Goal: Task Accomplishment & Management: Manage account settings

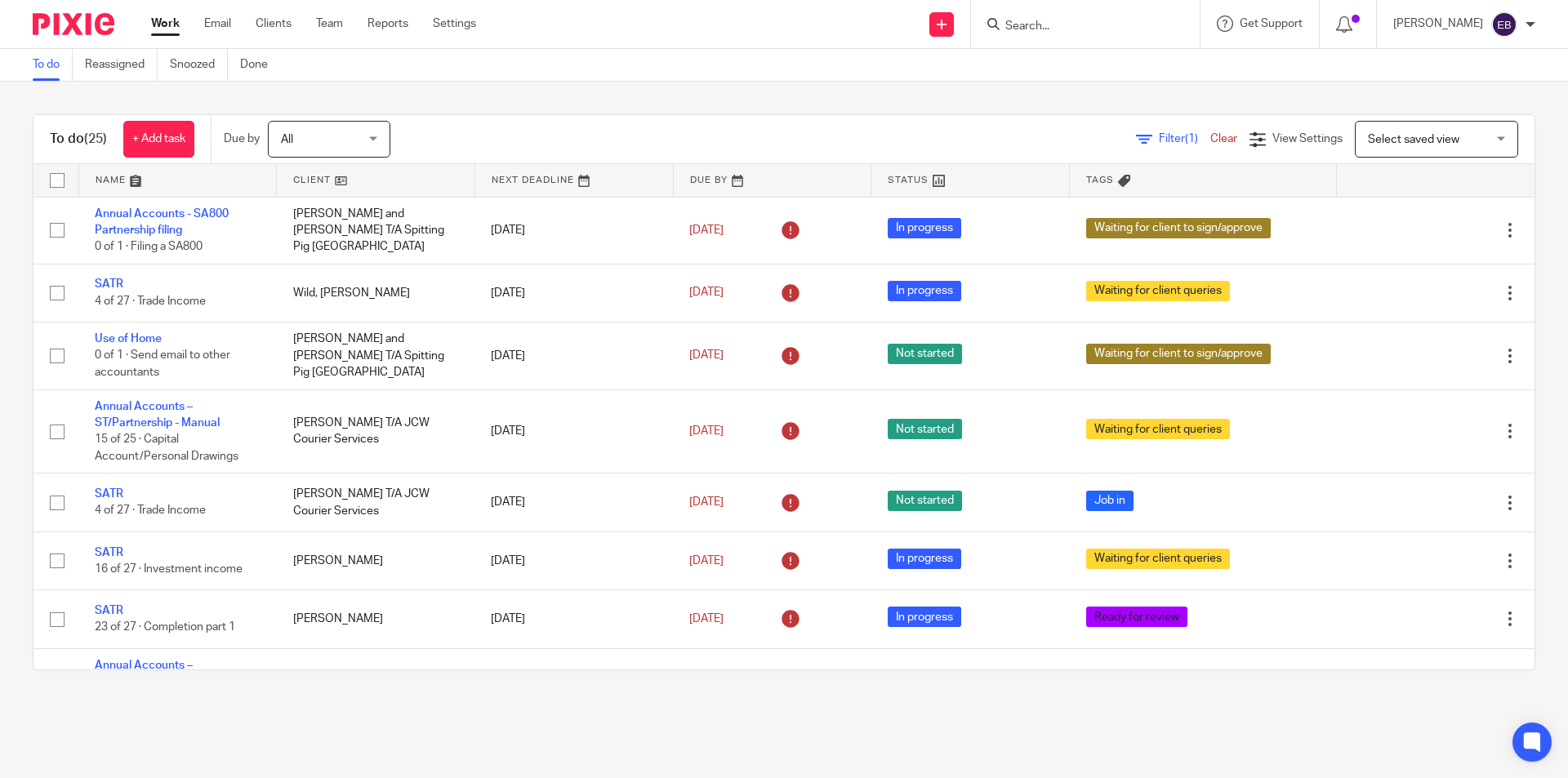
click at [1047, 29] on input "Search" at bounding box center [1078, 26] width 147 height 14
type input "northant"
click at [1167, 56] on link at bounding box center [1138, 77] width 276 height 51
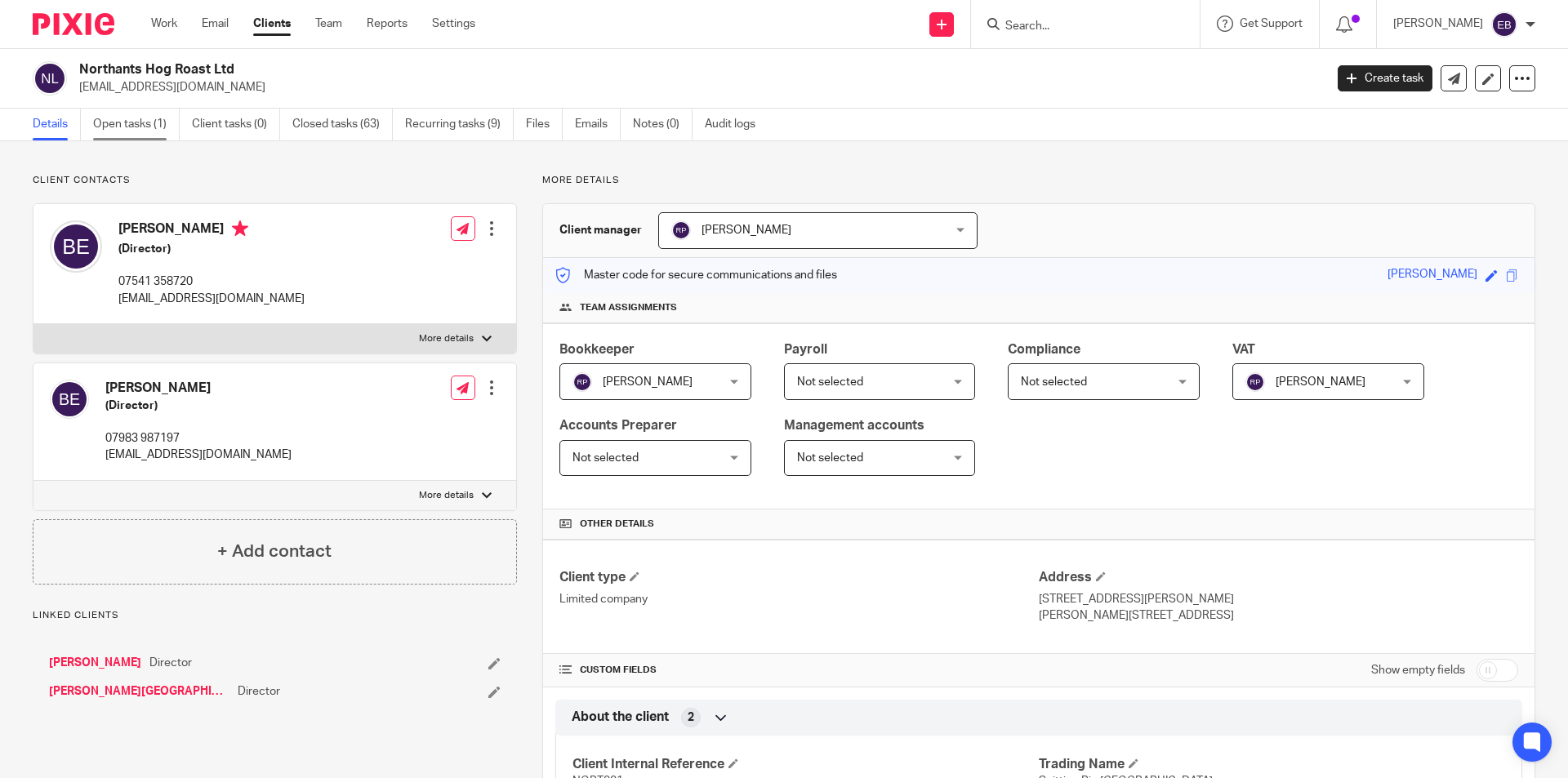
click at [140, 120] on link "Open tasks (1)" at bounding box center [136, 123] width 86 height 32
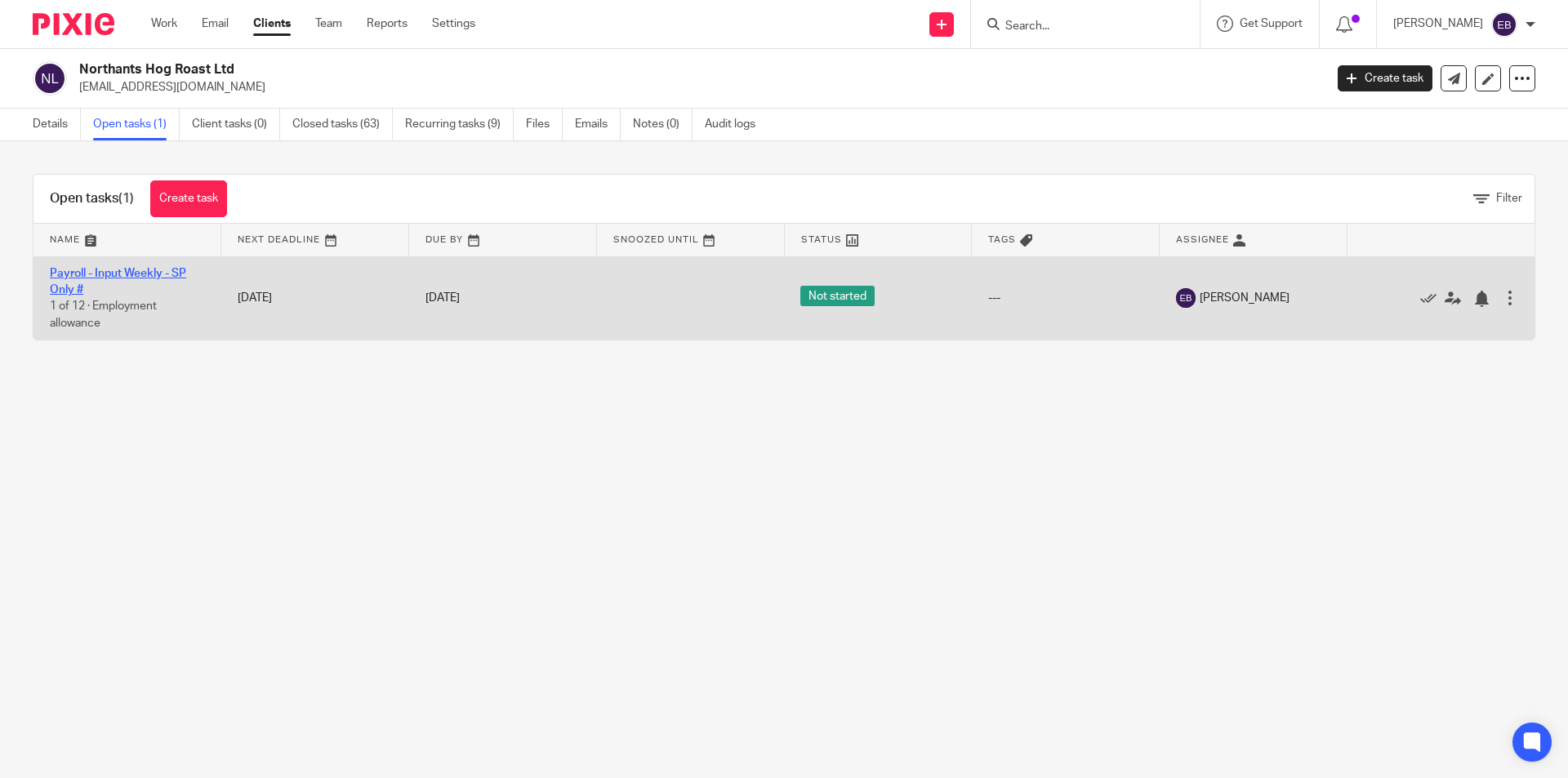
click at [103, 275] on link "Payroll - Input Weekly - SP Only #" at bounding box center [118, 281] width 137 height 28
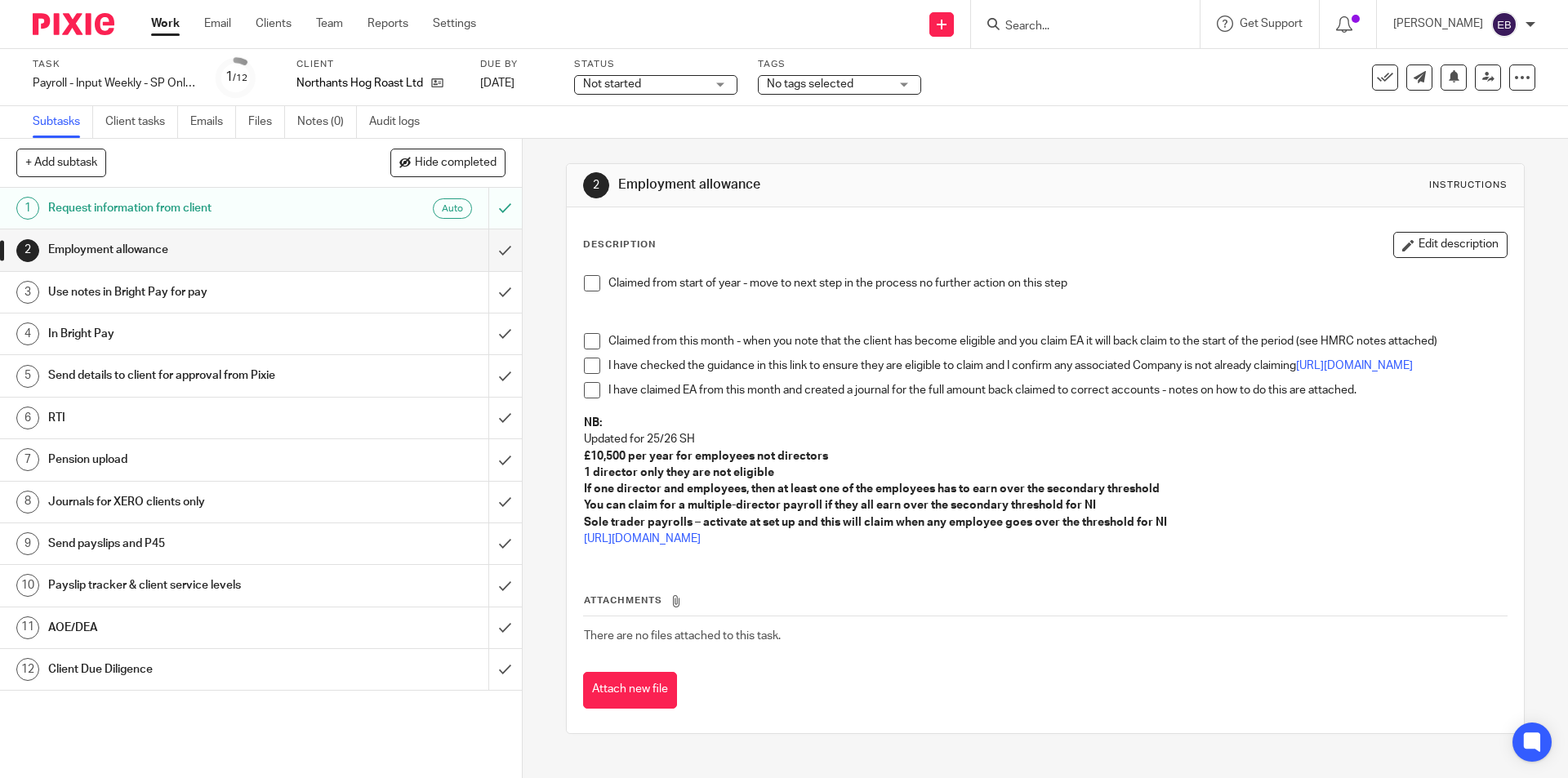
click at [155, 20] on link "Work" at bounding box center [166, 23] width 29 height 16
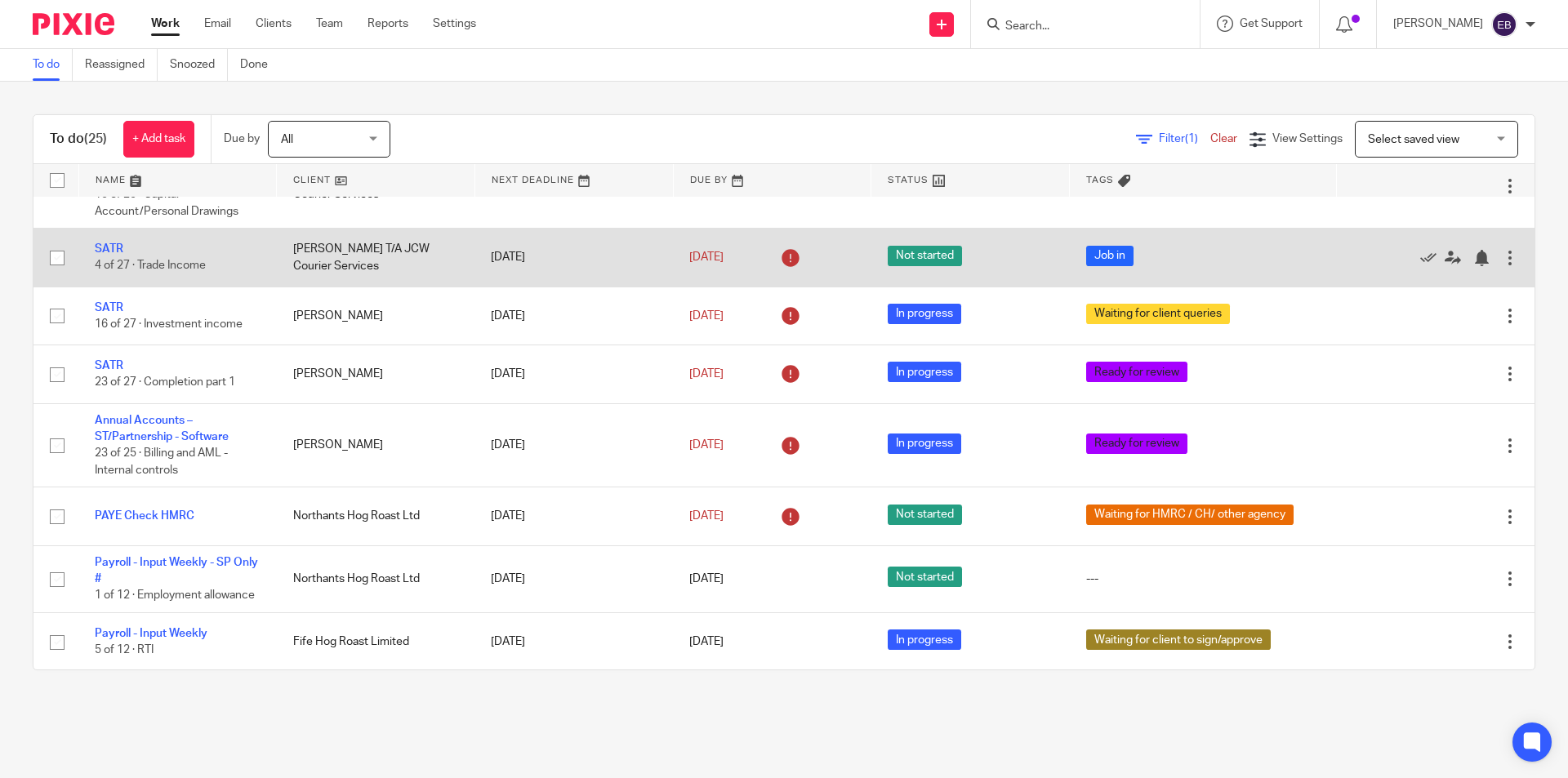
scroll to position [326, 0]
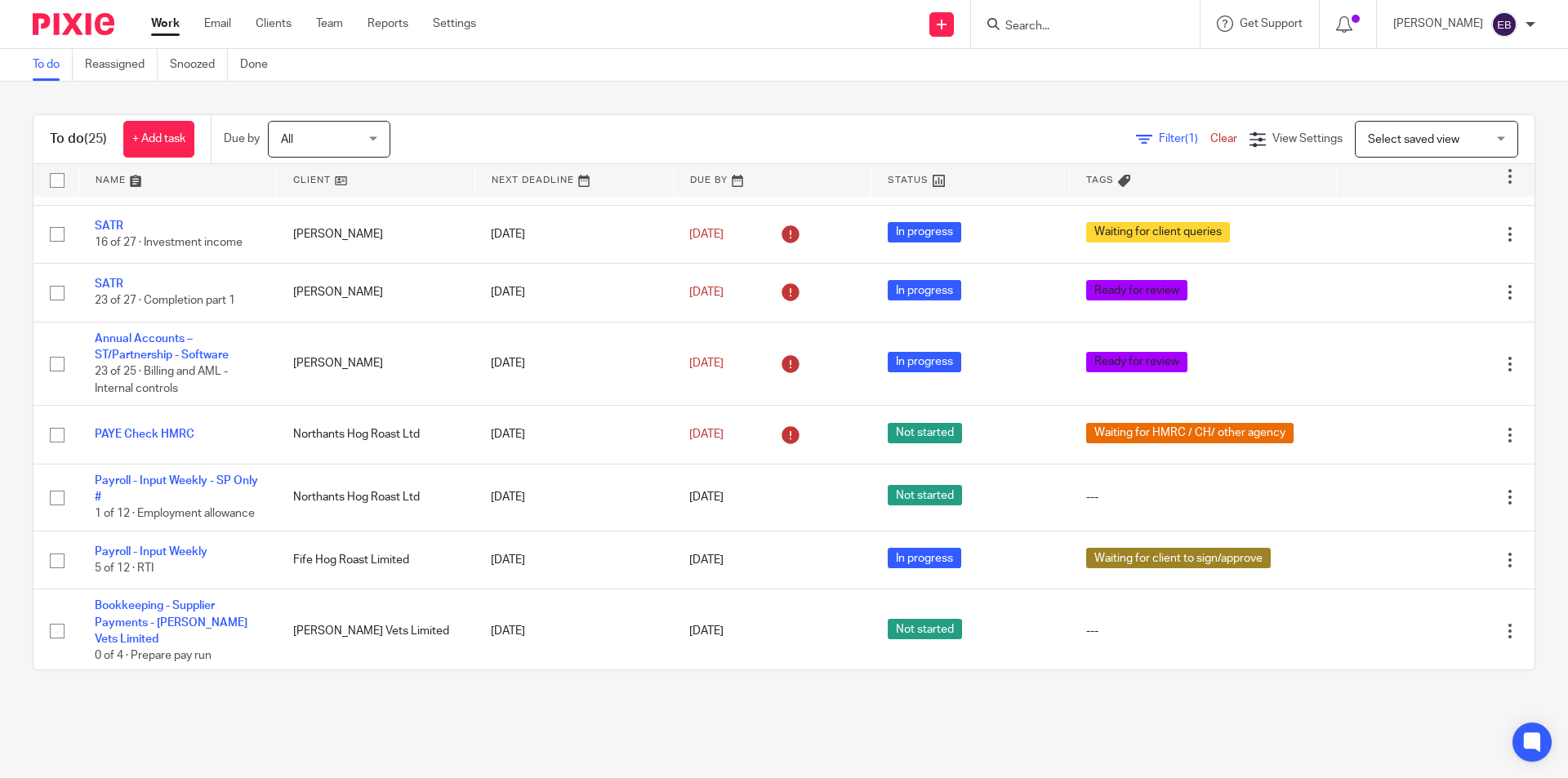
click at [1106, 24] on input "Search" at bounding box center [1078, 26] width 147 height 14
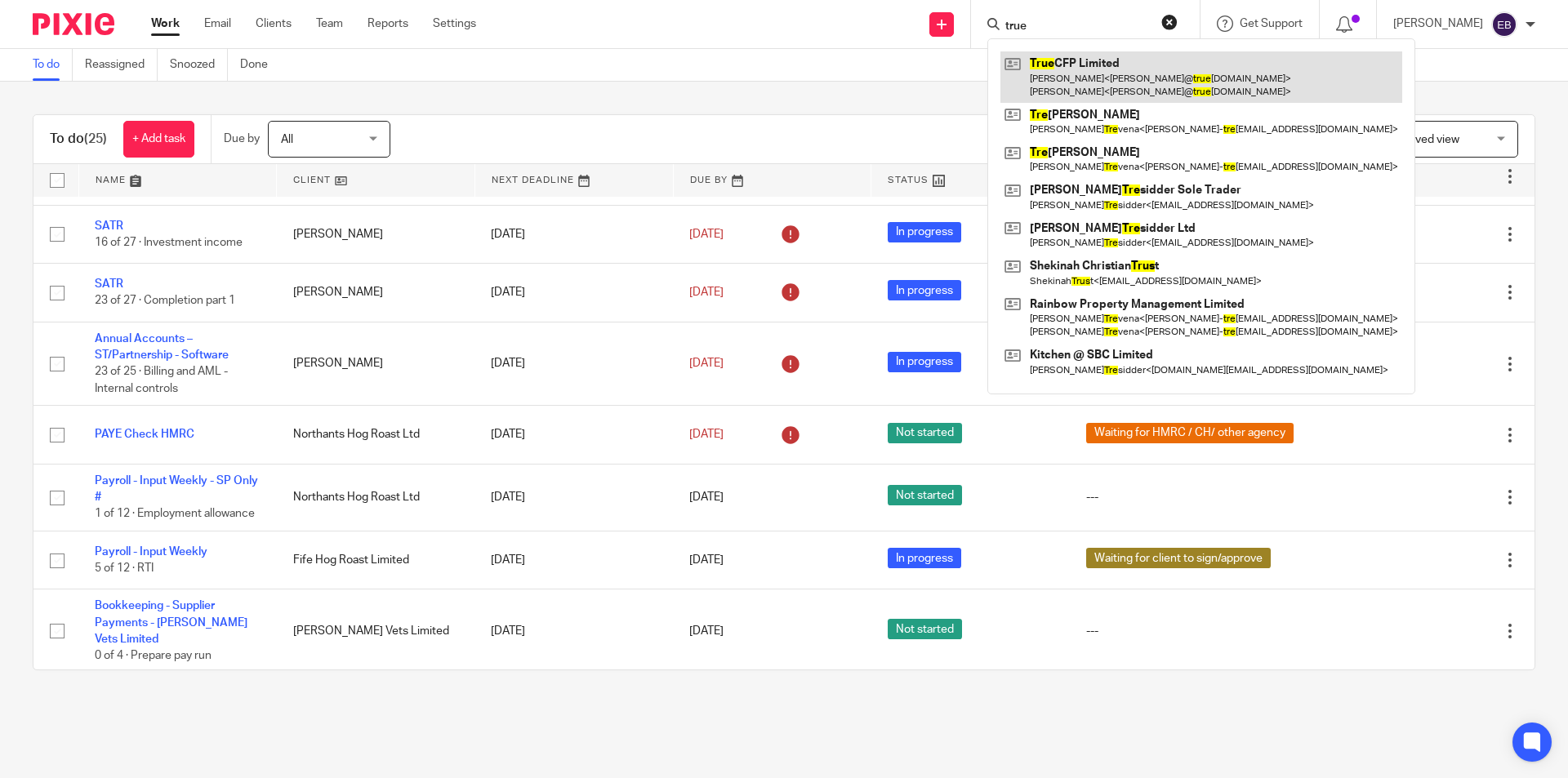
type input "true"
click at [1136, 77] on link at bounding box center [1201, 77] width 402 height 51
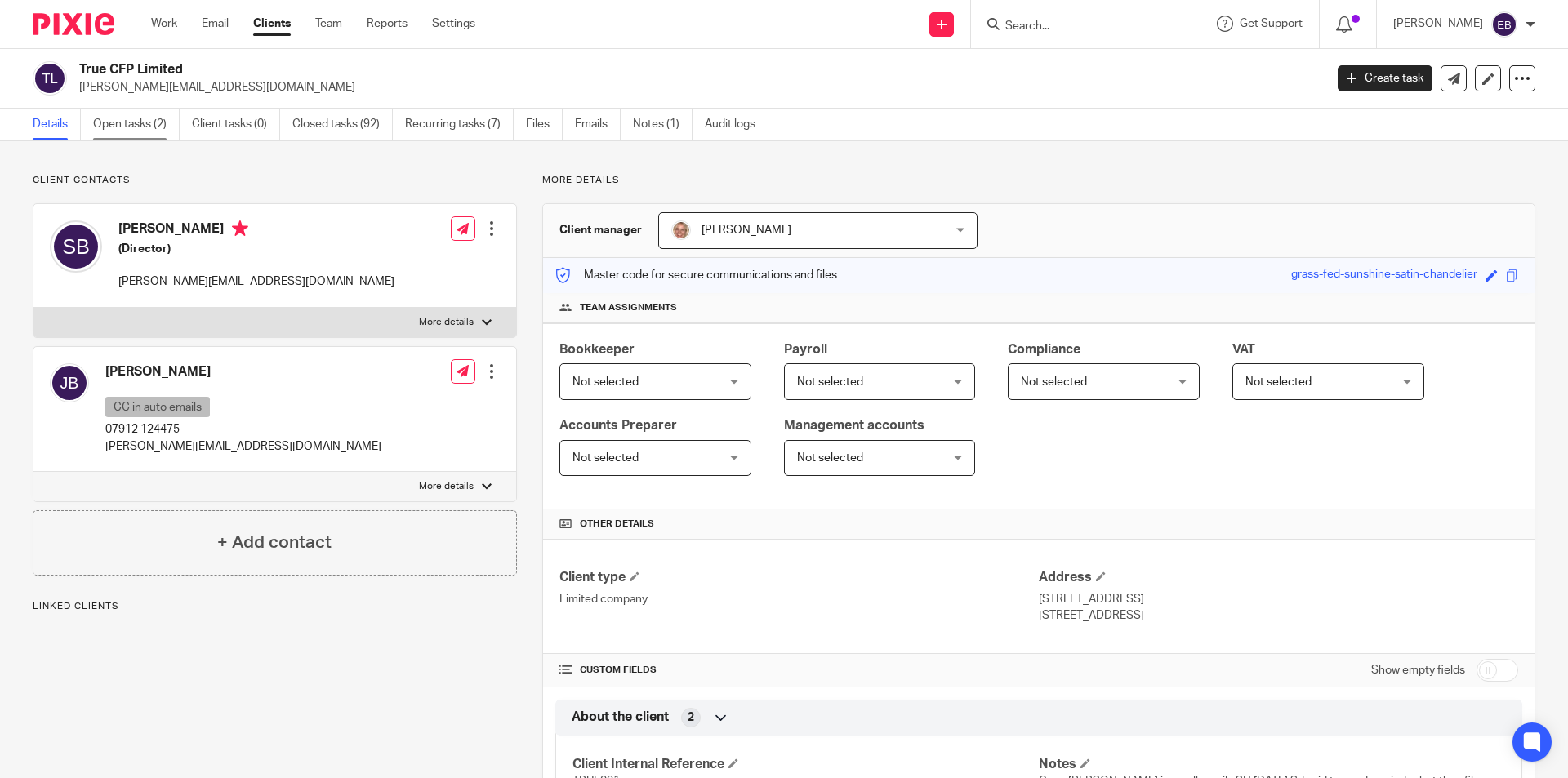
click at [153, 124] on link "Open tasks (2)" at bounding box center [136, 123] width 86 height 32
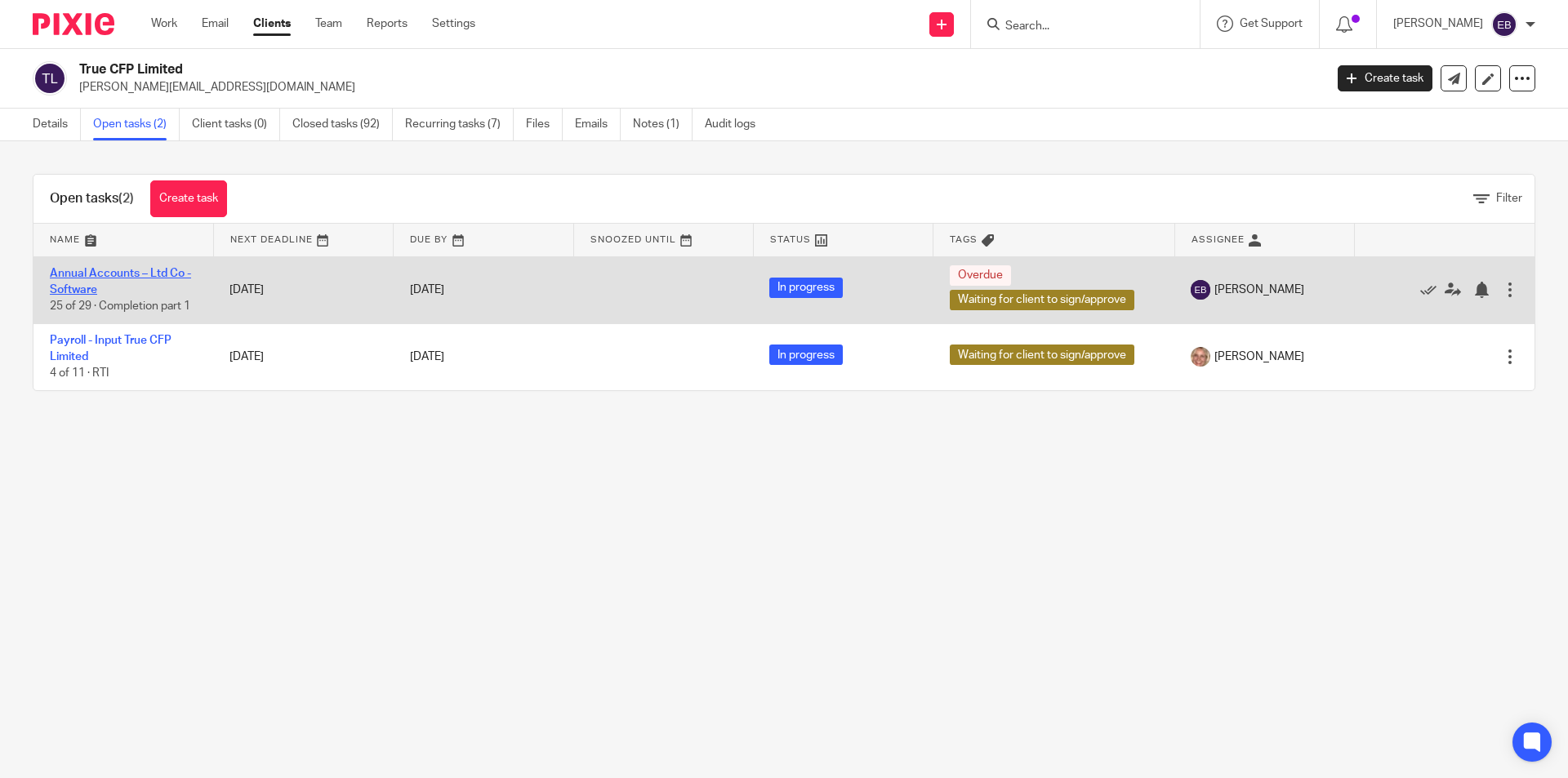
click at [127, 270] on link "Annual Accounts – Ltd Co - Software" at bounding box center [121, 281] width 142 height 28
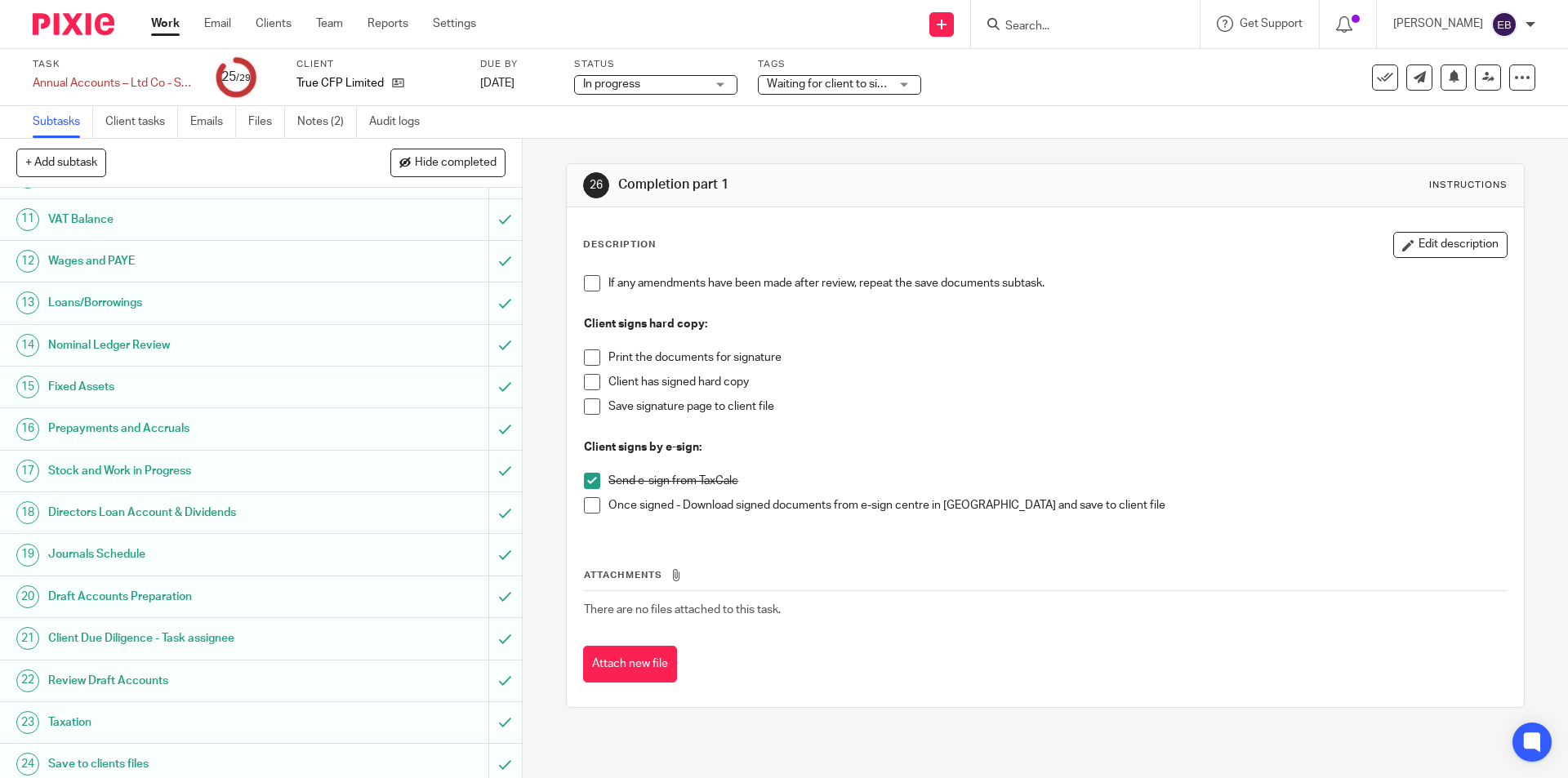
scroll to position [626, 0]
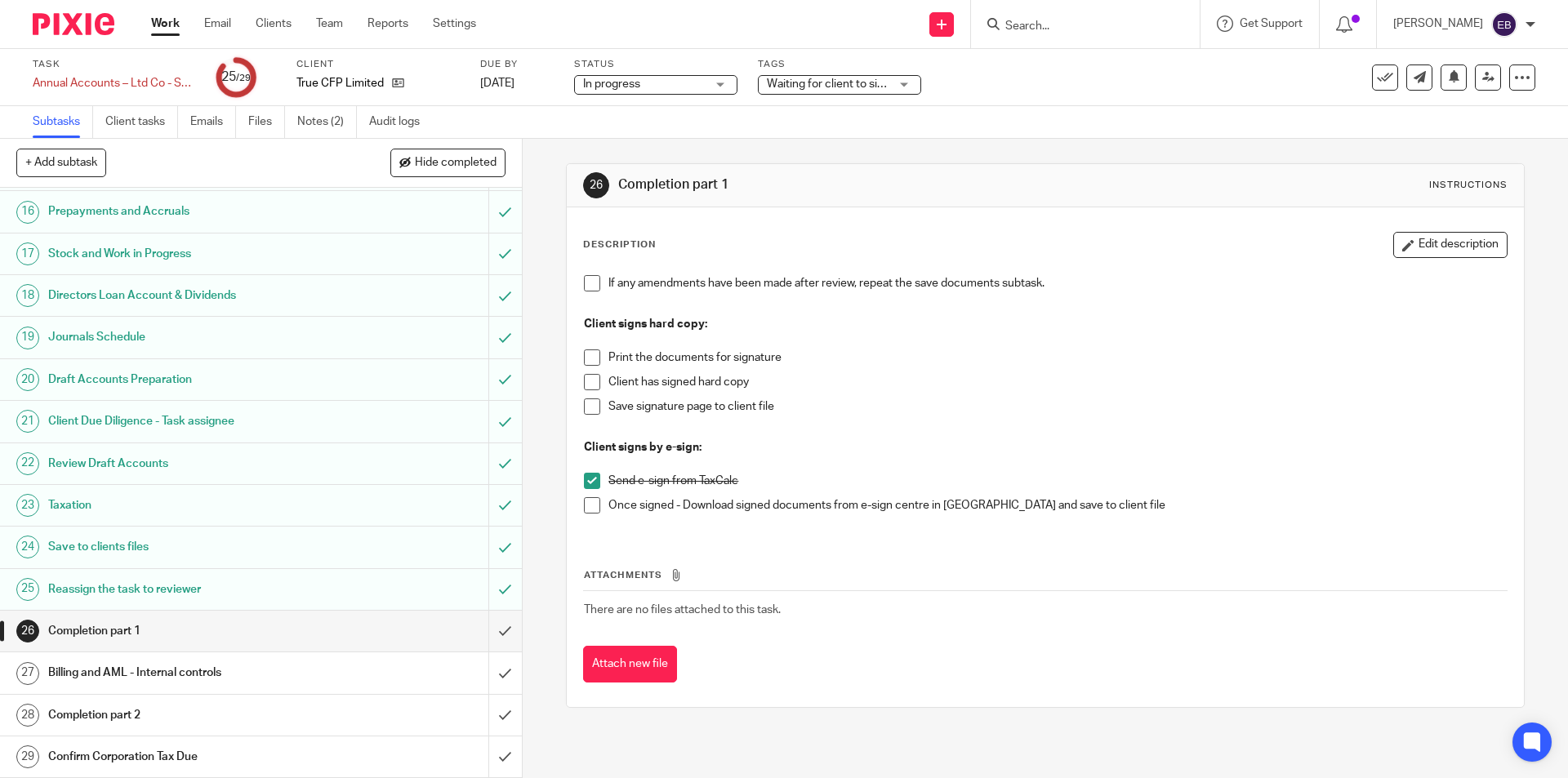
click at [111, 670] on h1 "Billing and AML - Internal controls" at bounding box center [189, 673] width 282 height 25
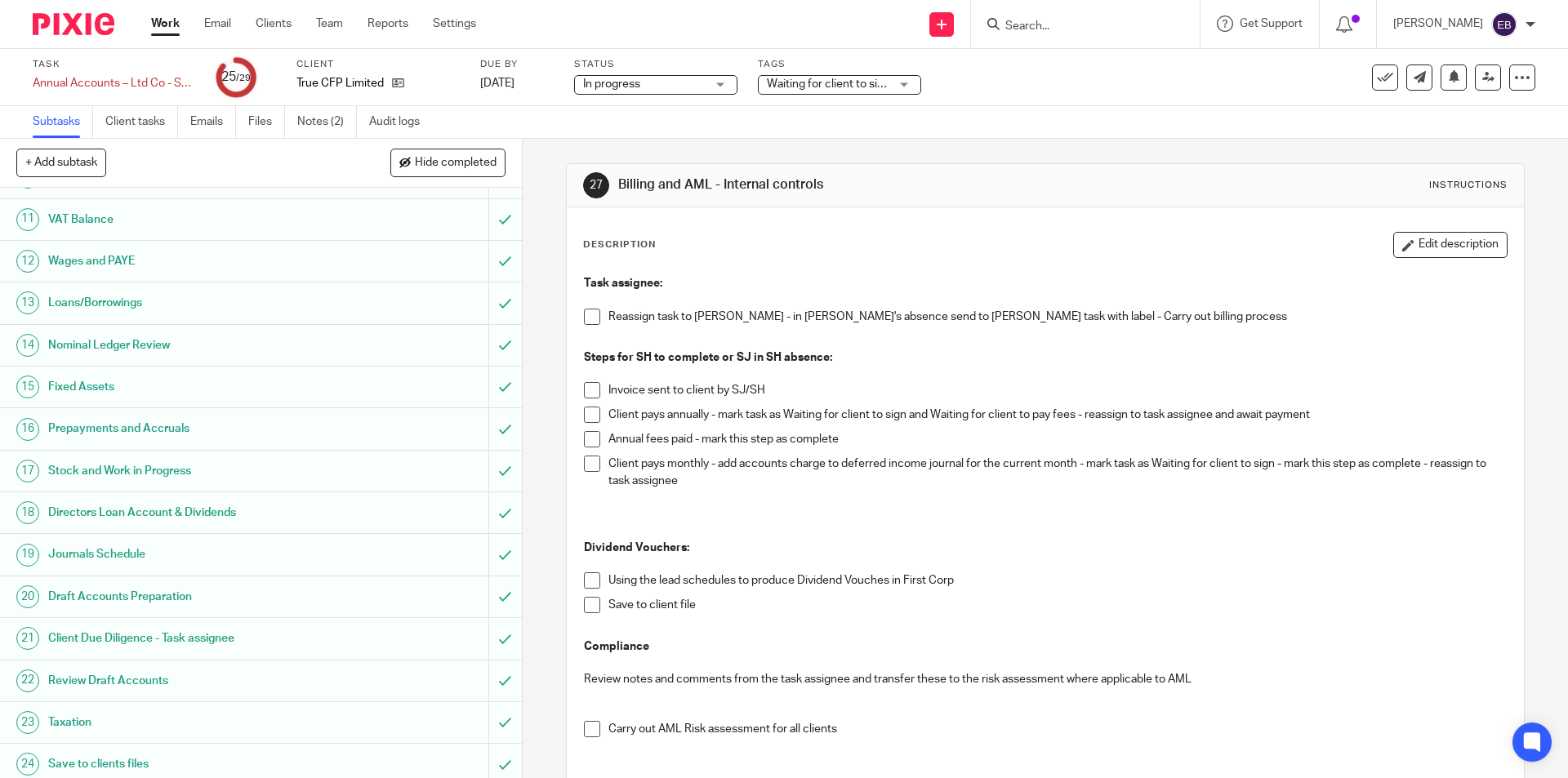
scroll to position [626, 0]
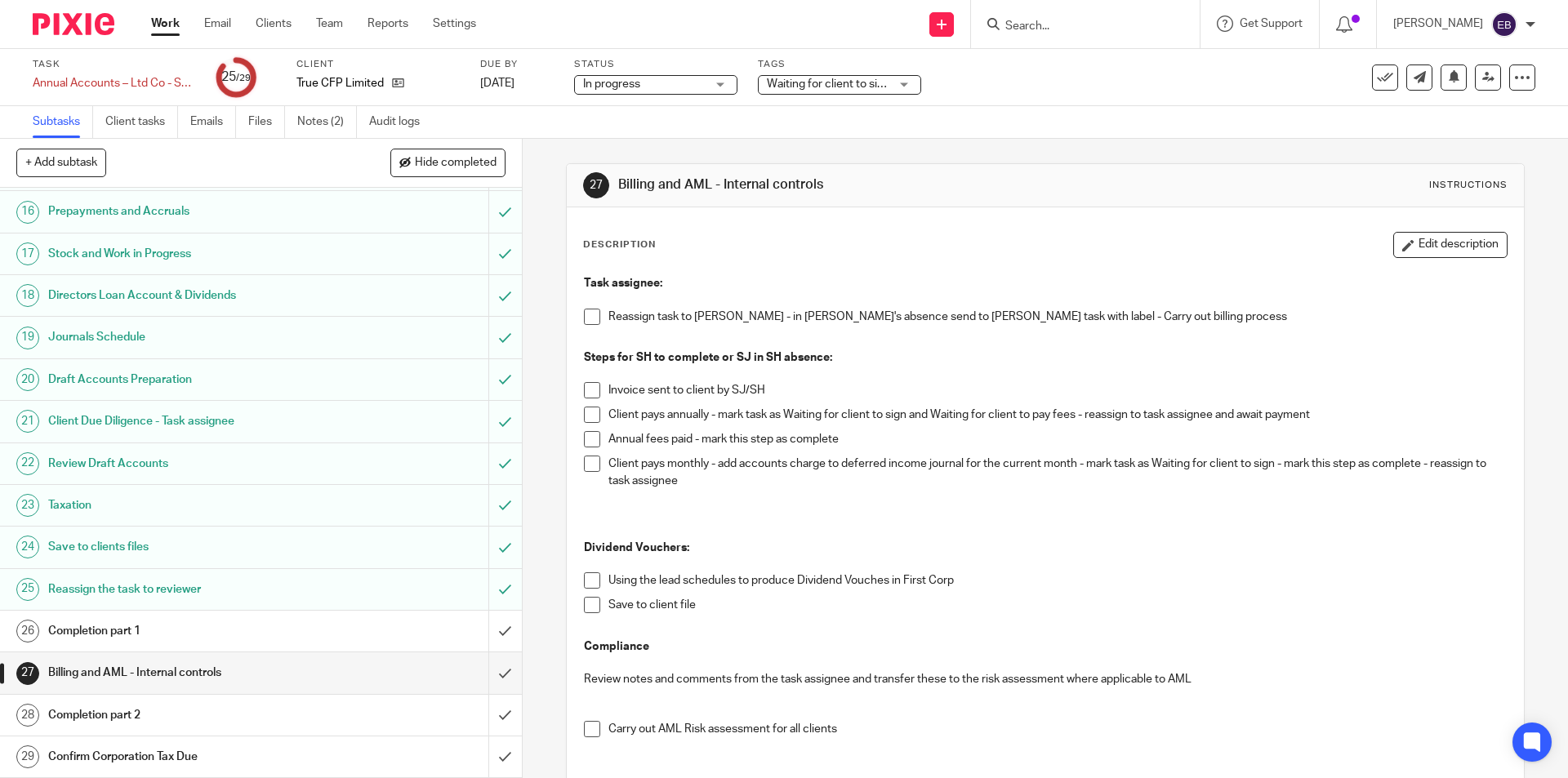
click at [106, 717] on h1 "Completion part 2" at bounding box center [189, 716] width 282 height 25
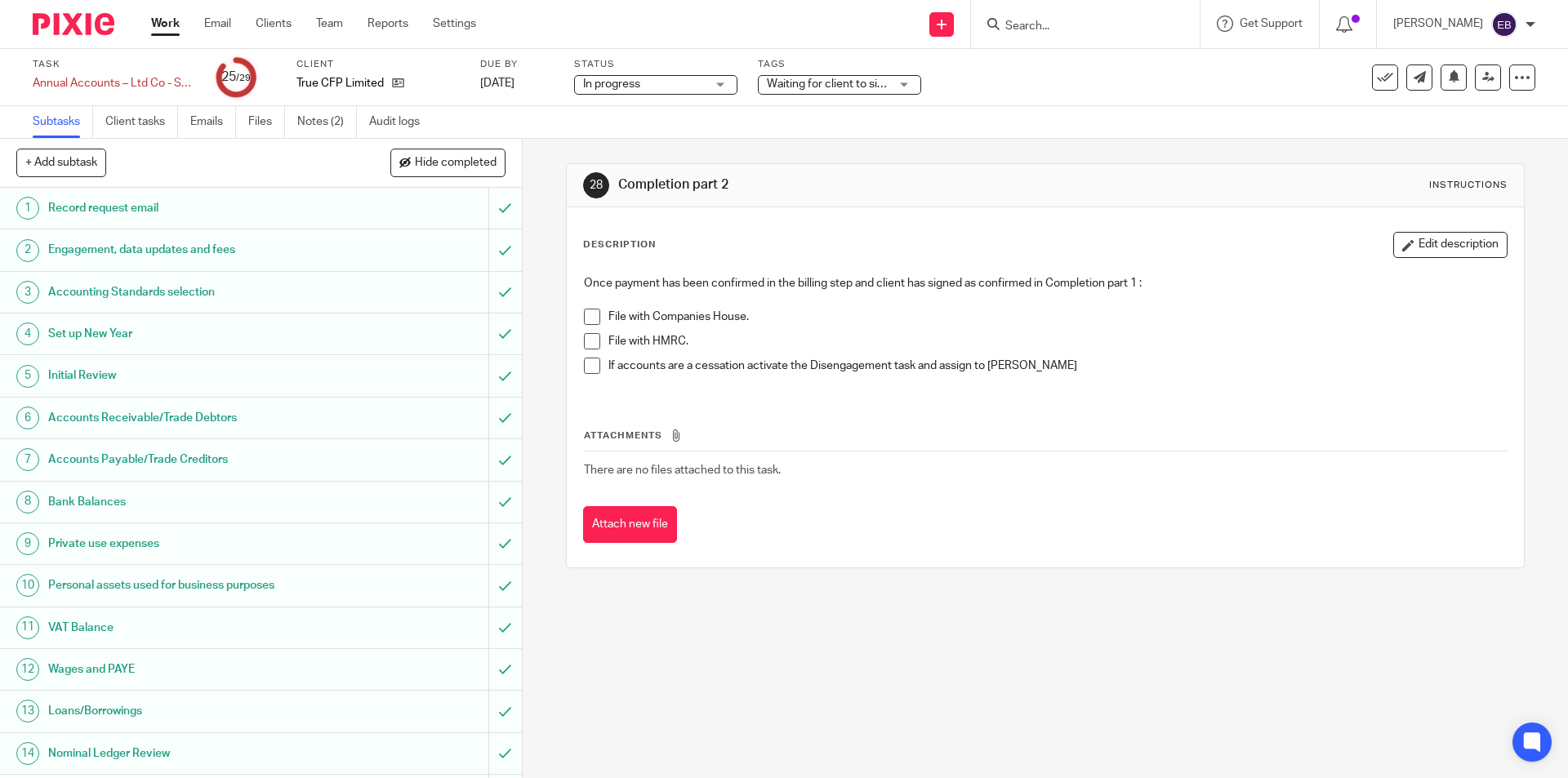
click at [586, 321] on span at bounding box center [592, 317] width 16 height 16
click at [584, 339] on span at bounding box center [592, 341] width 16 height 16
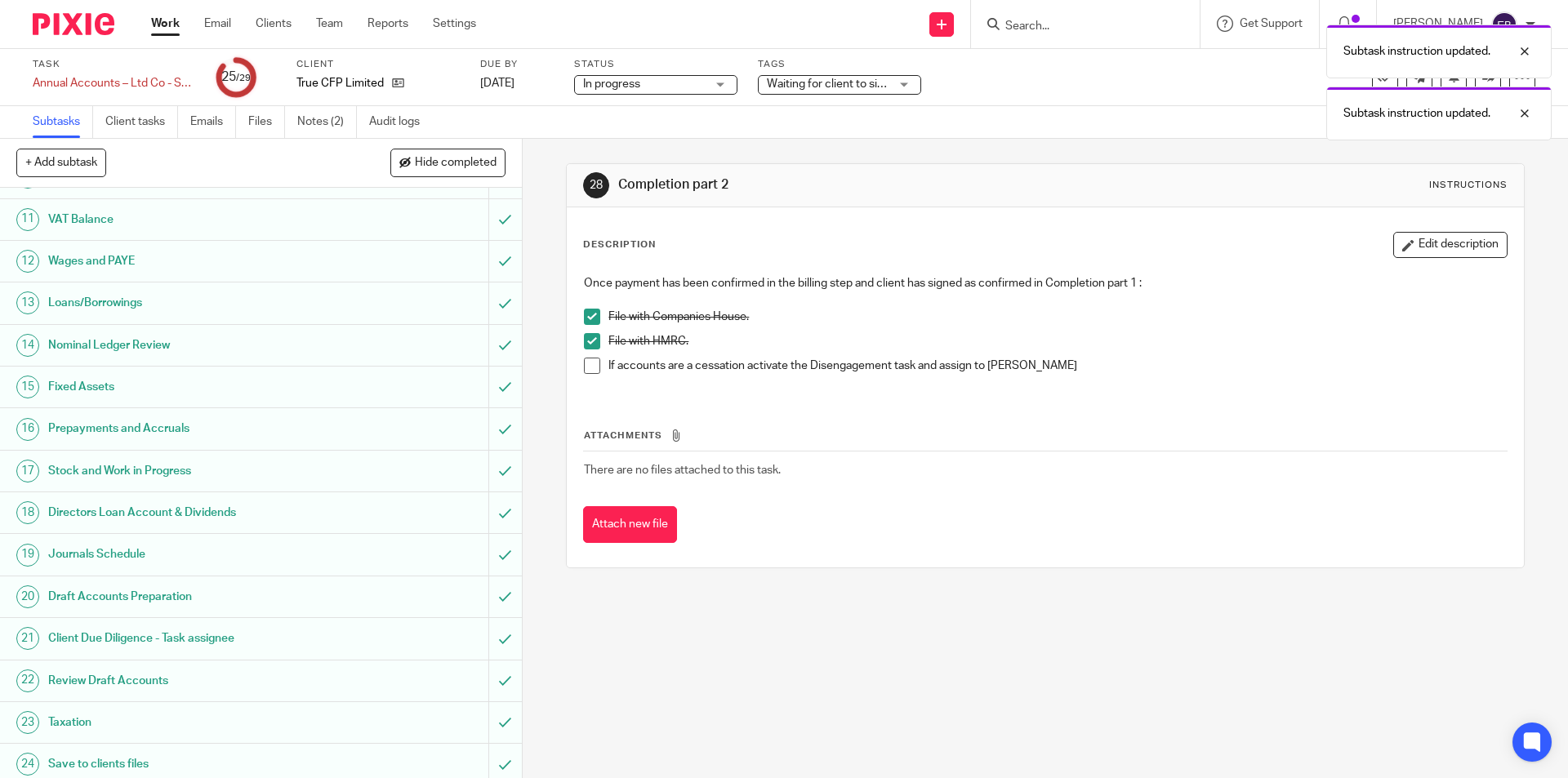
scroll to position [626, 0]
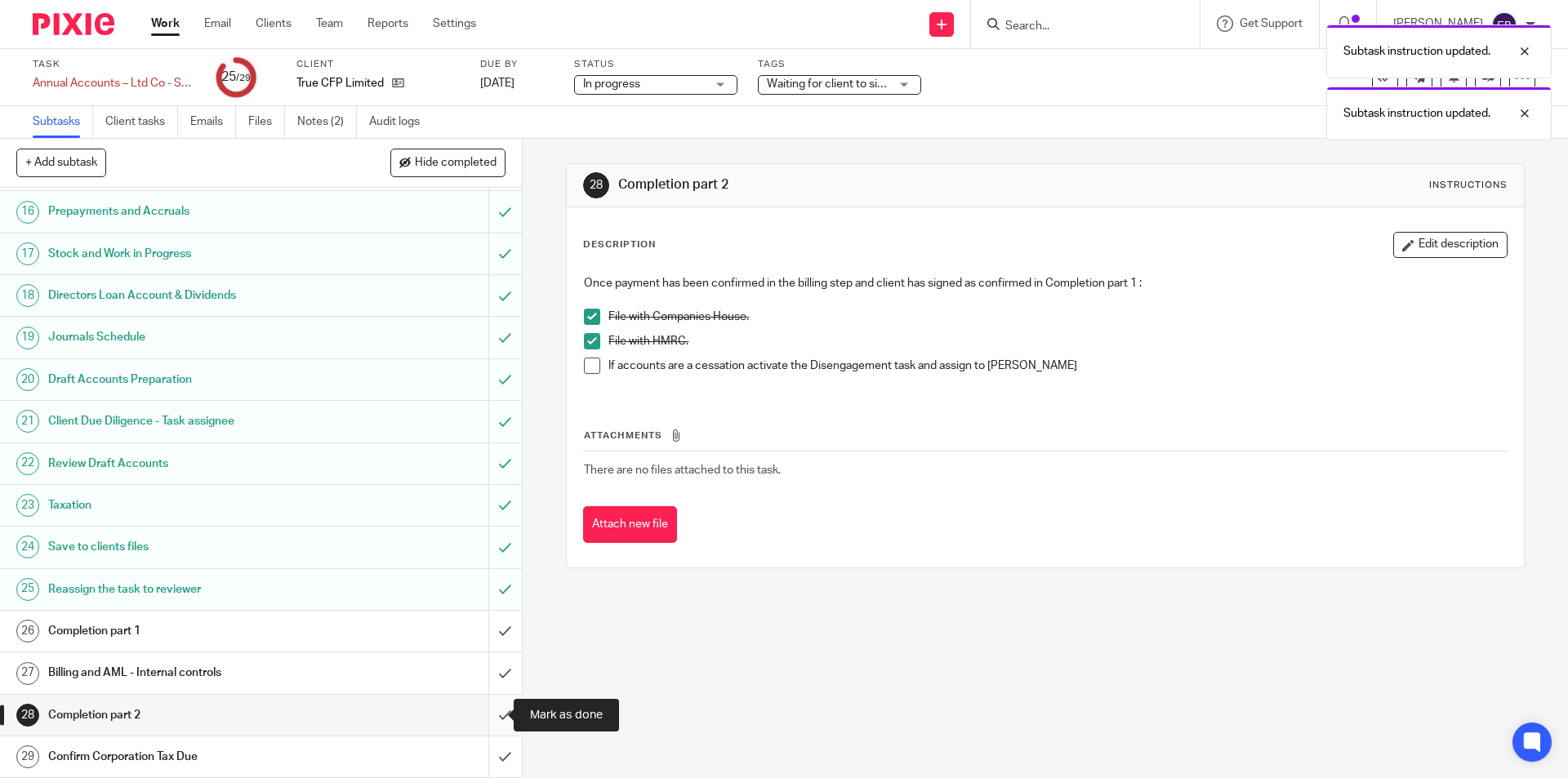
click at [499, 717] on input "submit" at bounding box center [260, 715] width 522 height 41
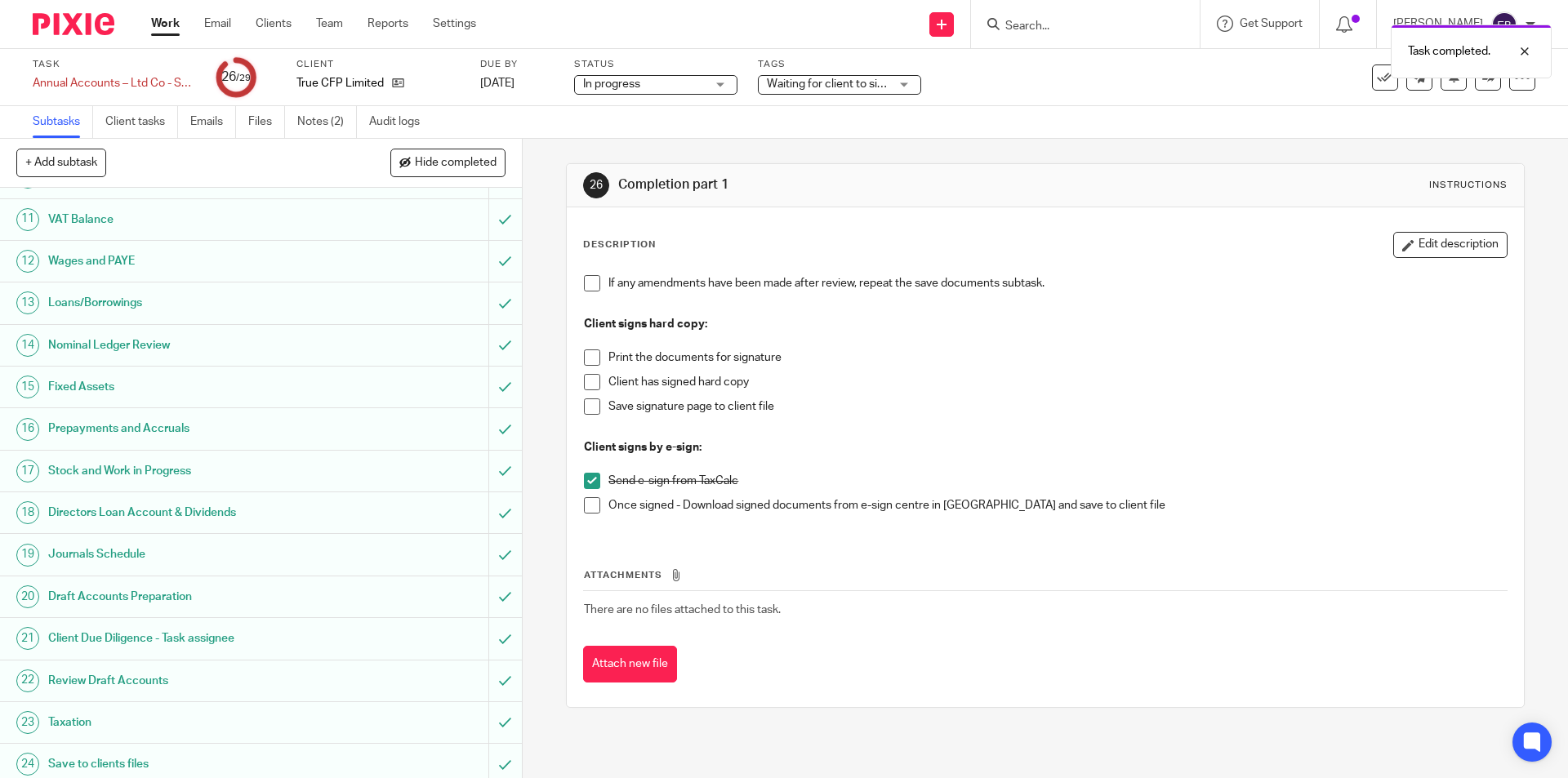
scroll to position [626, 0]
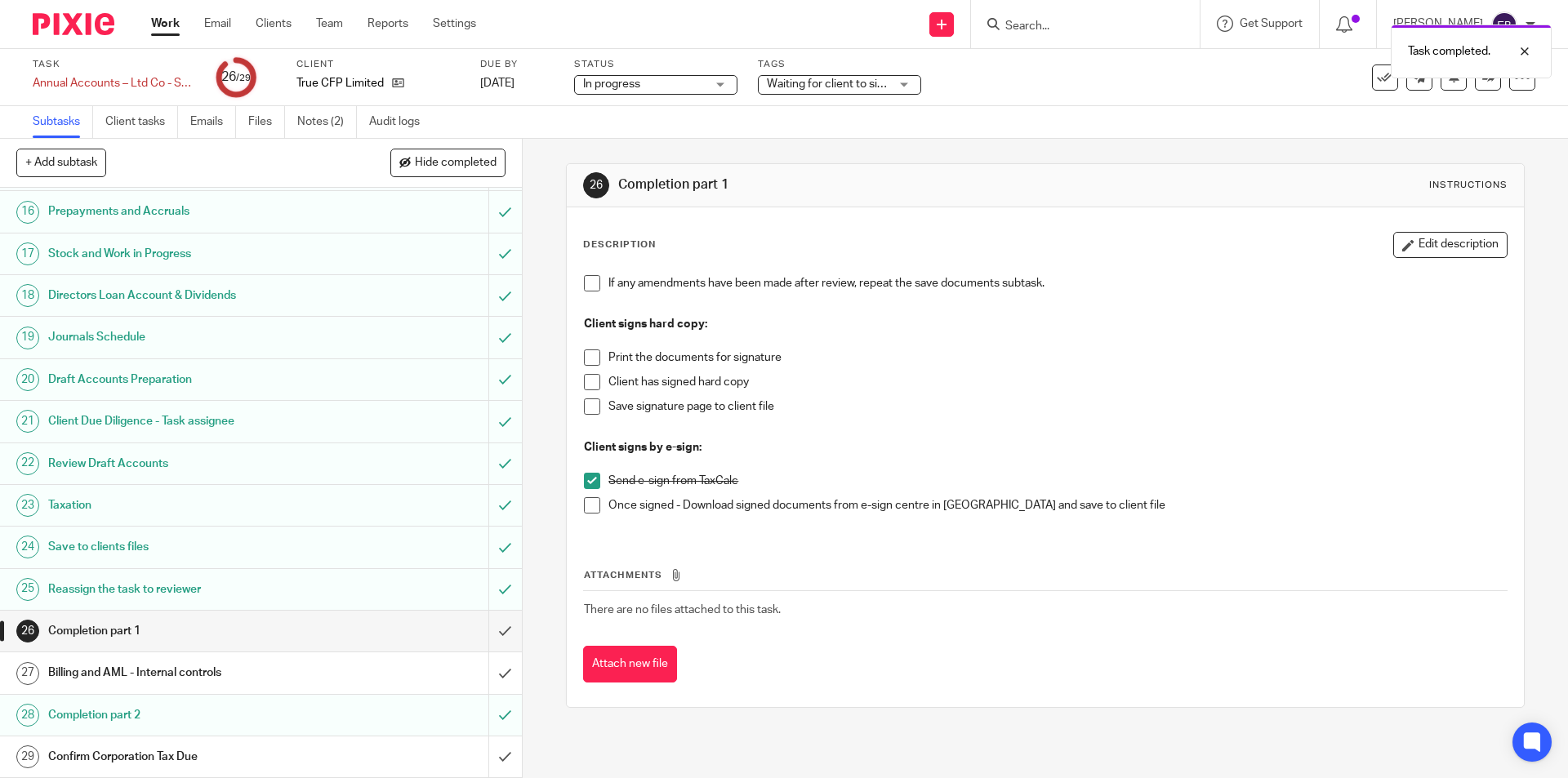
click at [146, 760] on h1 "Confirm Corporation Tax Due" at bounding box center [189, 757] width 282 height 25
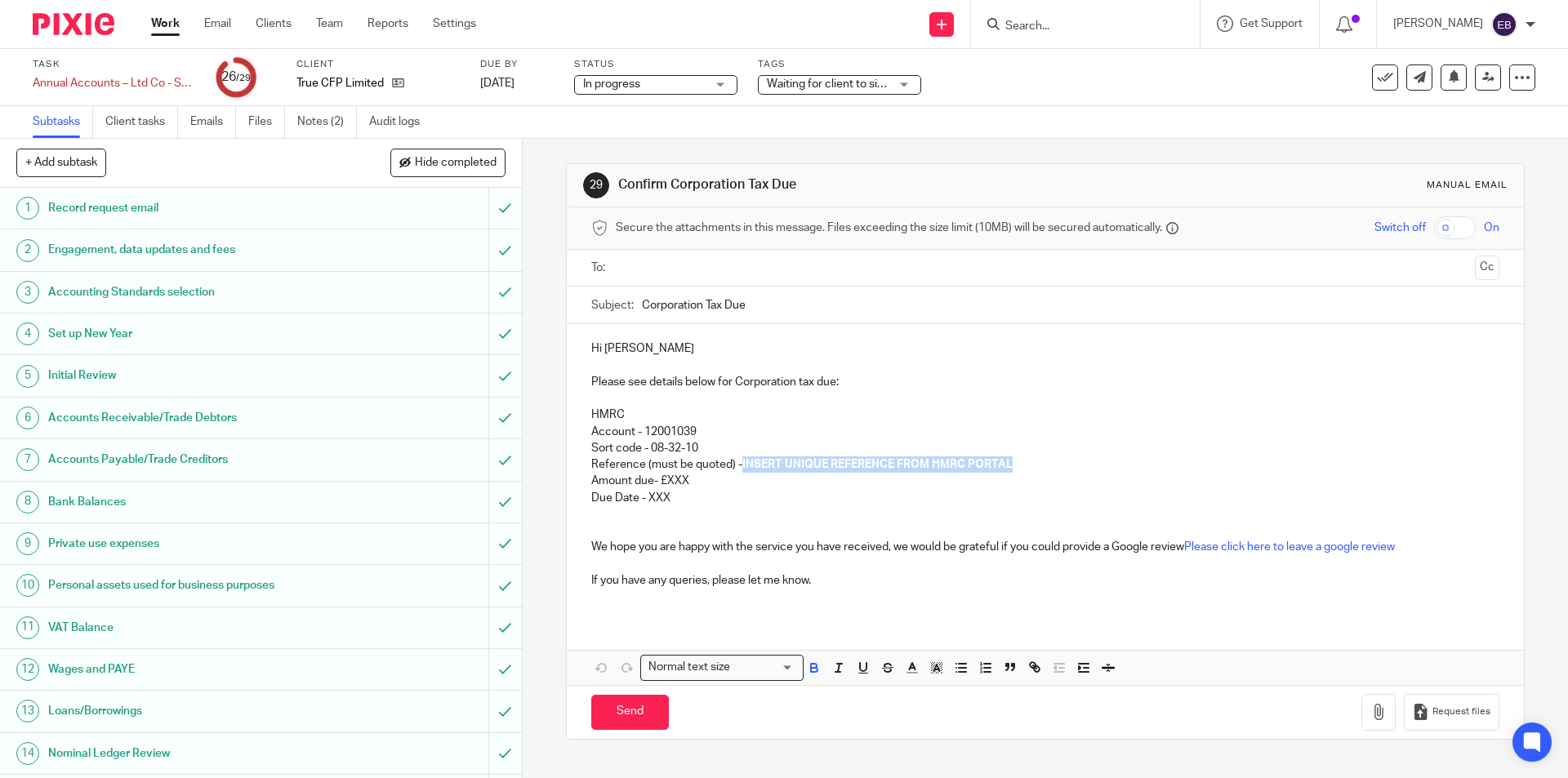
drag, startPoint x: 1033, startPoint y: 468, endPoint x: 740, endPoint y: 468, distance: 293.0
click at [740, 468] on p "Reference (must be quoted) - INSERT UNIQUE REFERENCE FROM HMRC PORTAL" at bounding box center [1045, 464] width 907 height 16
click at [665, 498] on p "Due Date - XXX" at bounding box center [1045, 498] width 907 height 16
drag, startPoint x: 672, startPoint y: 499, endPoint x: 645, endPoint y: 500, distance: 27.0
click at [645, 500] on p "Due Date - XXX" at bounding box center [1045, 498] width 907 height 16
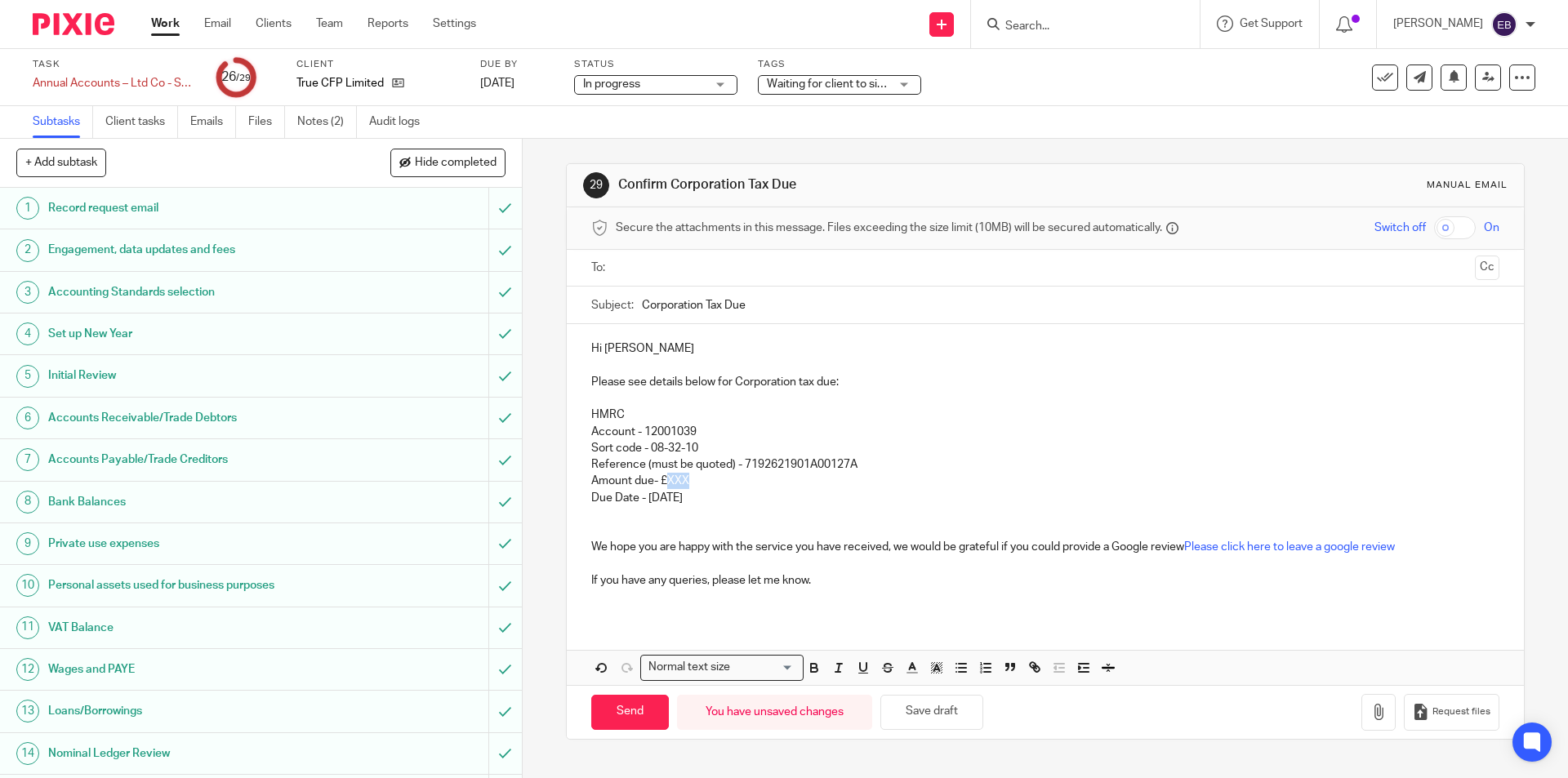
drag, startPoint x: 677, startPoint y: 482, endPoint x: 665, endPoint y: 483, distance: 12.0
click at [665, 483] on p "Amount due- £XXX" at bounding box center [1045, 480] width 907 height 16
click at [643, 264] on input "text" at bounding box center [1044, 269] width 846 height 19
click at [620, 528] on p at bounding box center [1045, 525] width 907 height 33
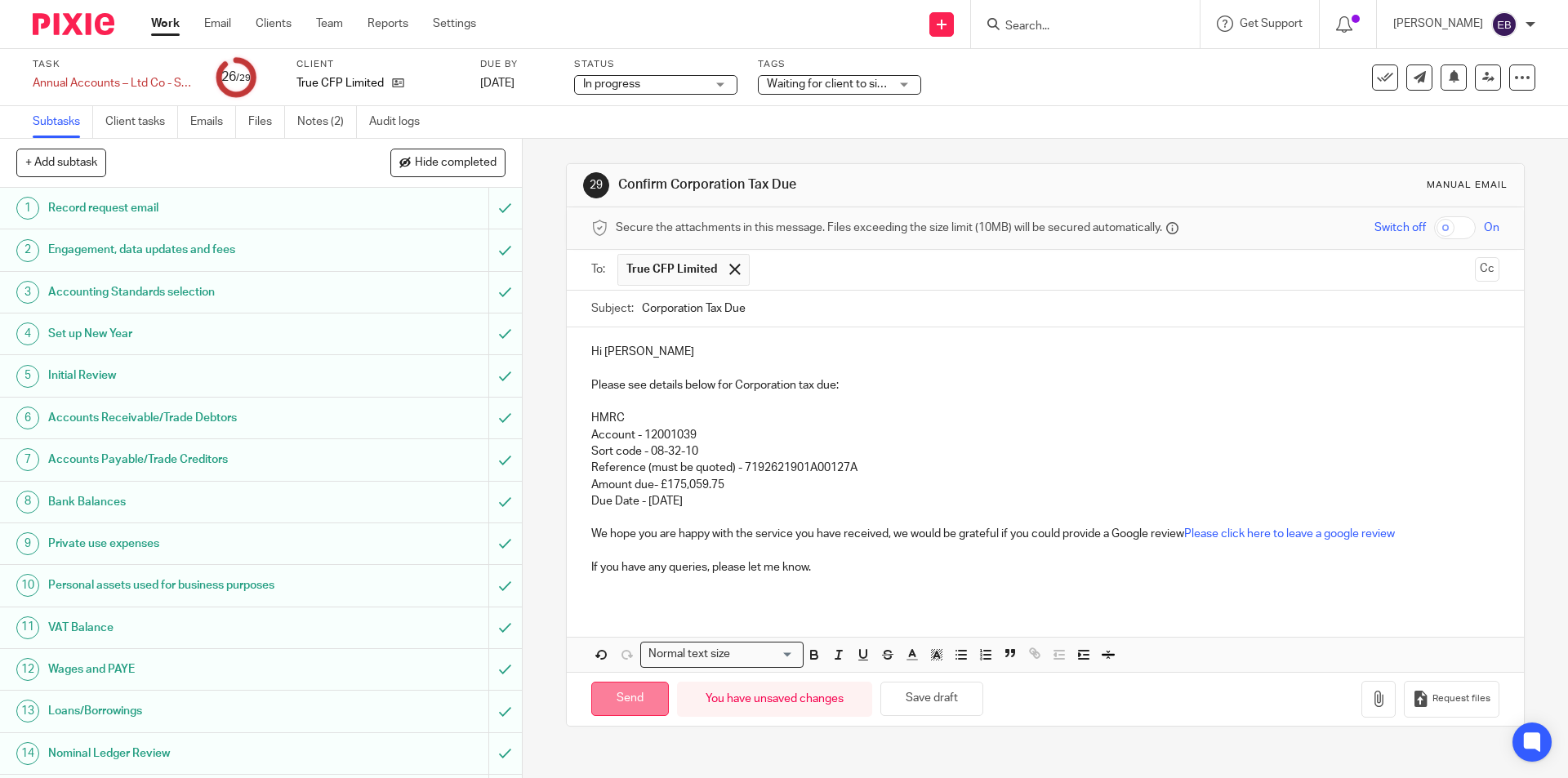
click at [628, 697] on input "Send" at bounding box center [630, 700] width 78 height 35
type input "Sent"
click at [818, 79] on span "Waiting for client to sign/approve" at bounding box center [851, 84] width 168 height 11
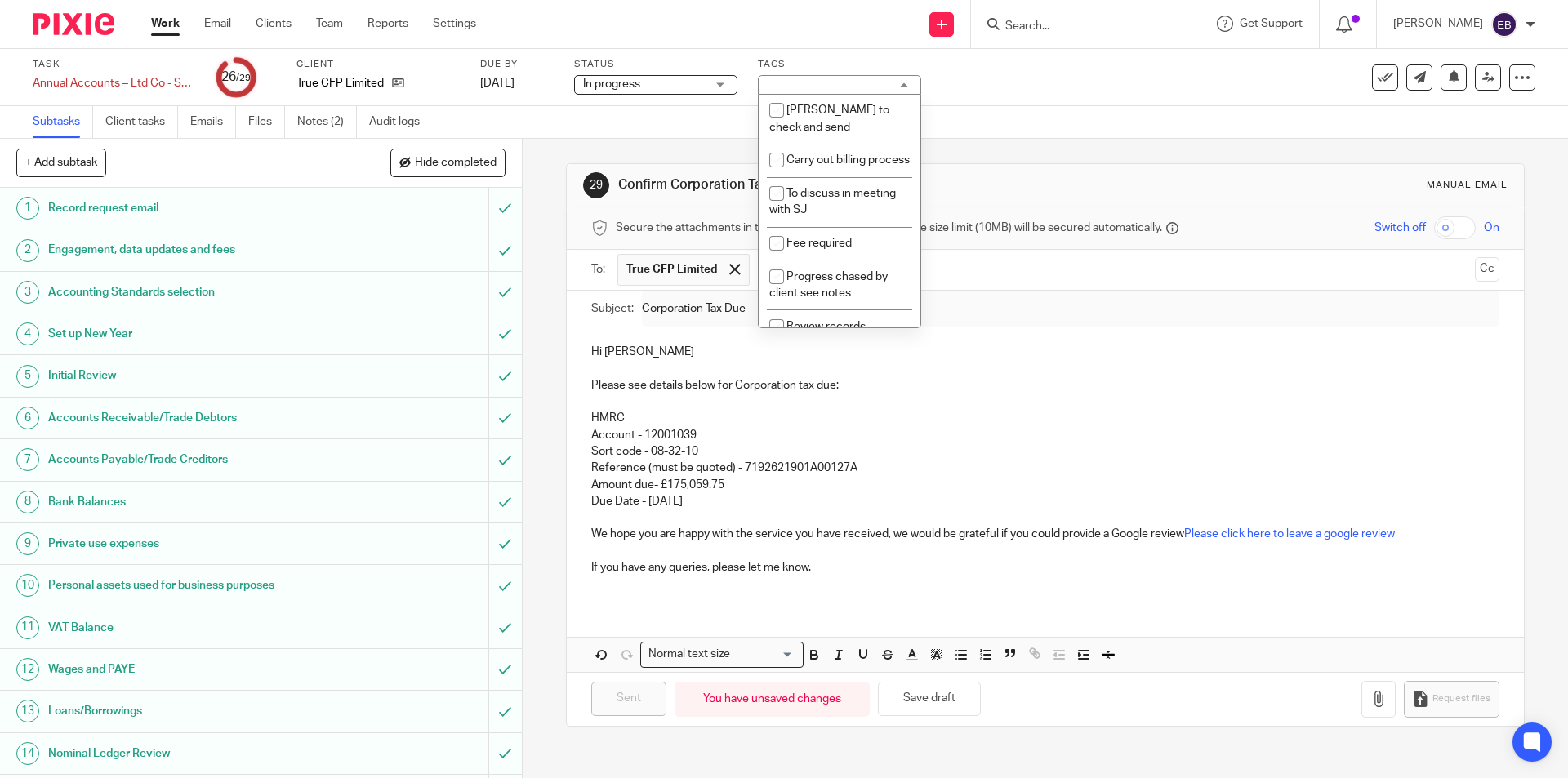
scroll to position [645, 0]
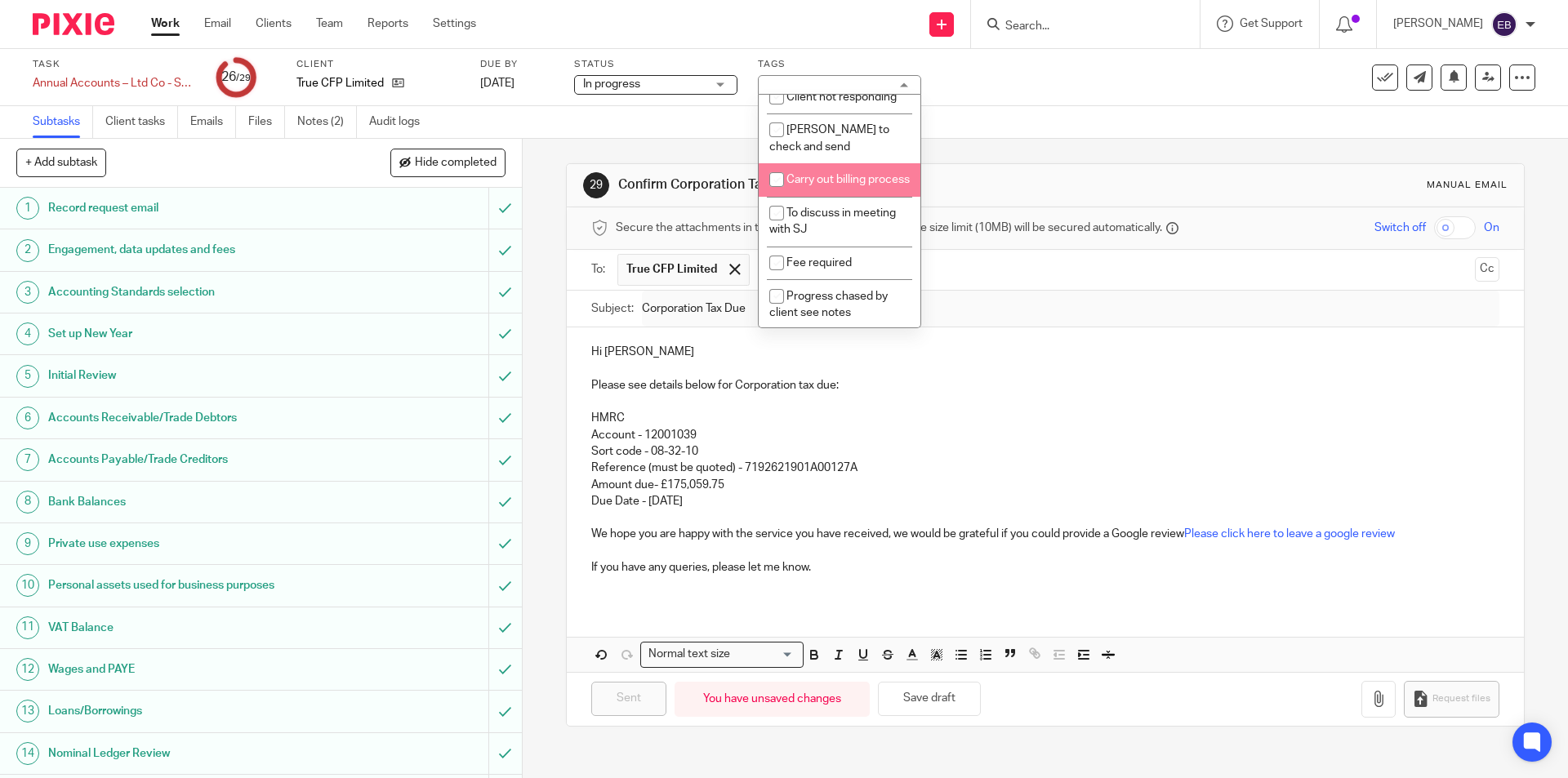
click at [849, 190] on li "Carry out billing process" at bounding box center [840, 180] width 162 height 33
checkbox input "true"
drag, startPoint x: 1150, startPoint y: 85, endPoint x: 1322, endPoint y: 104, distance: 173.0
click at [1154, 82] on div "Task Annual Accounts – Ltd Co - Software Save Annual Accounts – Ltd Co - Softwa…" at bounding box center [659, 78] width 1252 height 39
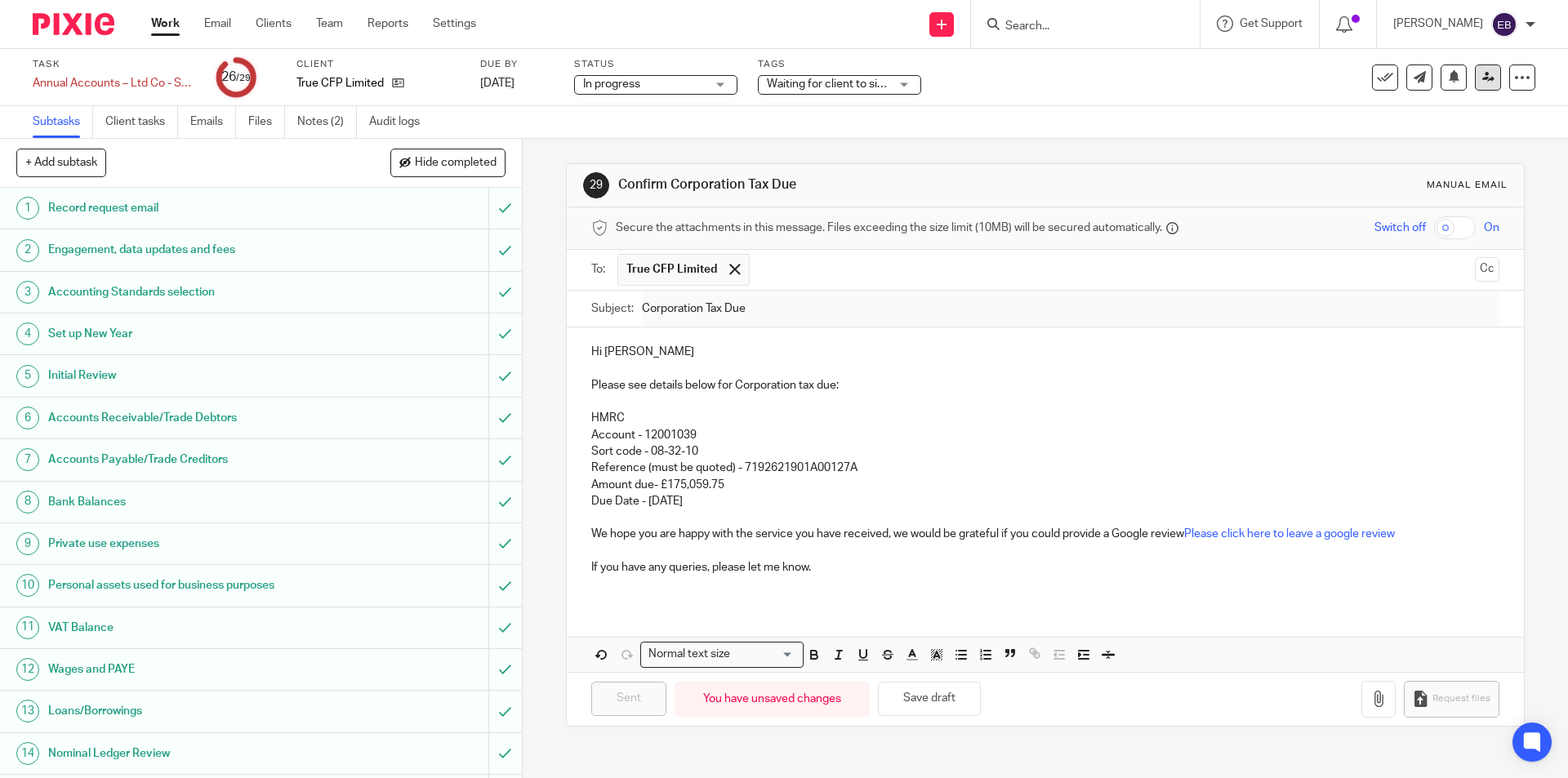
click at [1483, 78] on icon at bounding box center [1489, 77] width 12 height 12
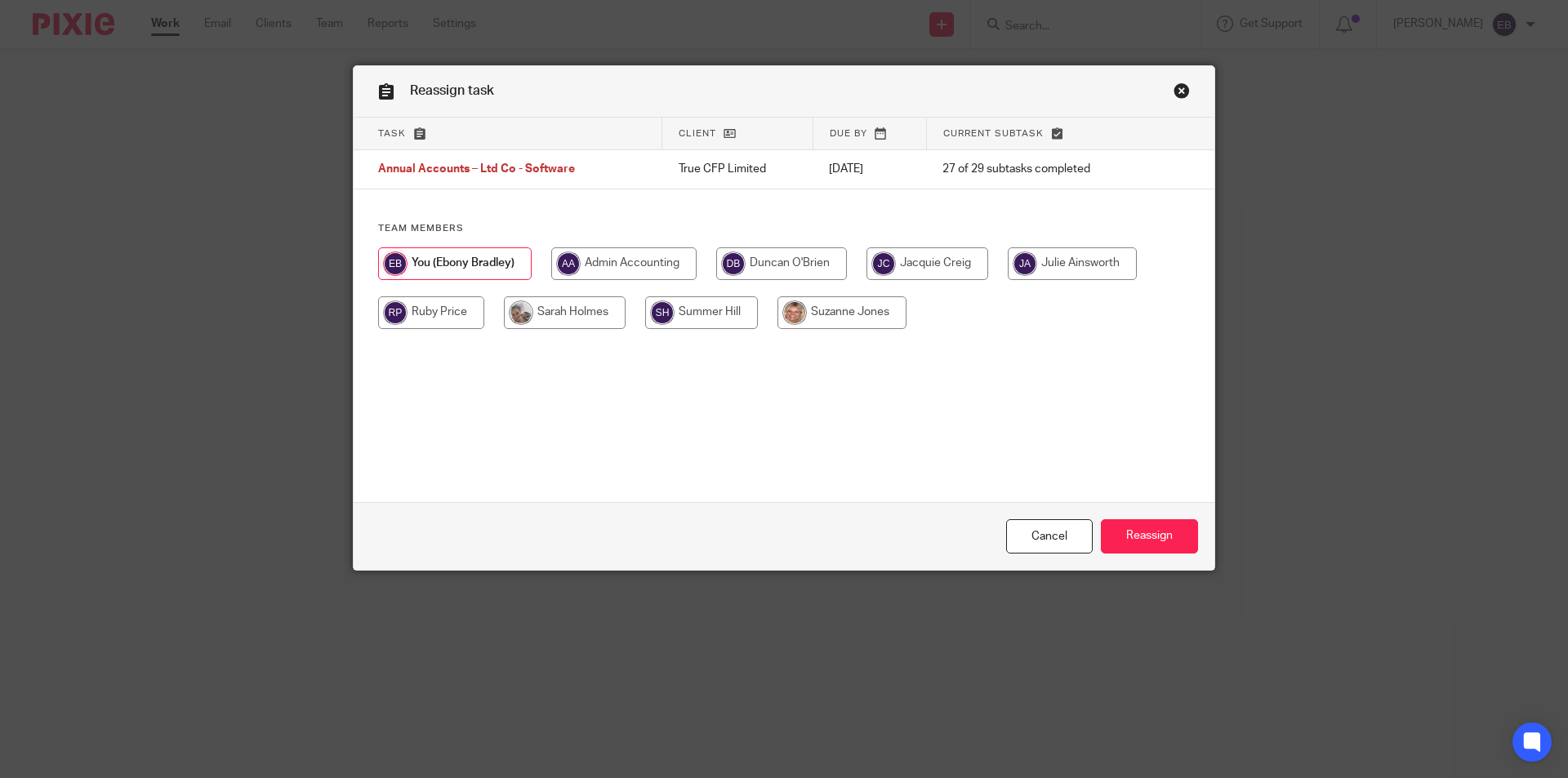
click at [575, 308] on input "radio" at bounding box center [564, 313] width 122 height 33
radio input "true"
click at [1160, 536] on input "Reassign" at bounding box center [1150, 537] width 98 height 35
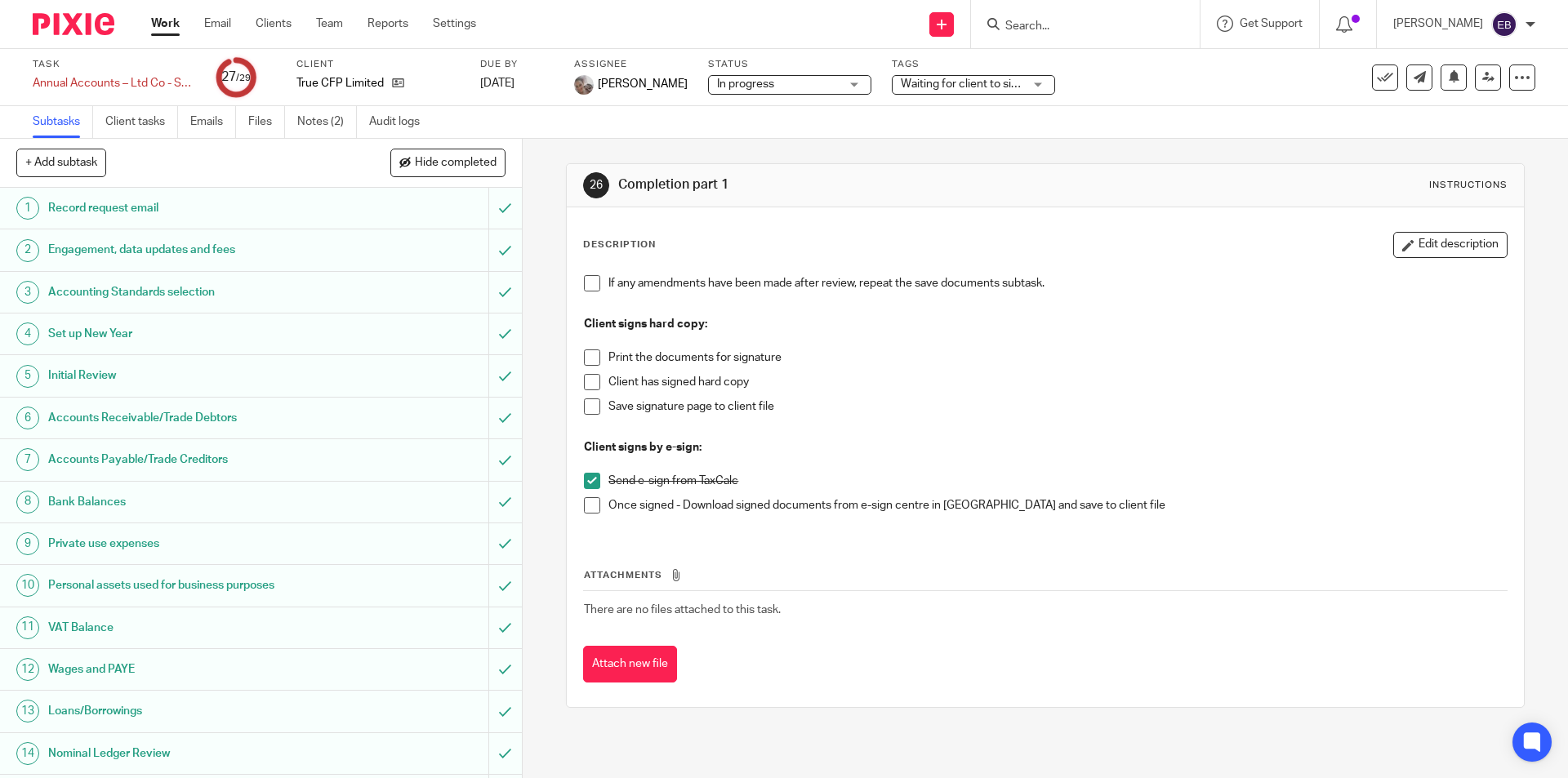
click at [152, 22] on link "Work" at bounding box center [166, 23] width 29 height 16
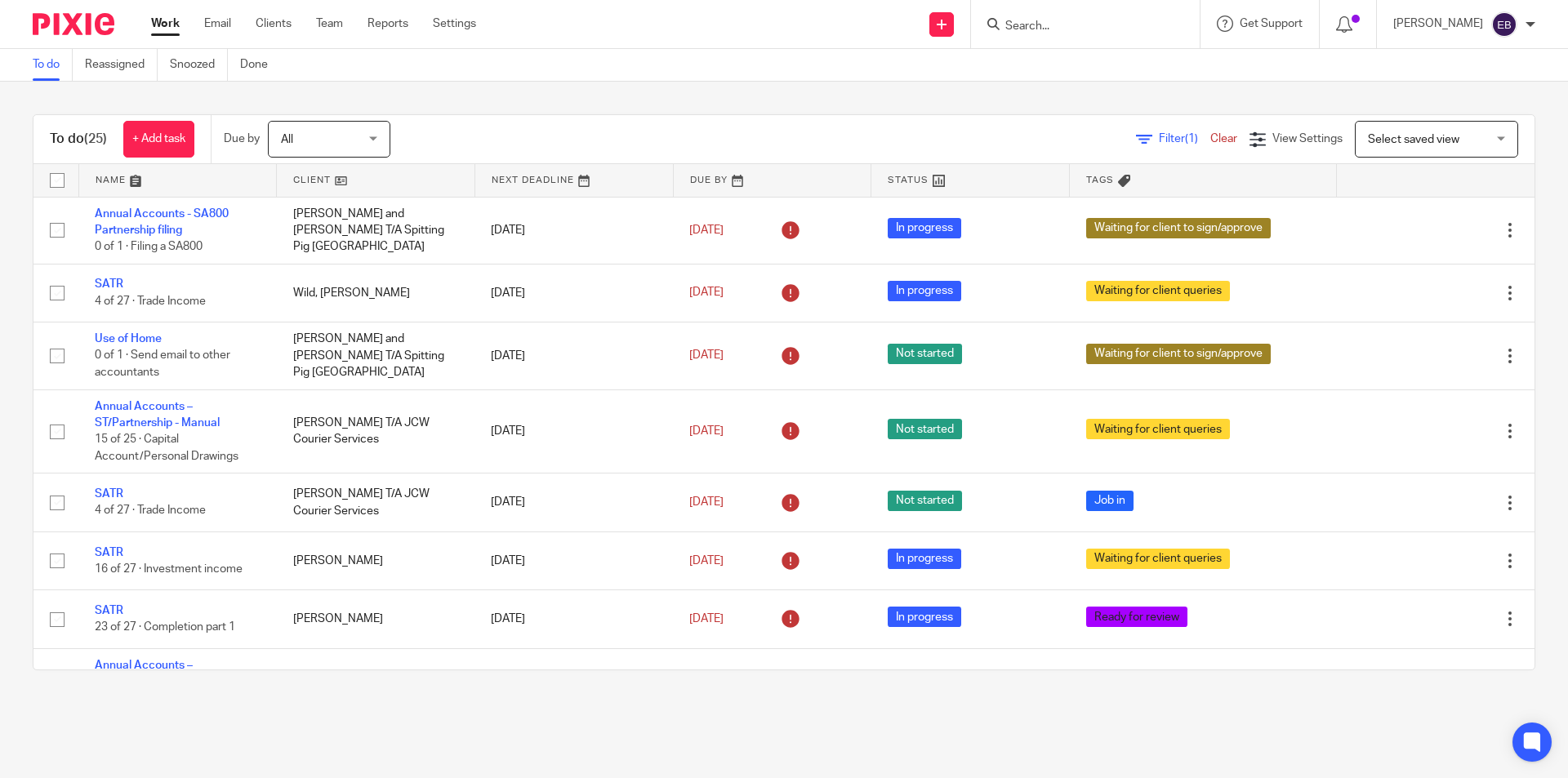
click at [1080, 39] on div at bounding box center [1086, 24] width 229 height 48
click at [1077, 31] on input "Search" at bounding box center [1078, 26] width 147 height 14
click at [1098, 20] on input "Search" at bounding box center [1078, 26] width 147 height 14
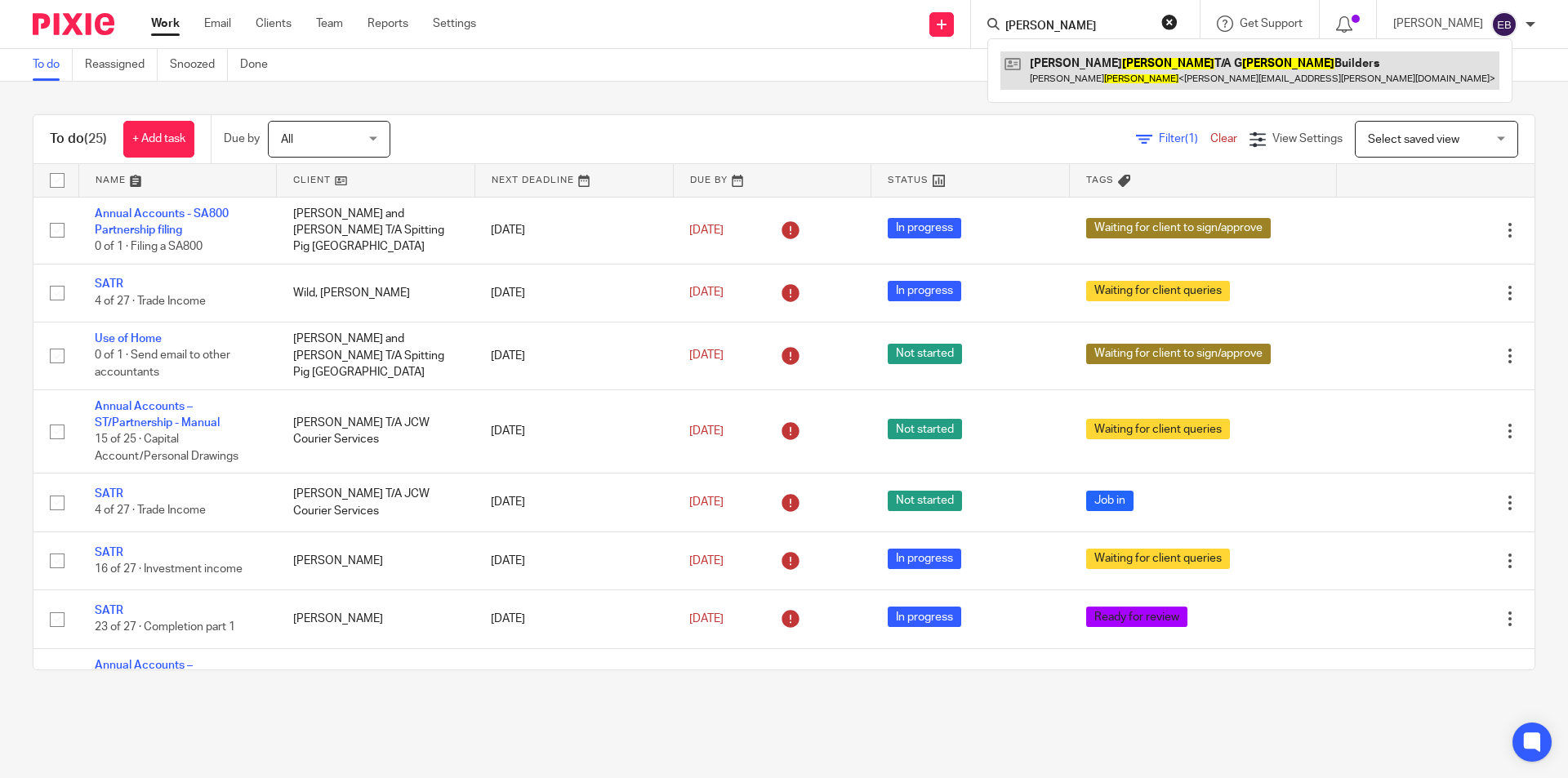
type input "lomax"
click at [1087, 68] on link at bounding box center [1249, 70] width 499 height 37
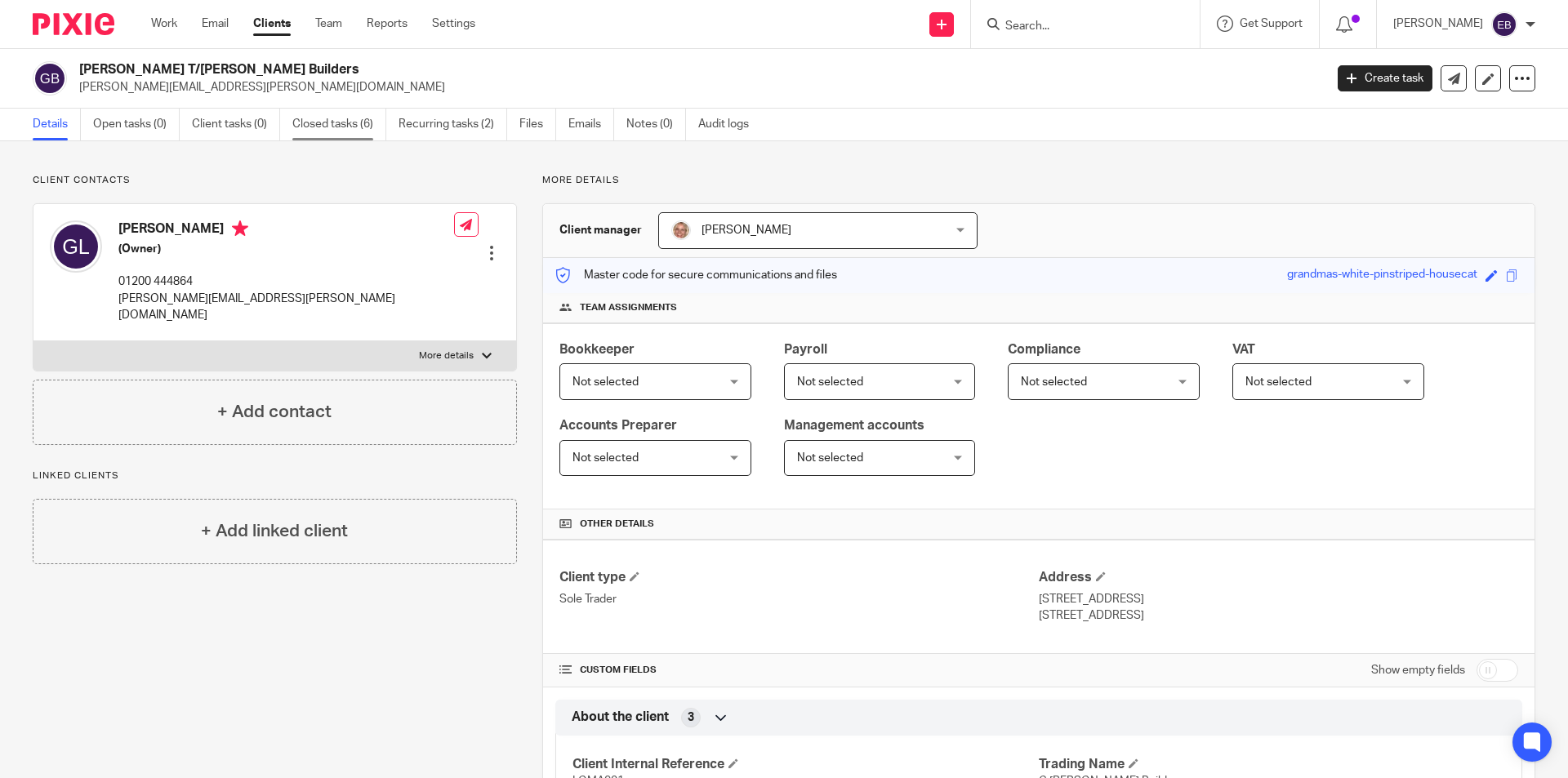
click at [354, 125] on link "Closed tasks (6)" at bounding box center [339, 123] width 94 height 32
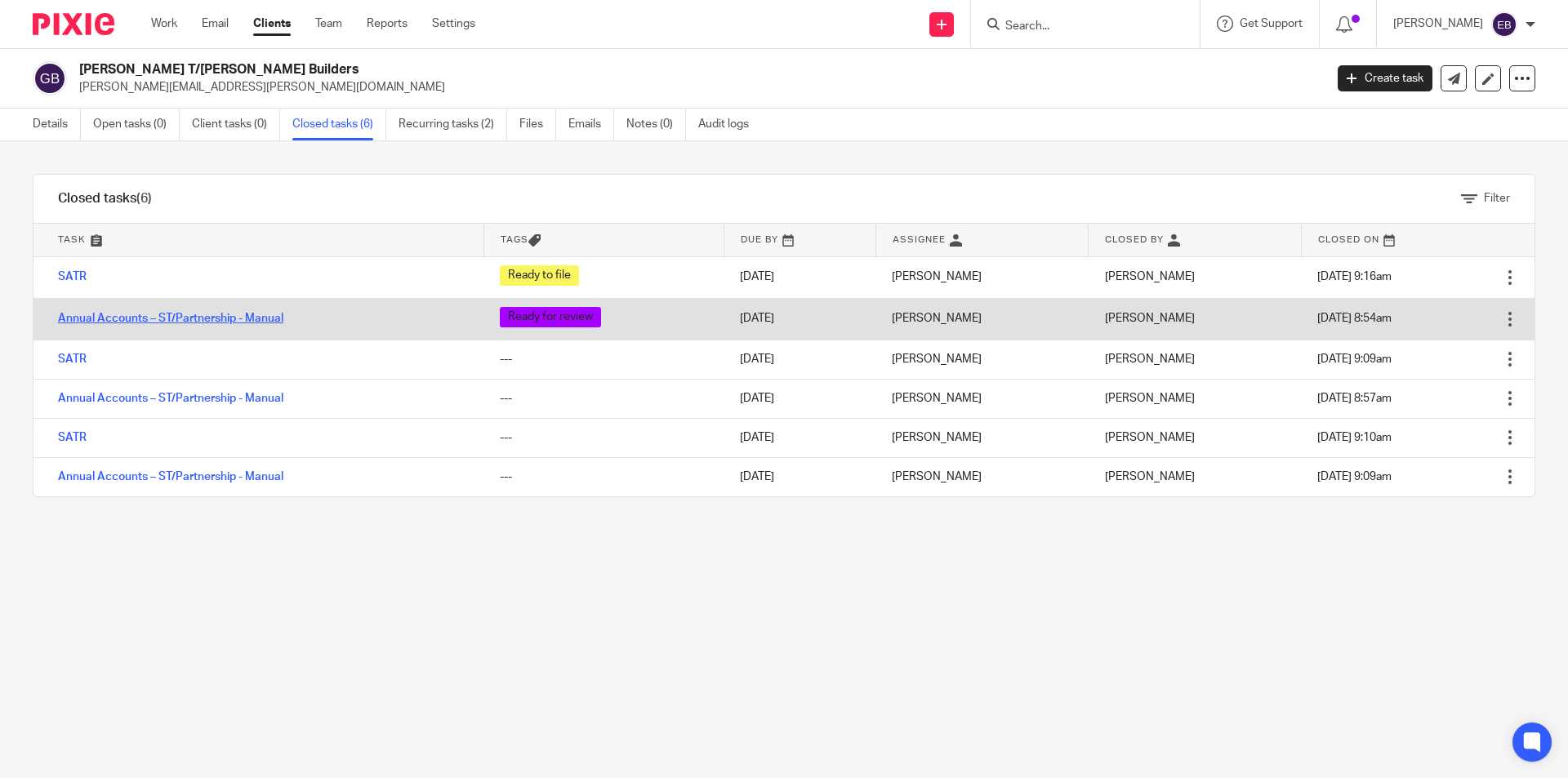
click at [81, 314] on link "Annual Accounts – ST/Partnership - Manual" at bounding box center [171, 319] width 226 height 11
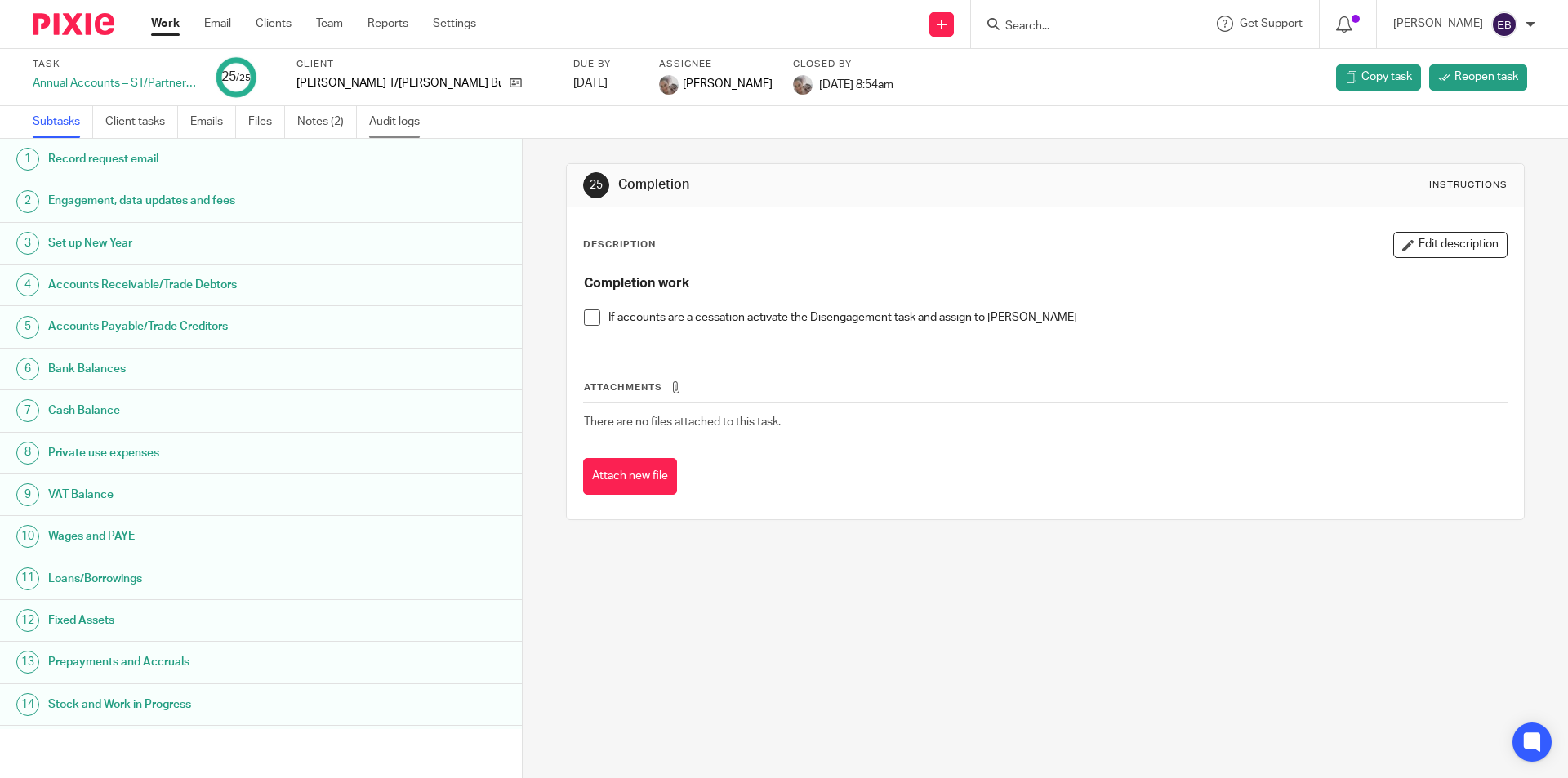
click at [390, 125] on link "Audit logs" at bounding box center [401, 122] width 63 height 32
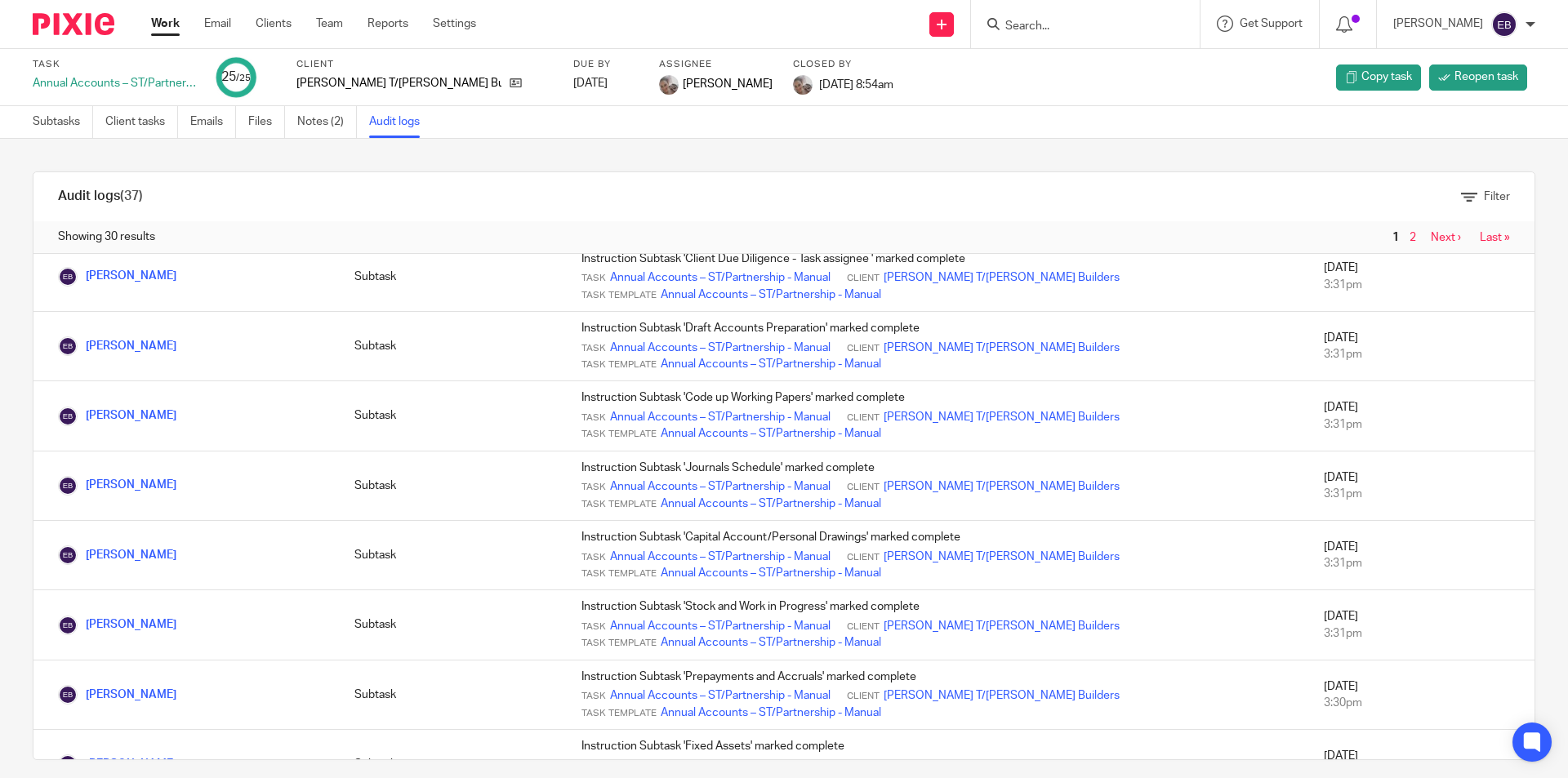
scroll to position [1389, 0]
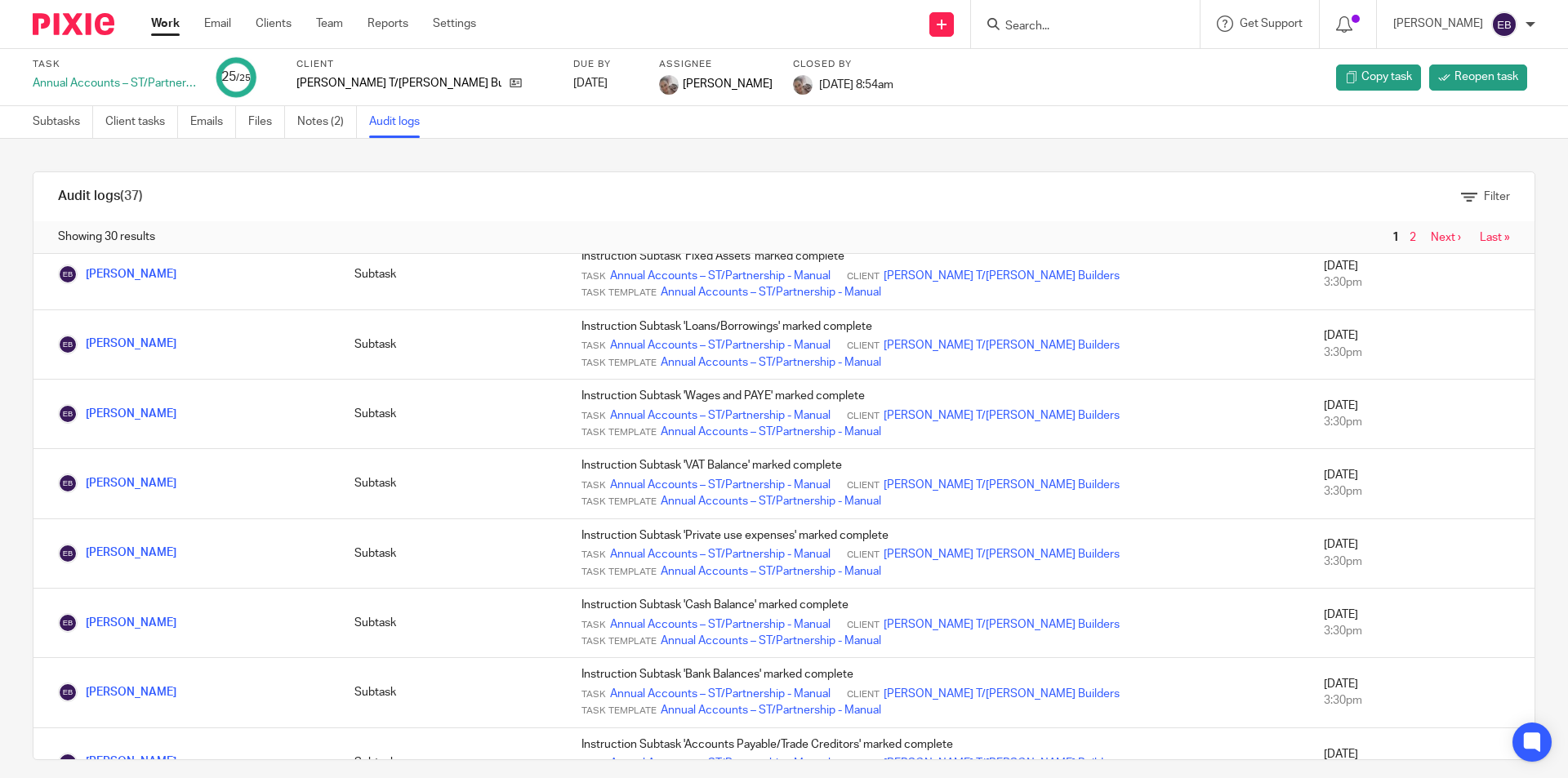
click at [1093, 20] on input "Search" at bounding box center [1078, 26] width 147 height 14
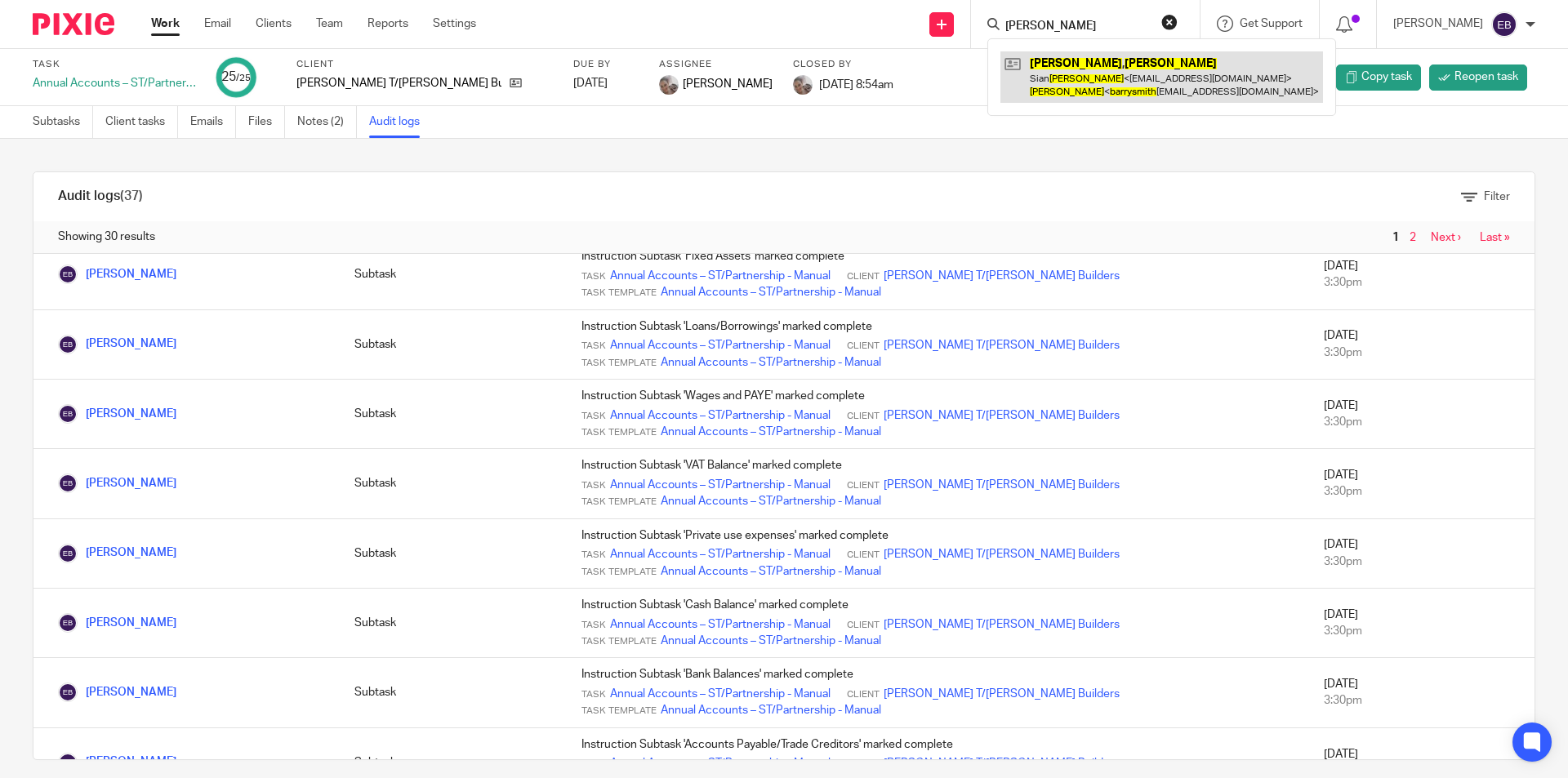
type input "[PERSON_NAME]"
click at [1092, 66] on link at bounding box center [1161, 77] width 323 height 51
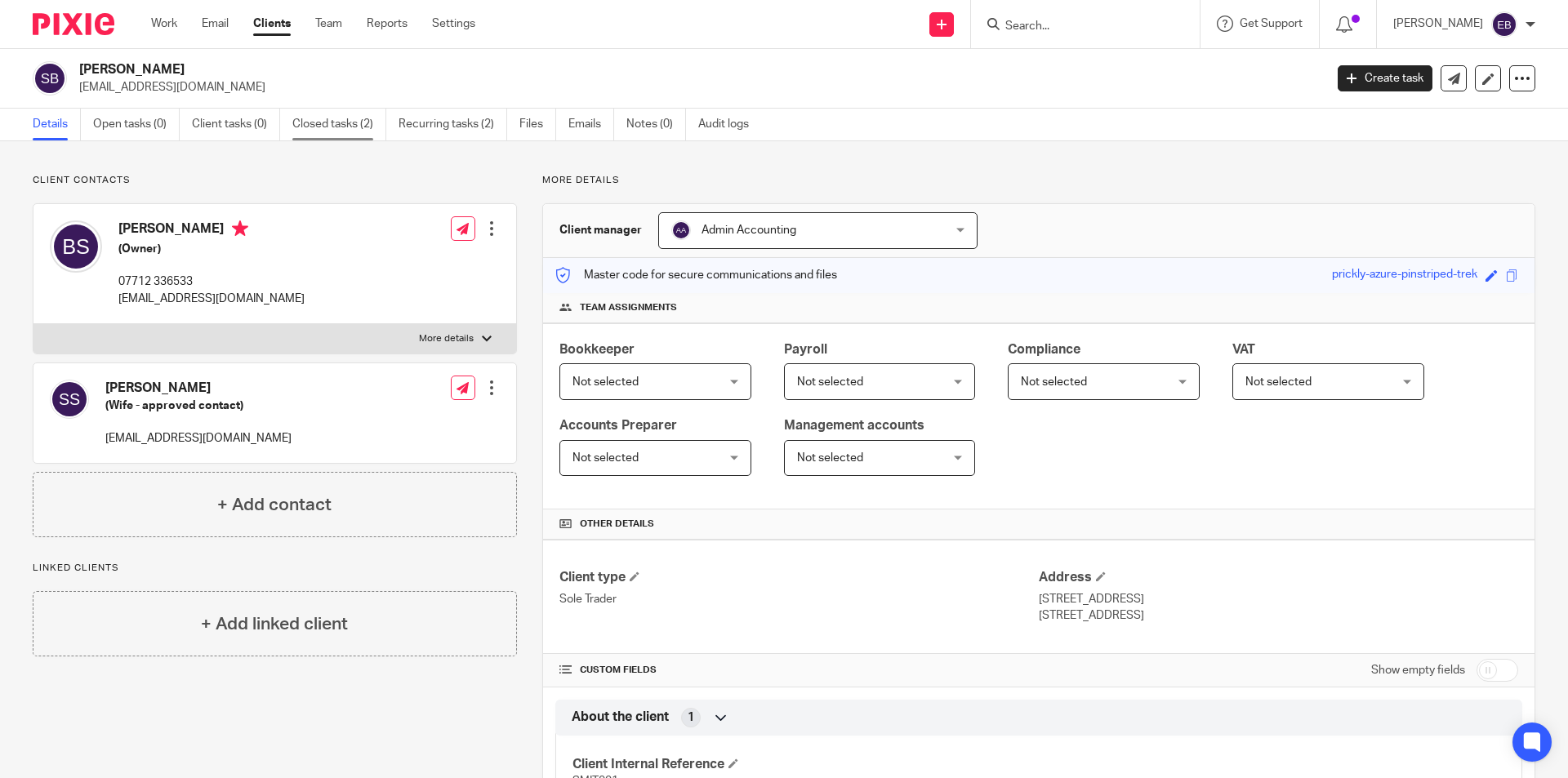
click at [343, 124] on link "Closed tasks (2)" at bounding box center [339, 123] width 94 height 32
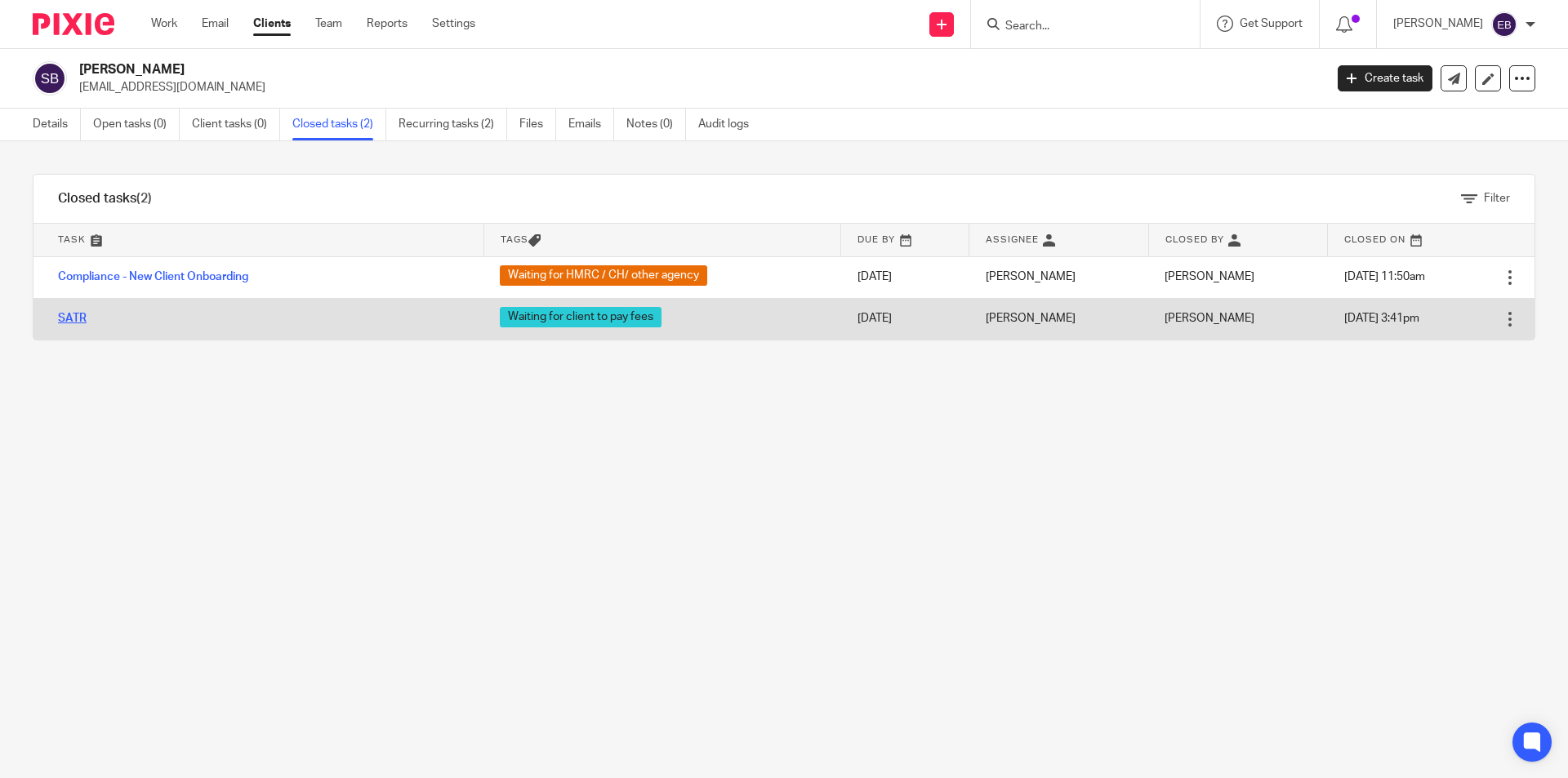
click at [71, 316] on link "SATR" at bounding box center [73, 319] width 29 height 11
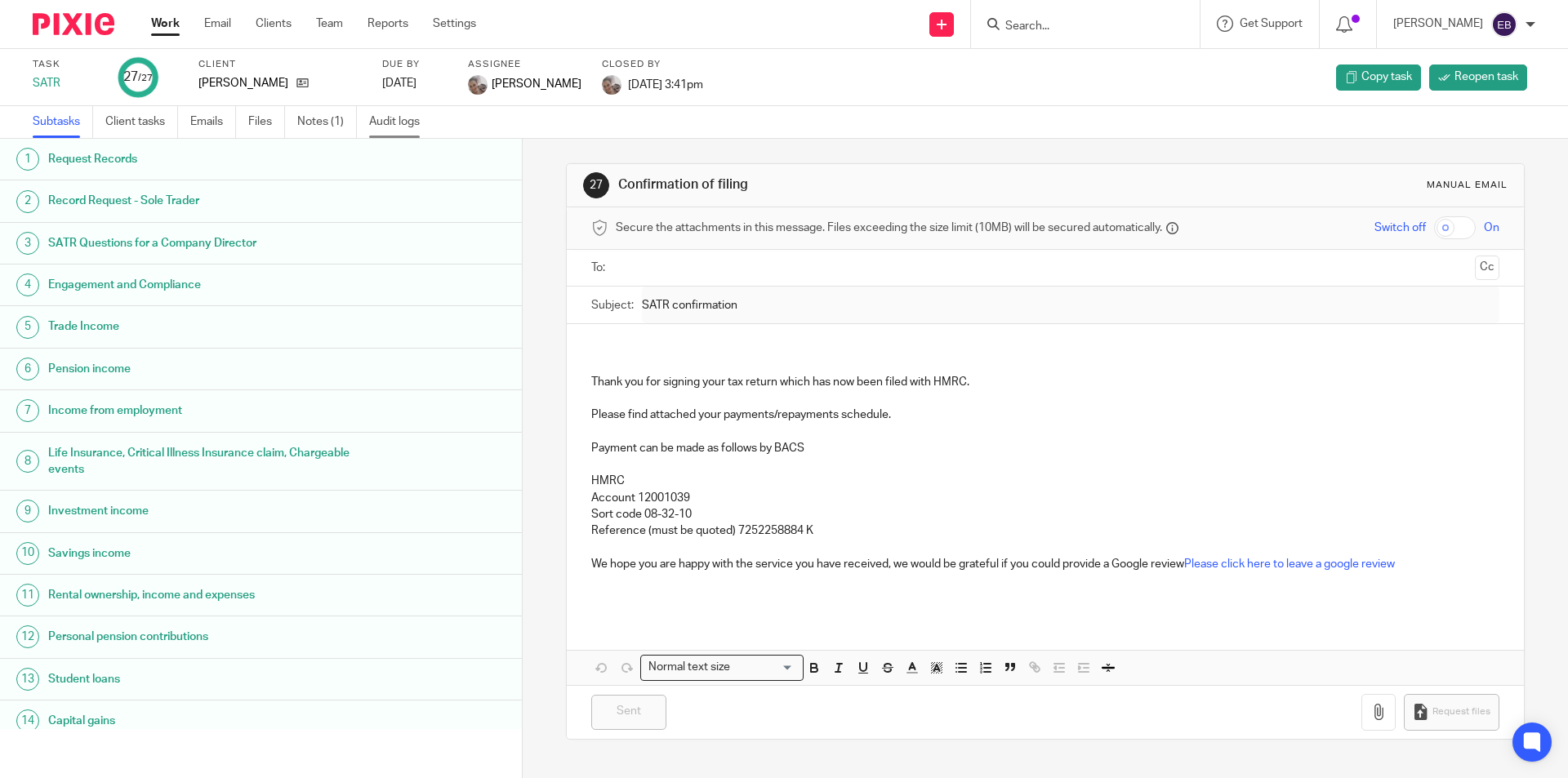
click at [370, 131] on ul "Subtasks Client tasks Emails Files Notes (1) Audit logs" at bounding box center [238, 122] width 412 height 32
click at [403, 120] on link "Audit logs" at bounding box center [401, 122] width 63 height 32
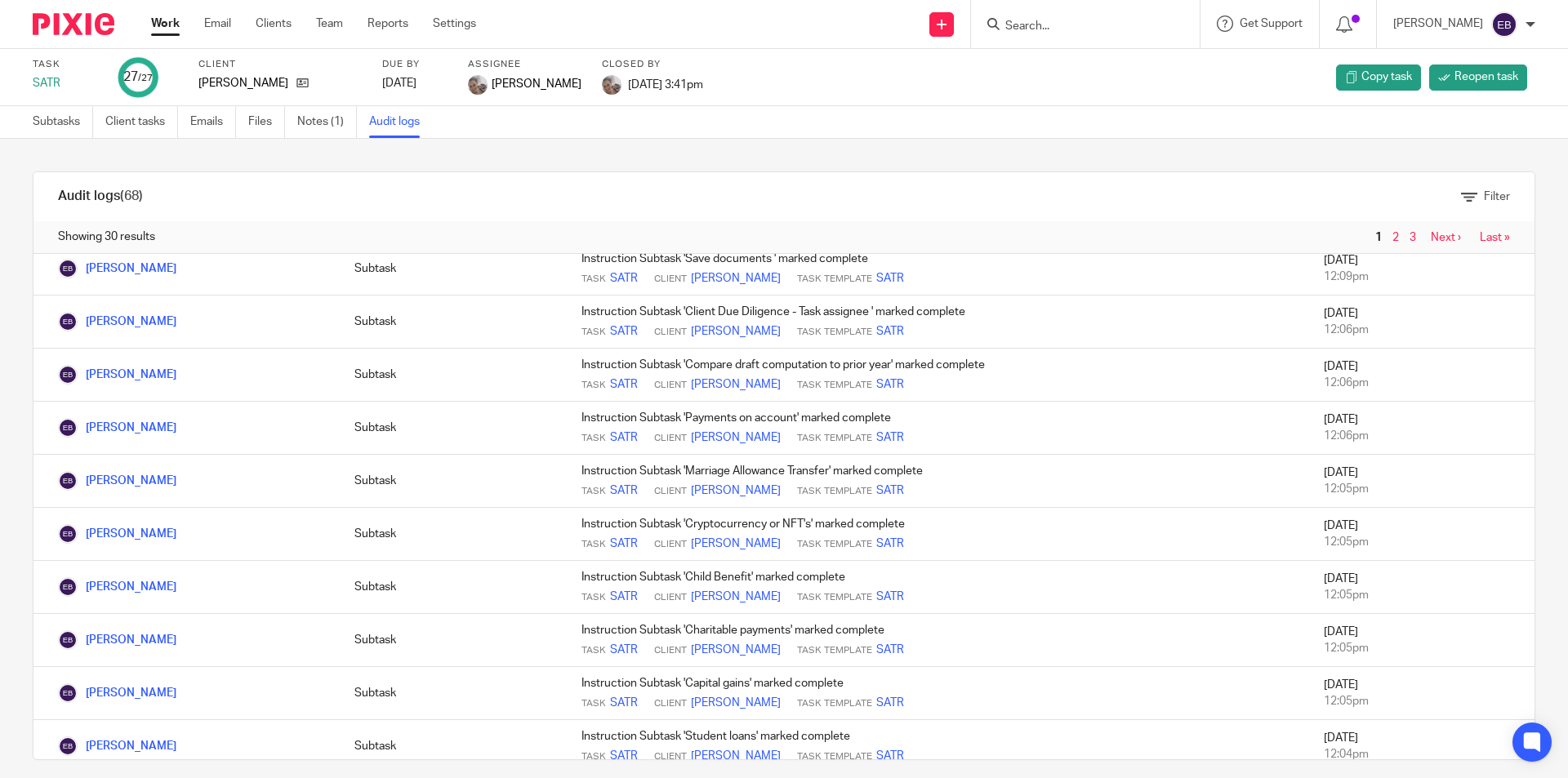
scroll to position [1061, 0]
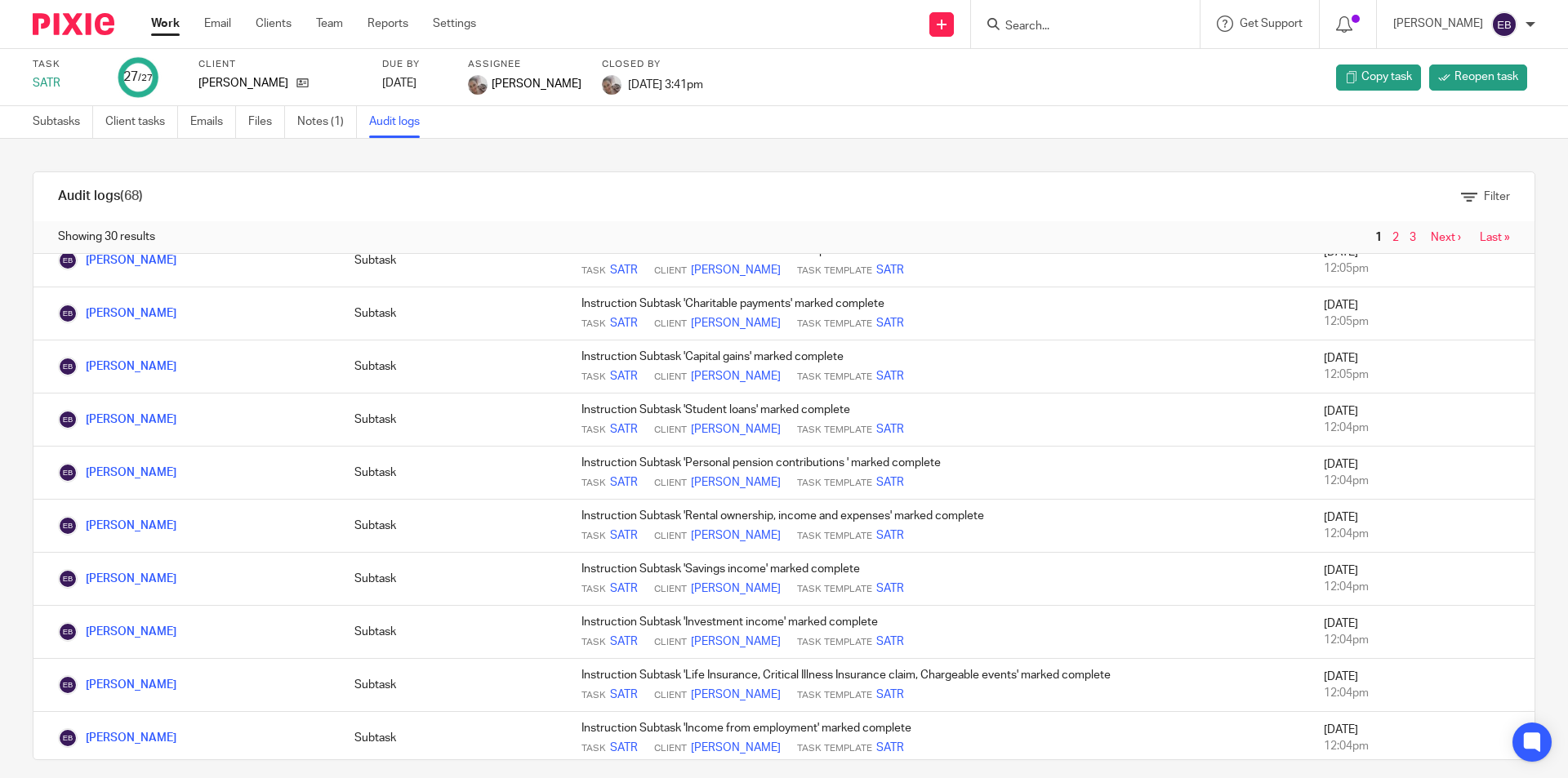
click at [1077, 25] on input "Search" at bounding box center [1078, 26] width 147 height 14
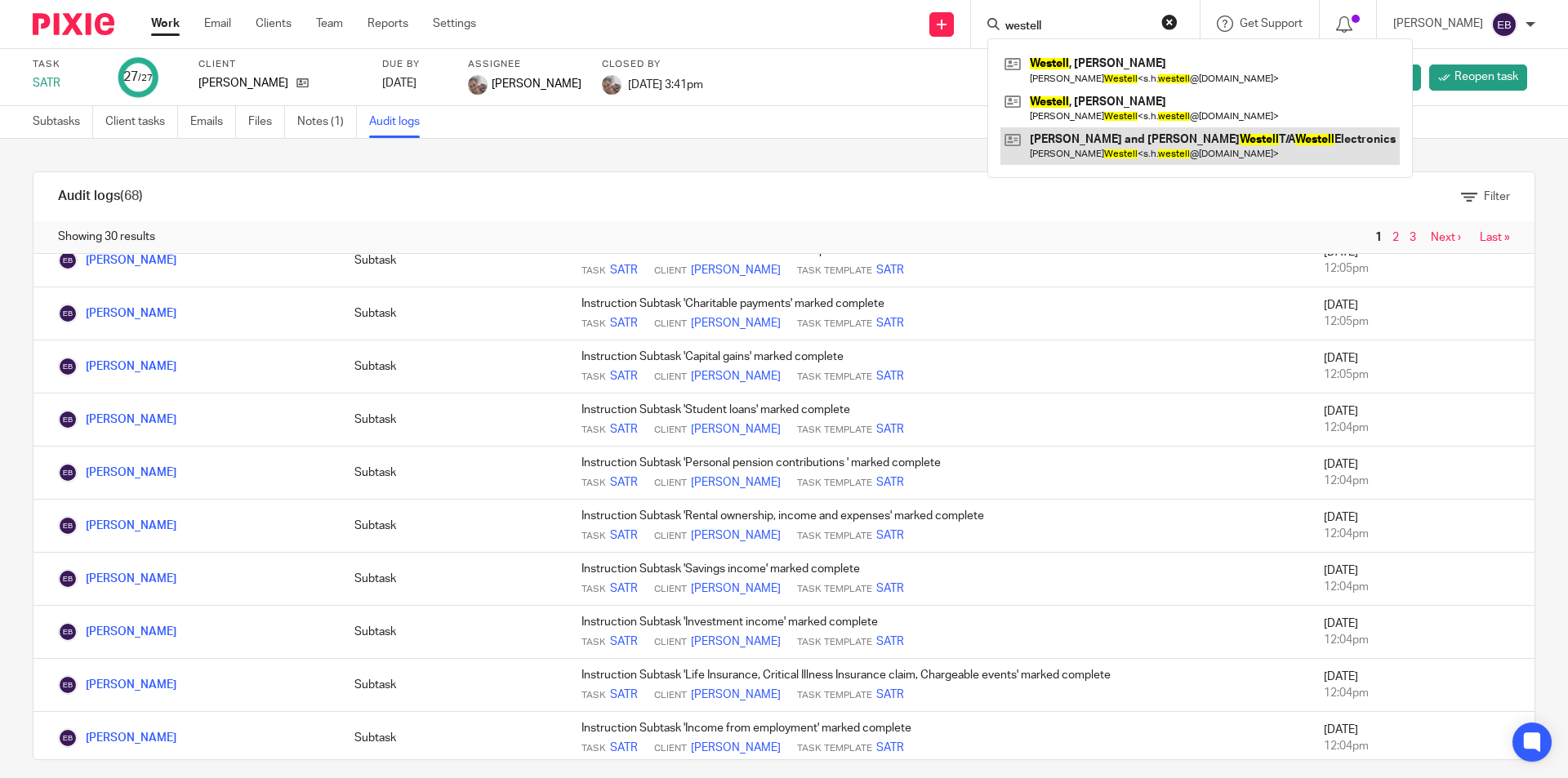
type input "westell"
click at [1088, 147] on link at bounding box center [1199, 145] width 399 height 37
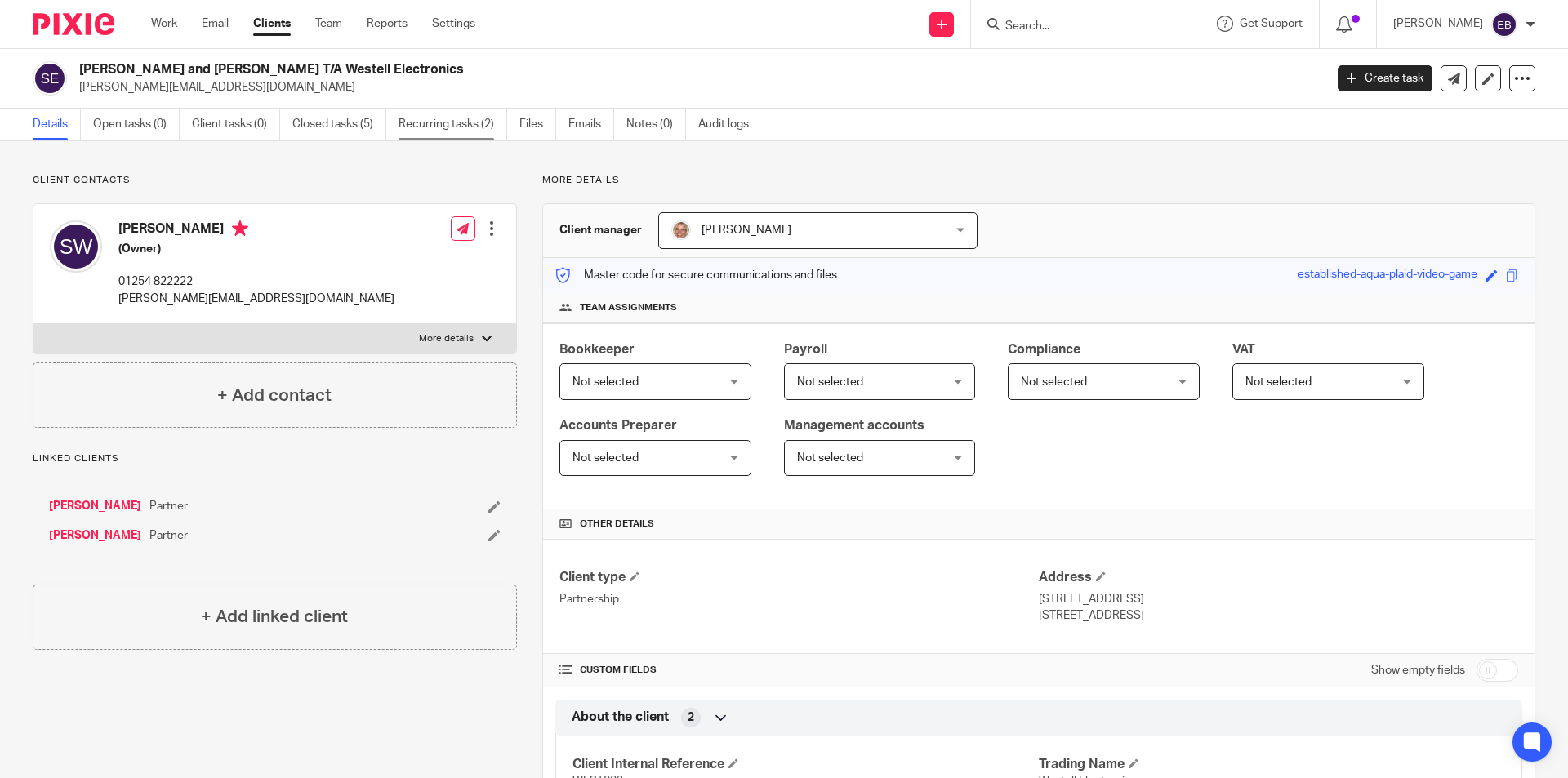
click at [442, 122] on link "Recurring tasks (2)" at bounding box center [452, 123] width 108 height 32
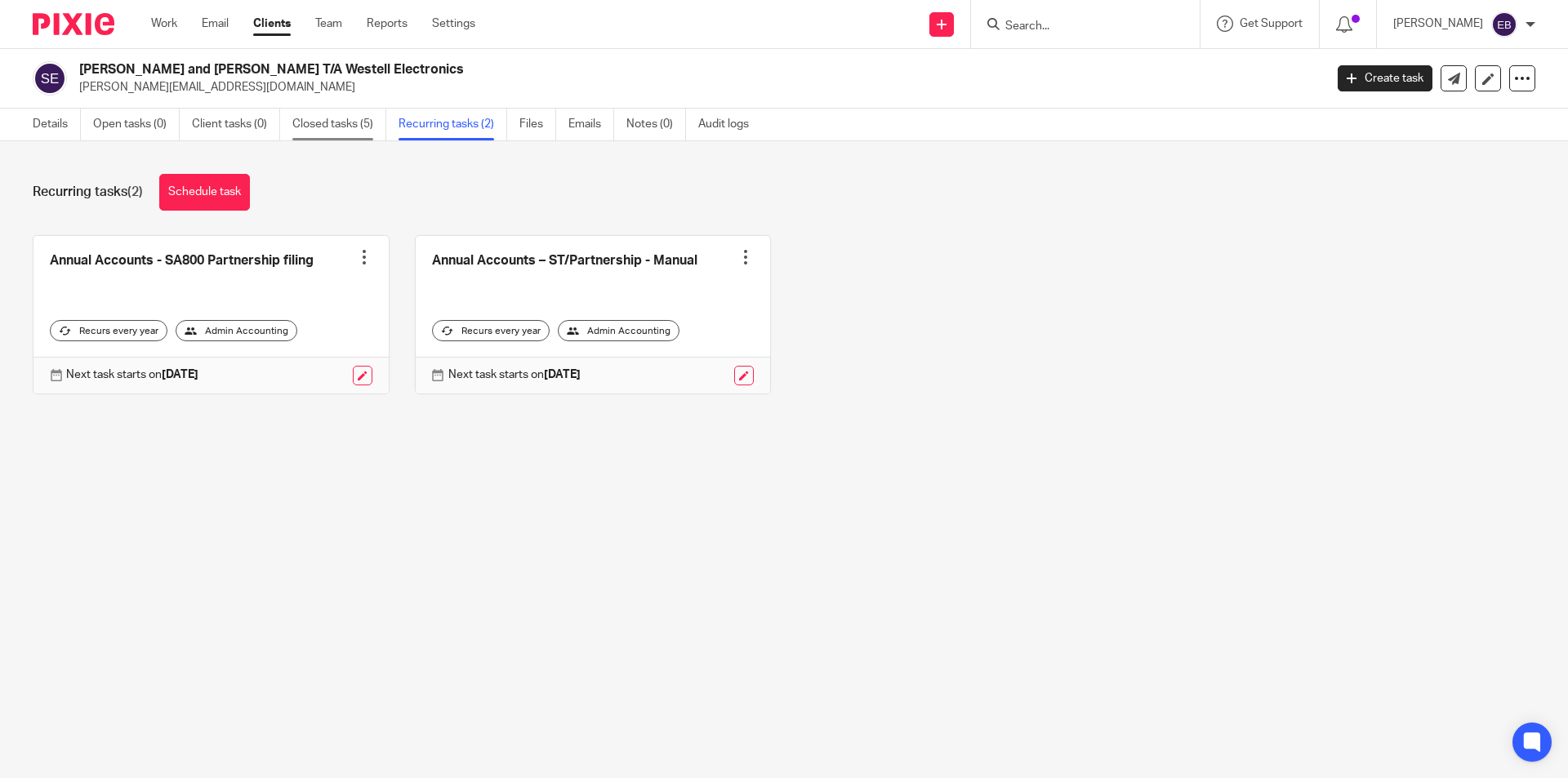
drag, startPoint x: 343, startPoint y: 125, endPoint x: 332, endPoint y: 133, distance: 13.6
click at [342, 125] on link "Closed tasks (5)" at bounding box center [339, 123] width 94 height 32
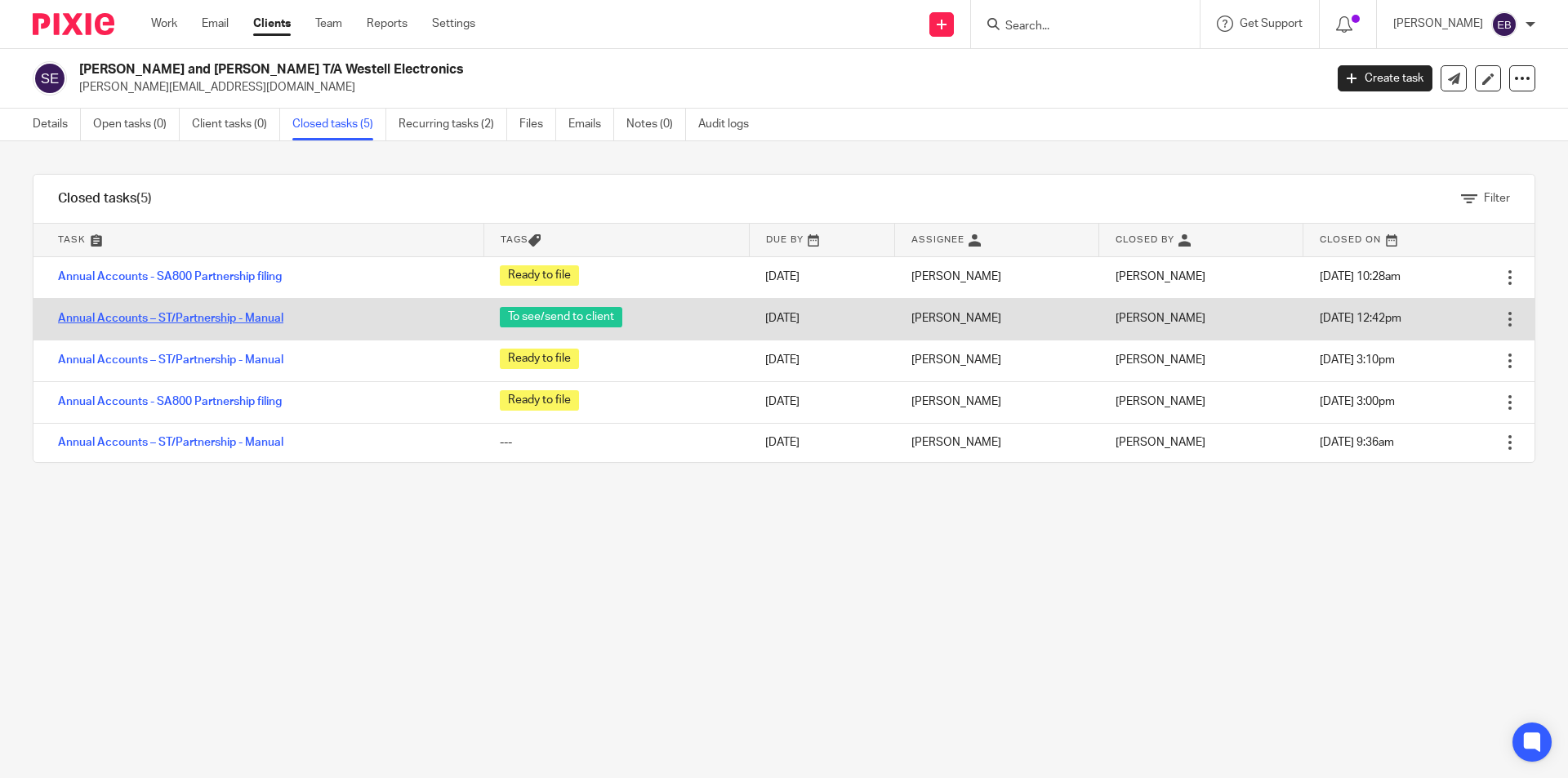
click at [153, 315] on link "Annual Accounts – ST/Partnership - Manual" at bounding box center [171, 319] width 226 height 11
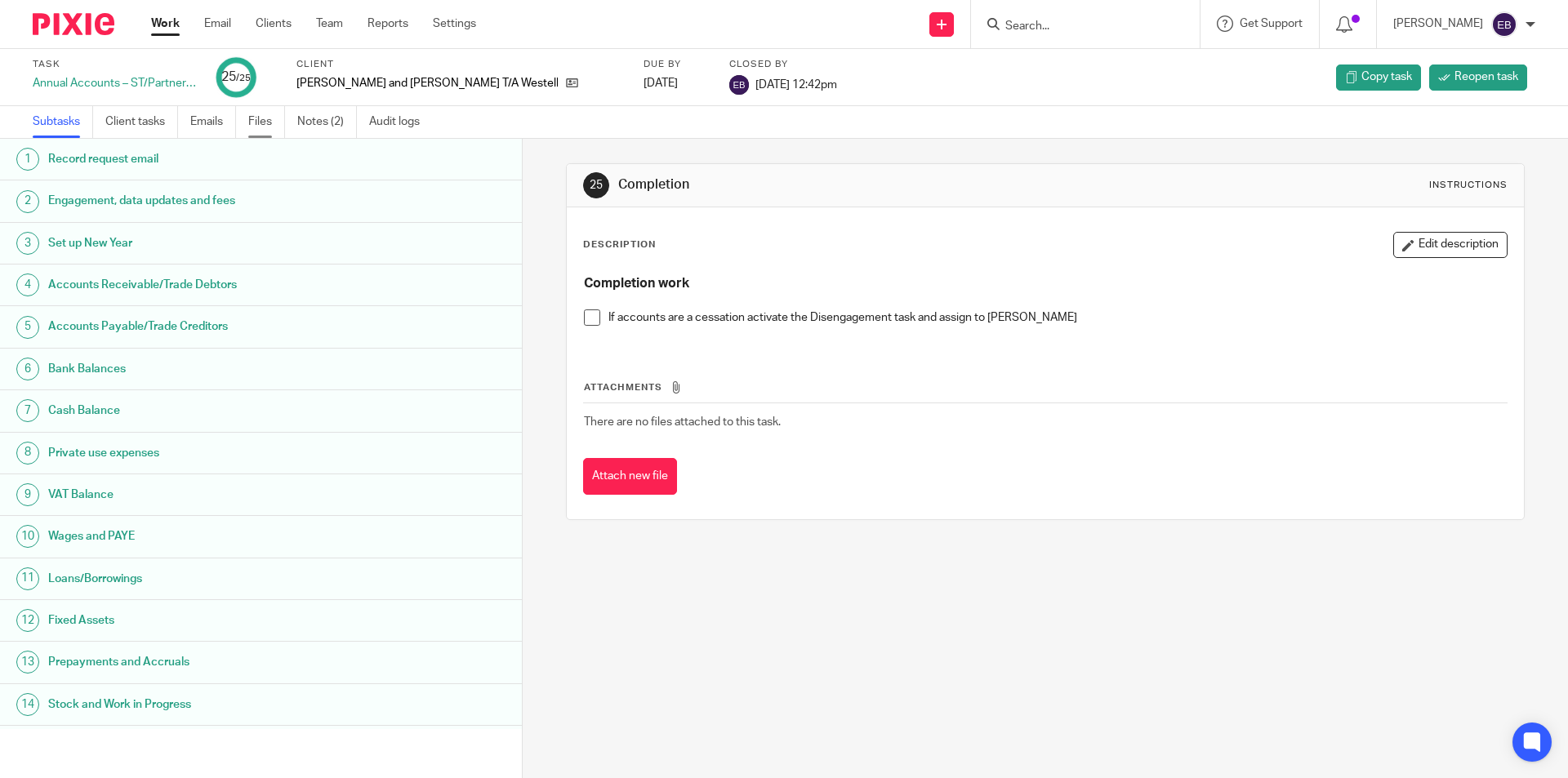
click at [265, 125] on link "Files" at bounding box center [266, 122] width 36 height 32
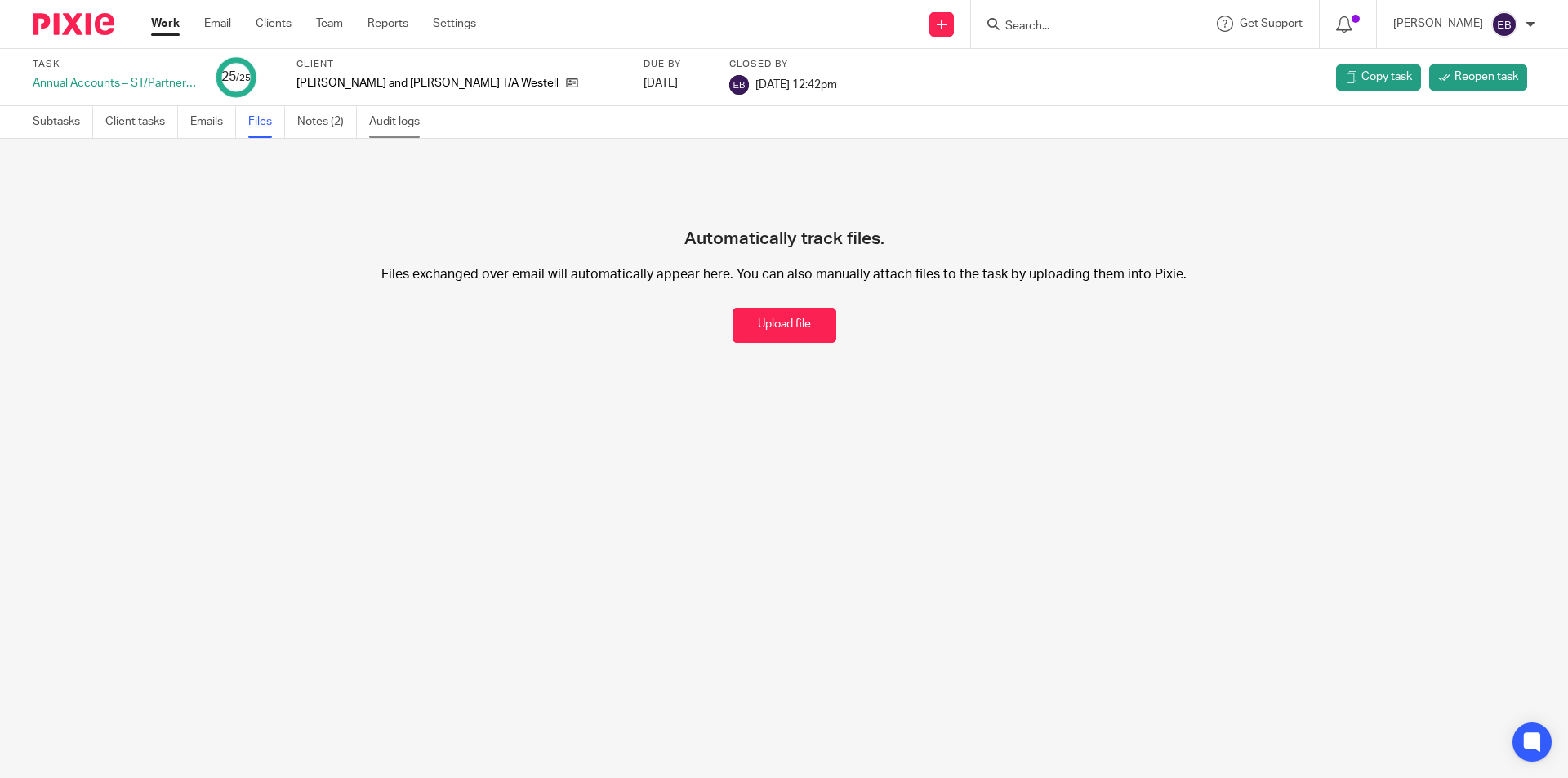
click at [409, 114] on link "Audit logs" at bounding box center [401, 122] width 63 height 32
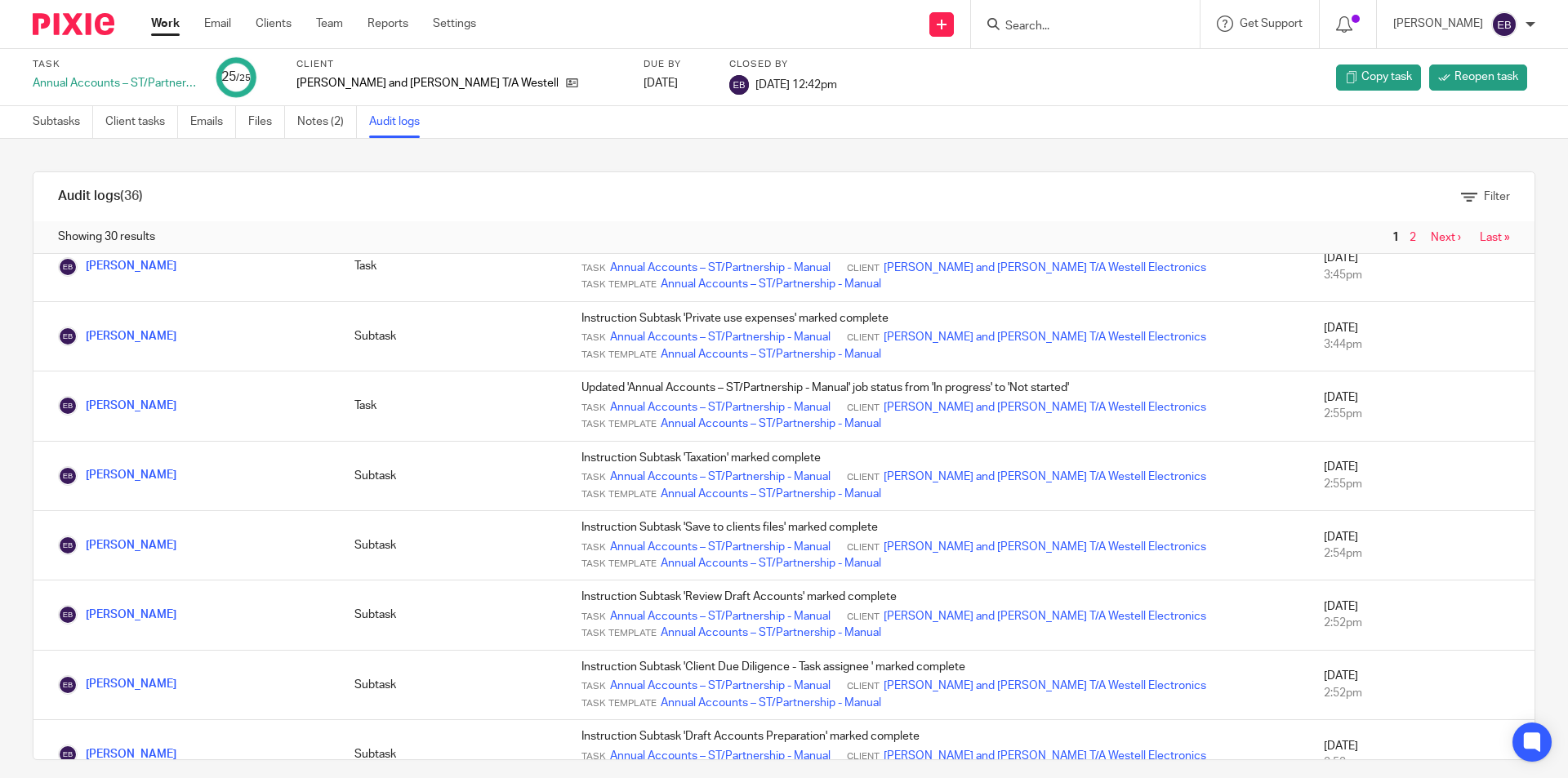
scroll to position [899, 0]
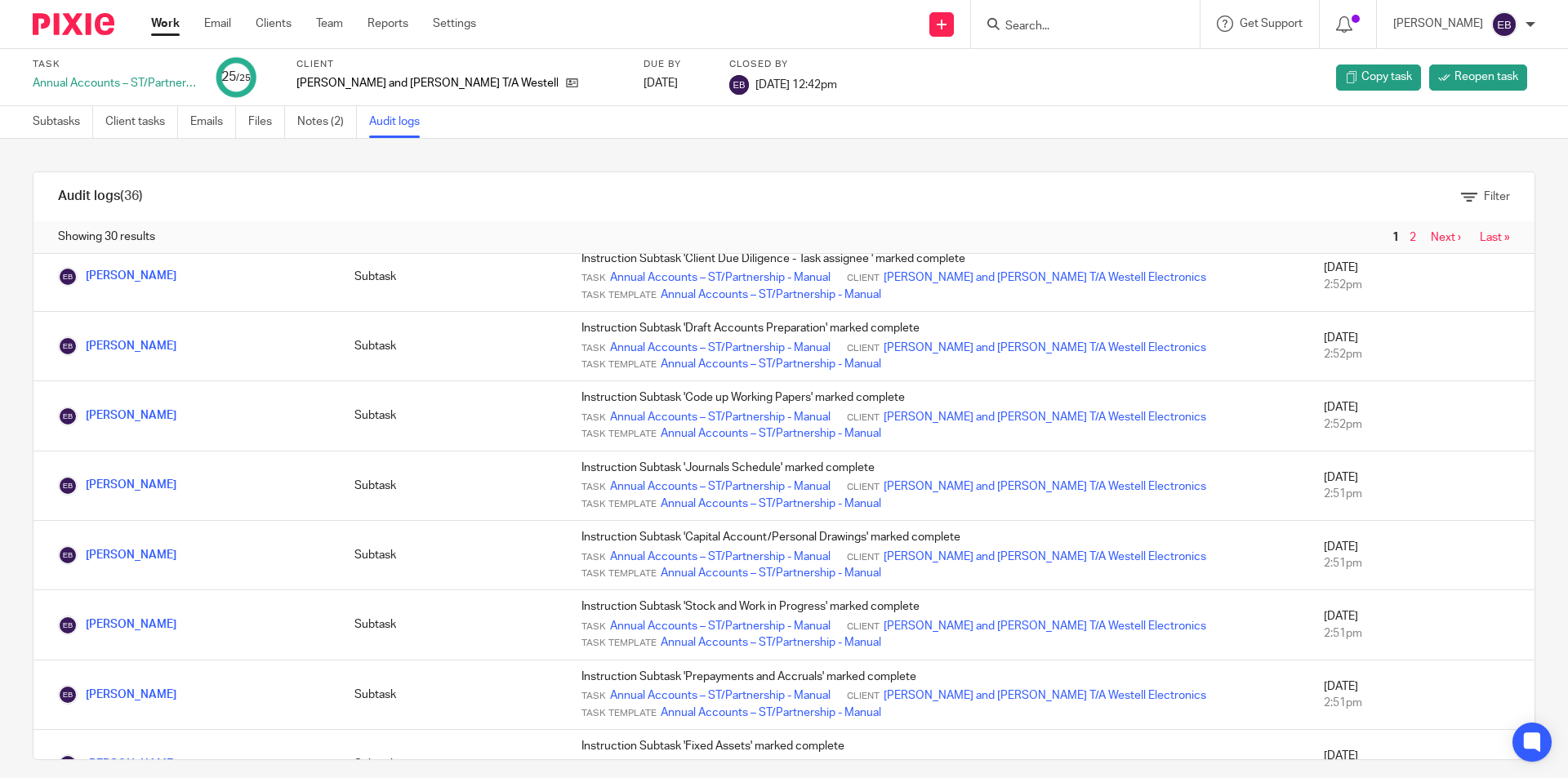
click at [1057, 22] on input "Search" at bounding box center [1078, 26] width 147 height 14
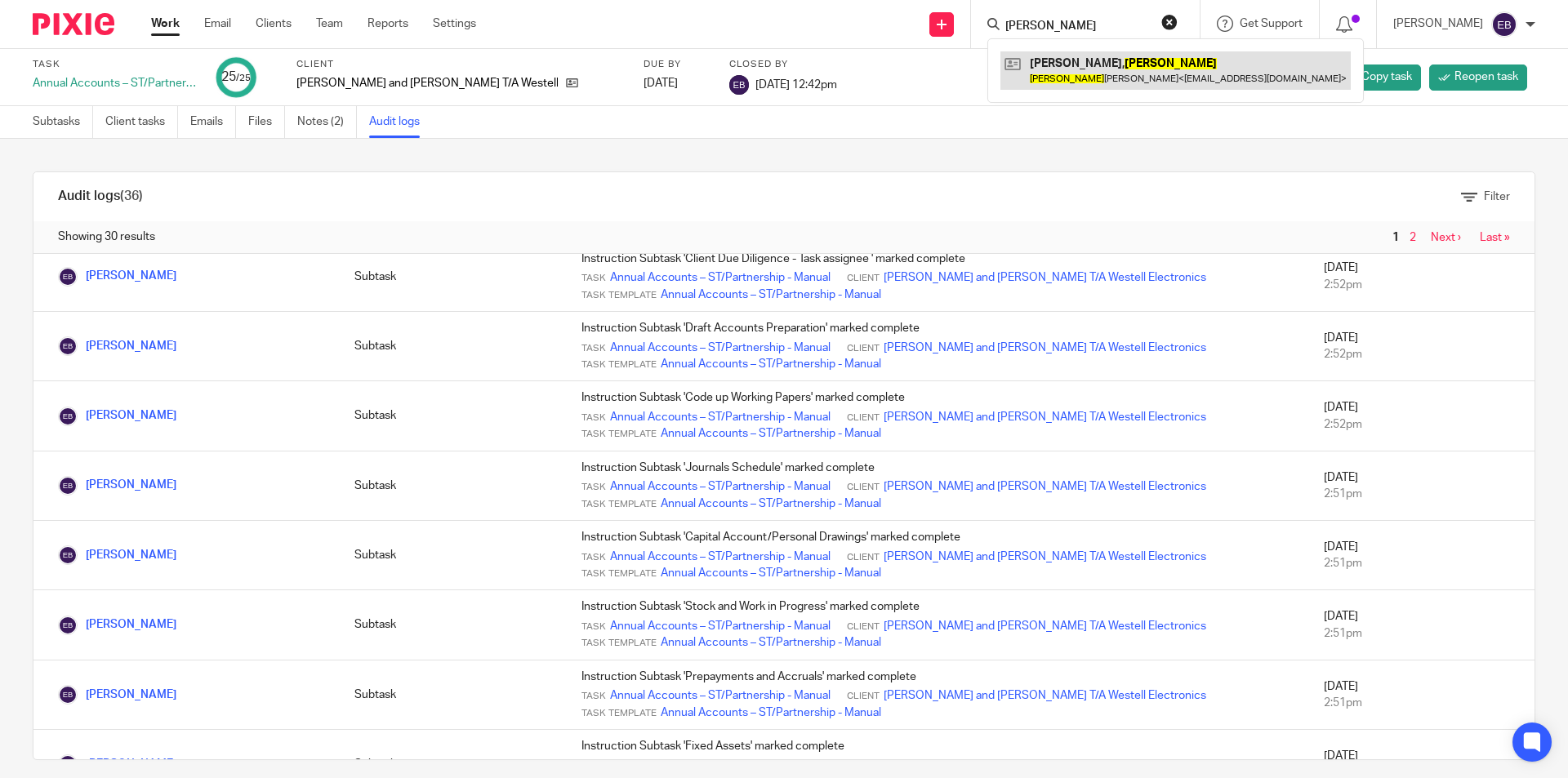
type input "[PERSON_NAME]"
click at [1028, 73] on link at bounding box center [1176, 70] width 350 height 37
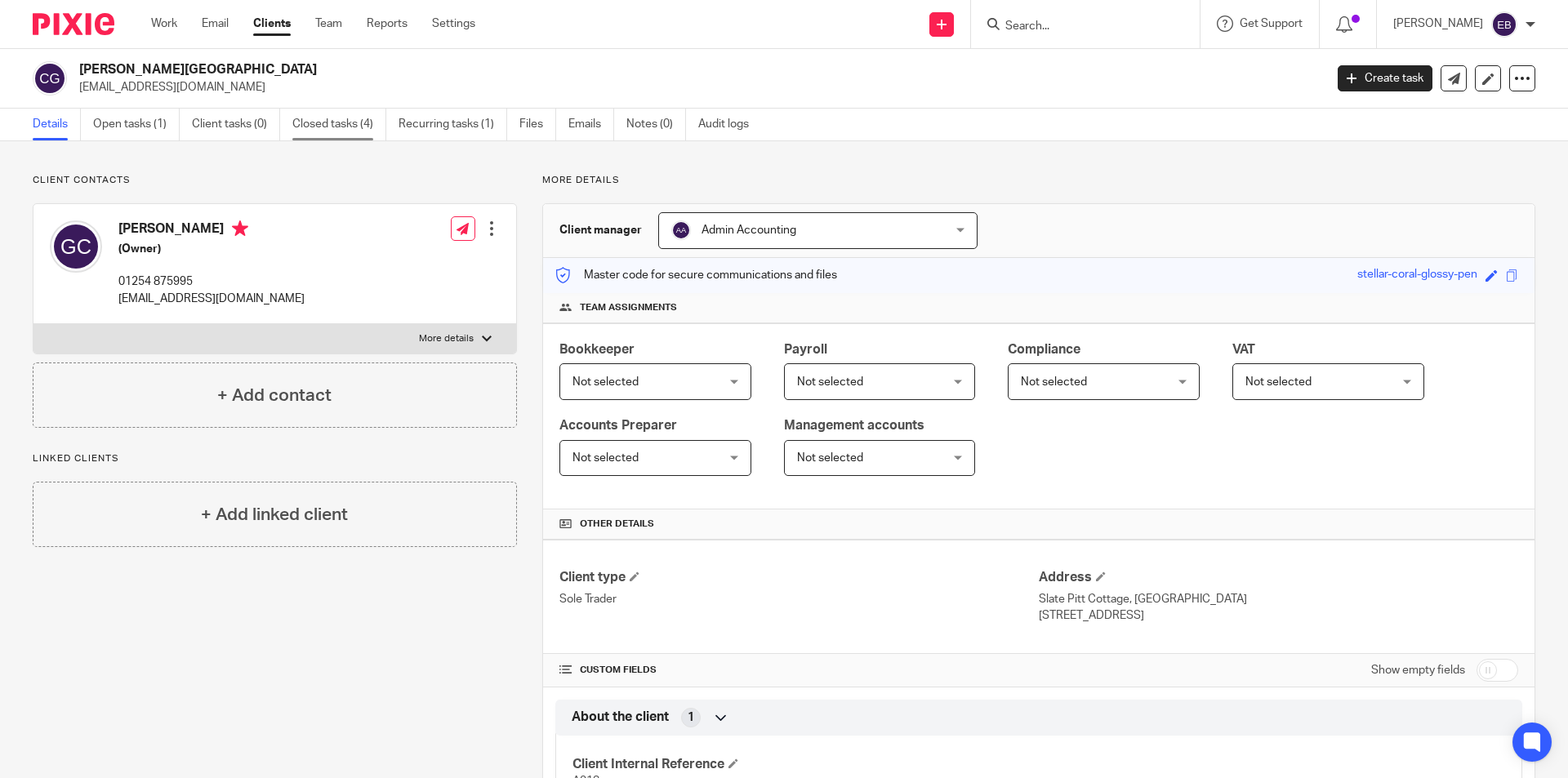
click at [366, 128] on link "Closed tasks (4)" at bounding box center [339, 123] width 94 height 32
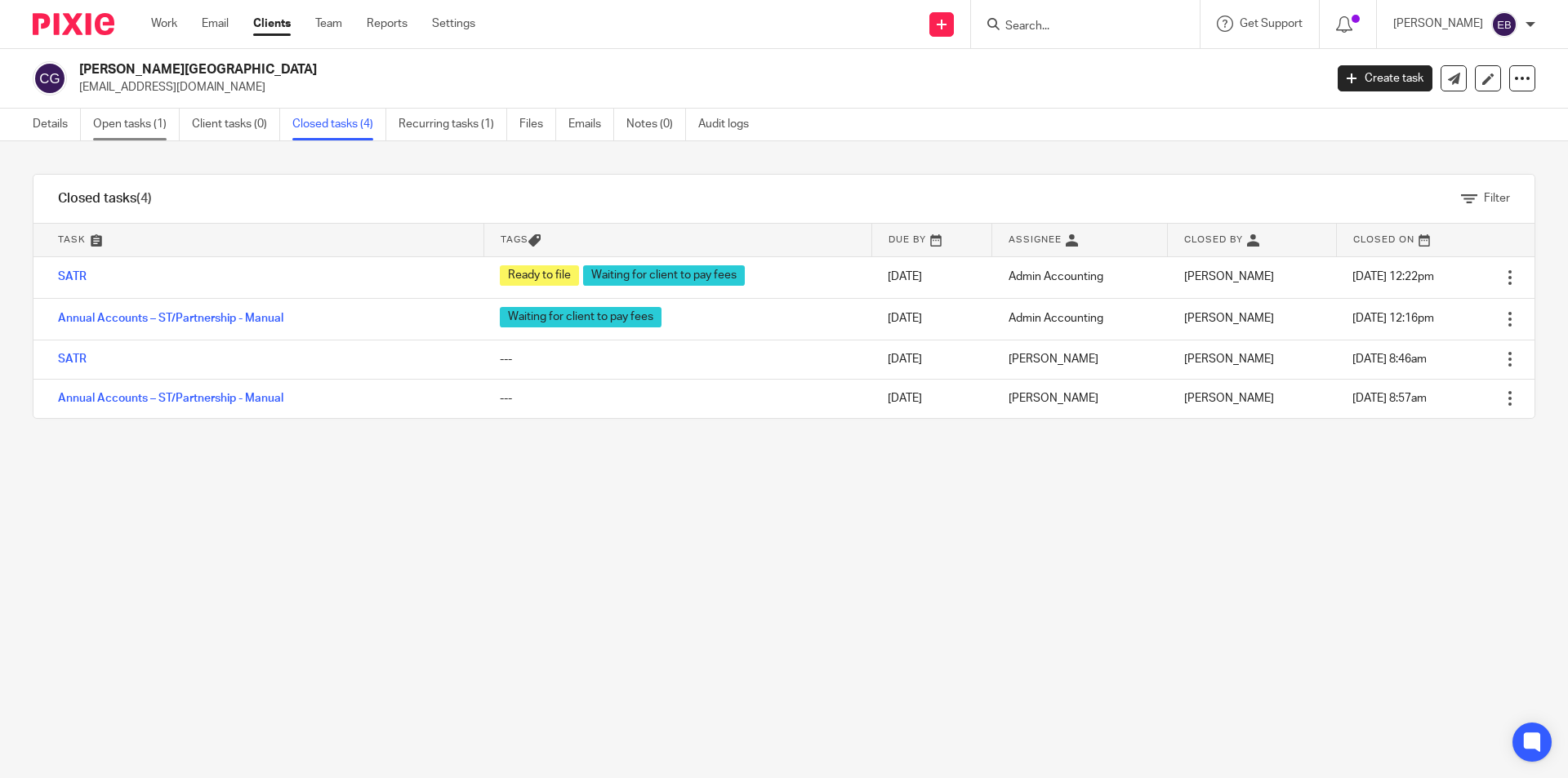
click at [153, 128] on link "Open tasks (1)" at bounding box center [136, 123] width 86 height 32
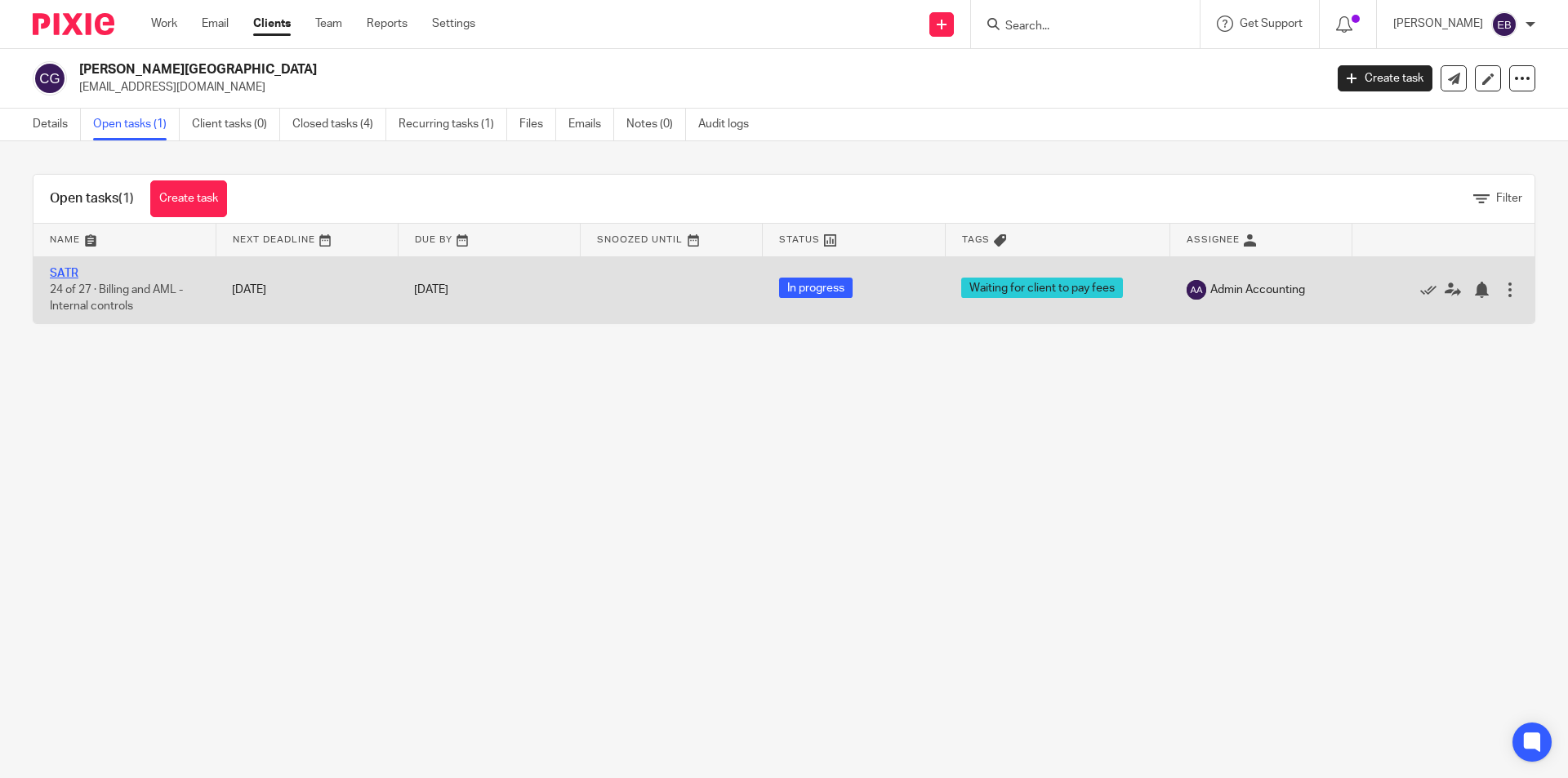
click at [63, 269] on link "SATR" at bounding box center [64, 274] width 29 height 11
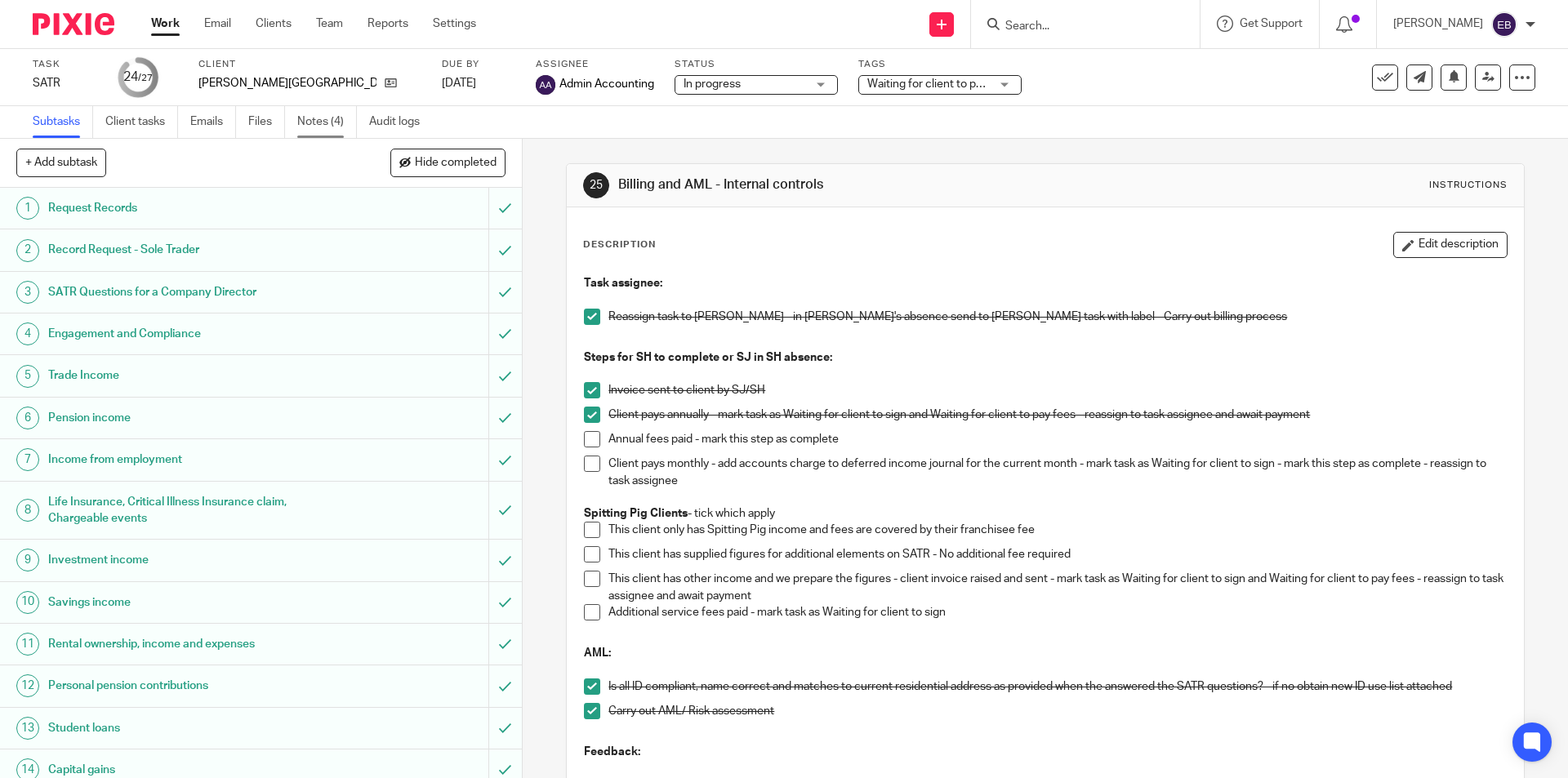
click at [320, 122] on link "Notes (4)" at bounding box center [327, 122] width 59 height 32
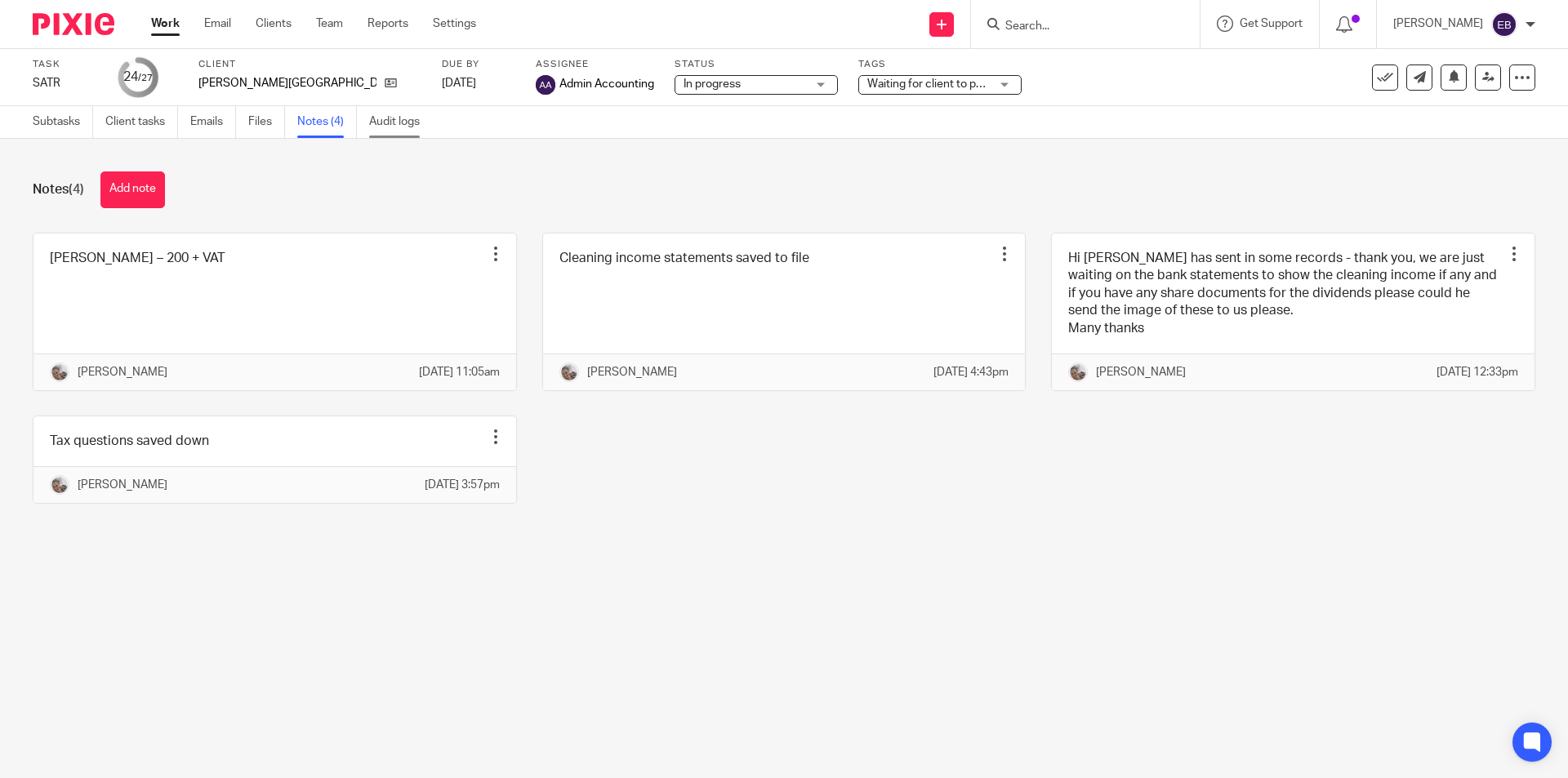
click at [387, 115] on link "Audit logs" at bounding box center [401, 122] width 63 height 32
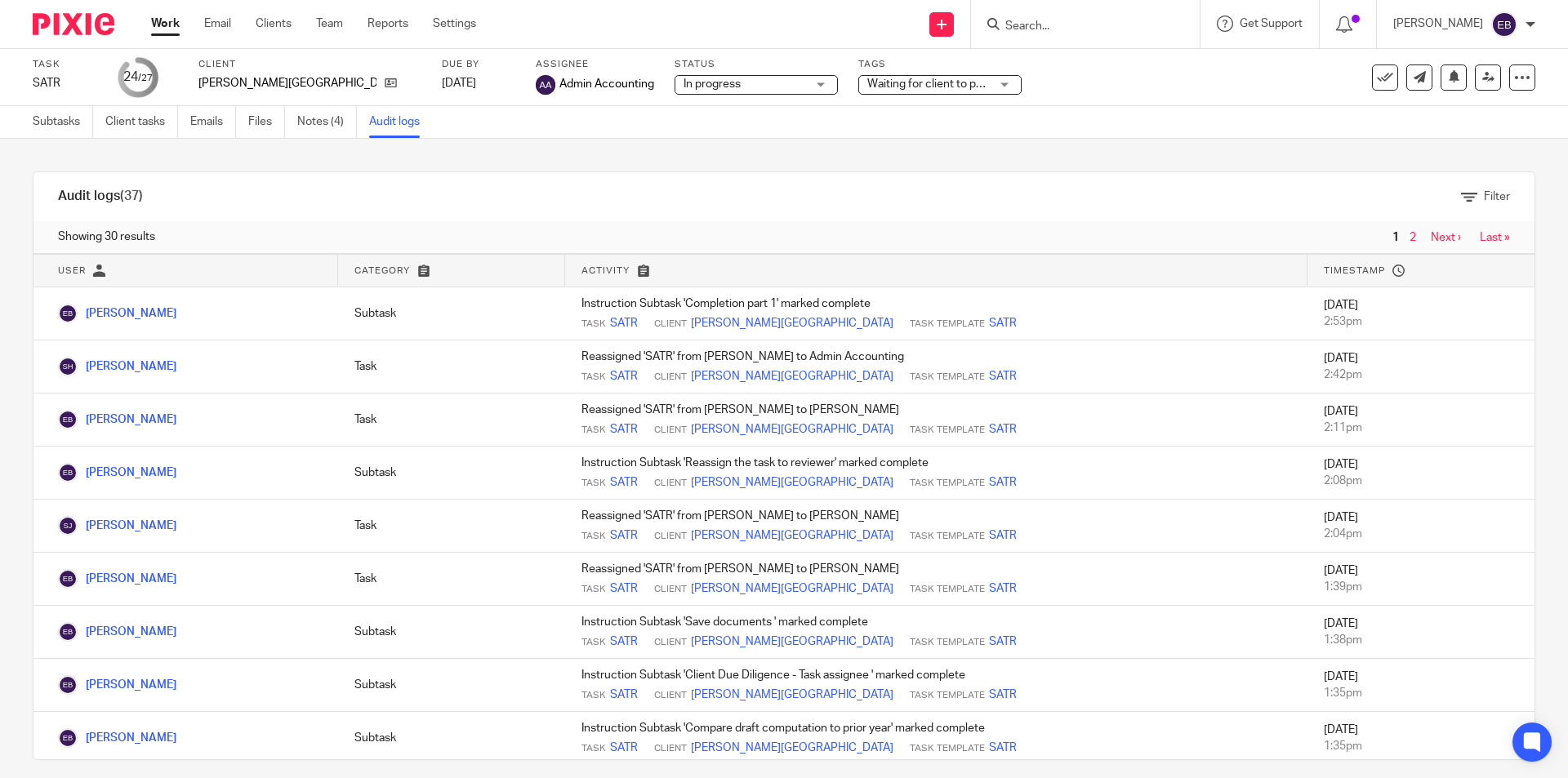
click at [1076, 7] on div at bounding box center [1086, 24] width 229 height 48
click at [1055, 22] on input "Search" at bounding box center [1078, 26] width 147 height 14
type input "color"
click at [1084, 65] on link at bounding box center [1138, 70] width 276 height 37
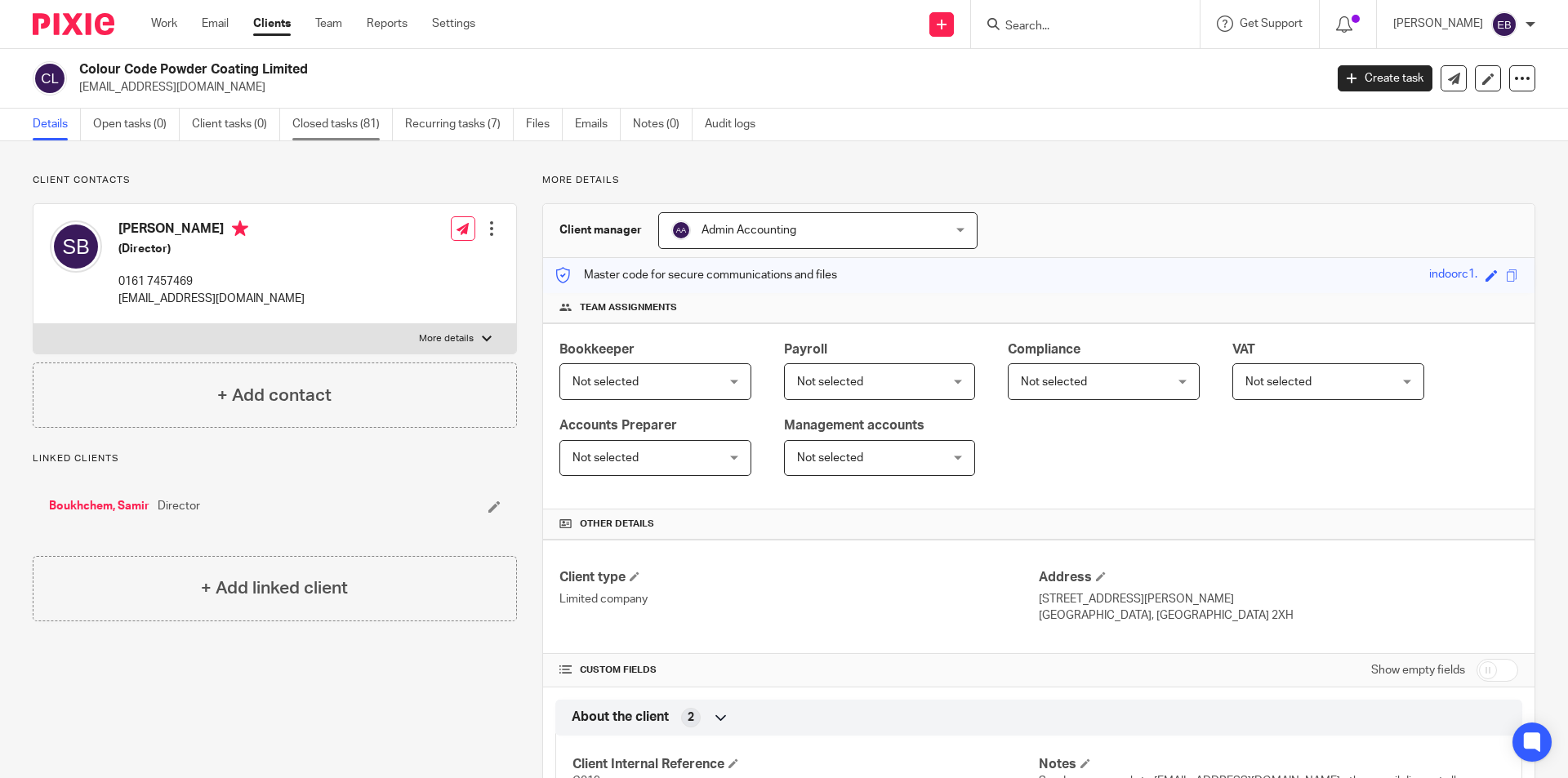
click at [336, 122] on link "Closed tasks (81)" at bounding box center [342, 123] width 101 height 32
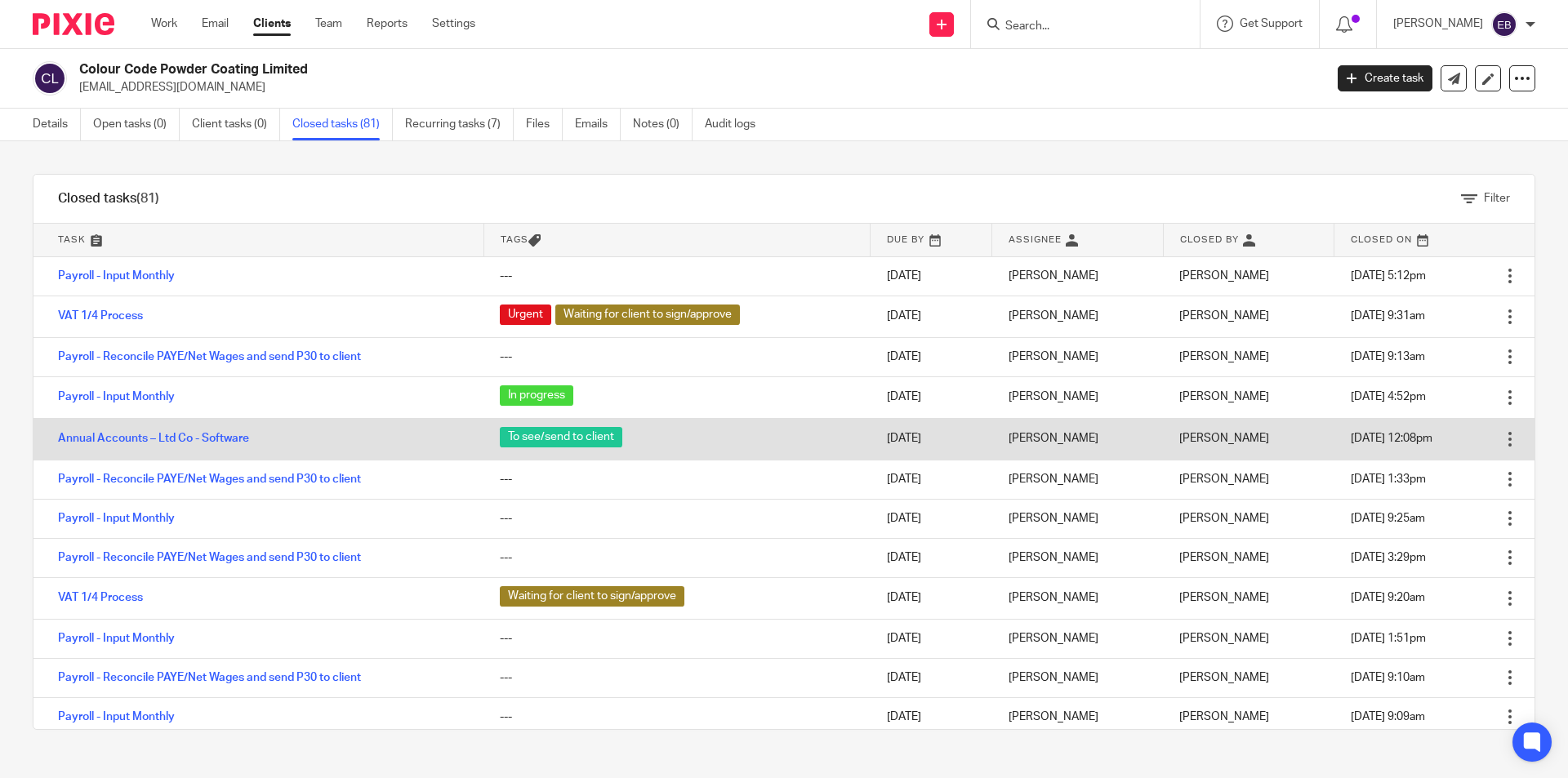
click at [124, 430] on td "Annual Accounts – Ltd Co - Software" at bounding box center [258, 439] width 450 height 42
click at [127, 434] on link "Annual Accounts – Ltd Co - Software" at bounding box center [154, 438] width 191 height 11
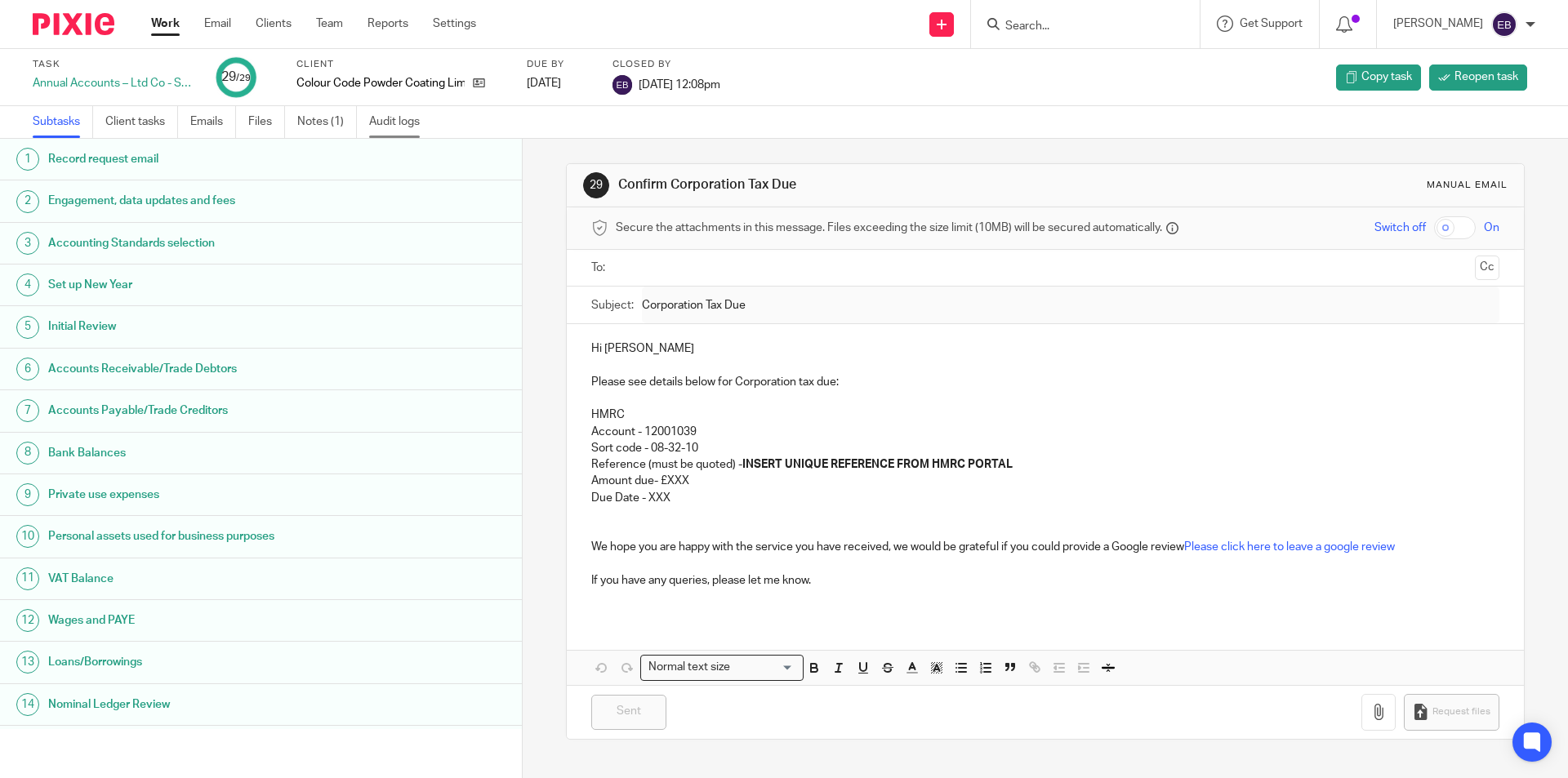
click at [398, 131] on link "Audit logs" at bounding box center [401, 122] width 63 height 32
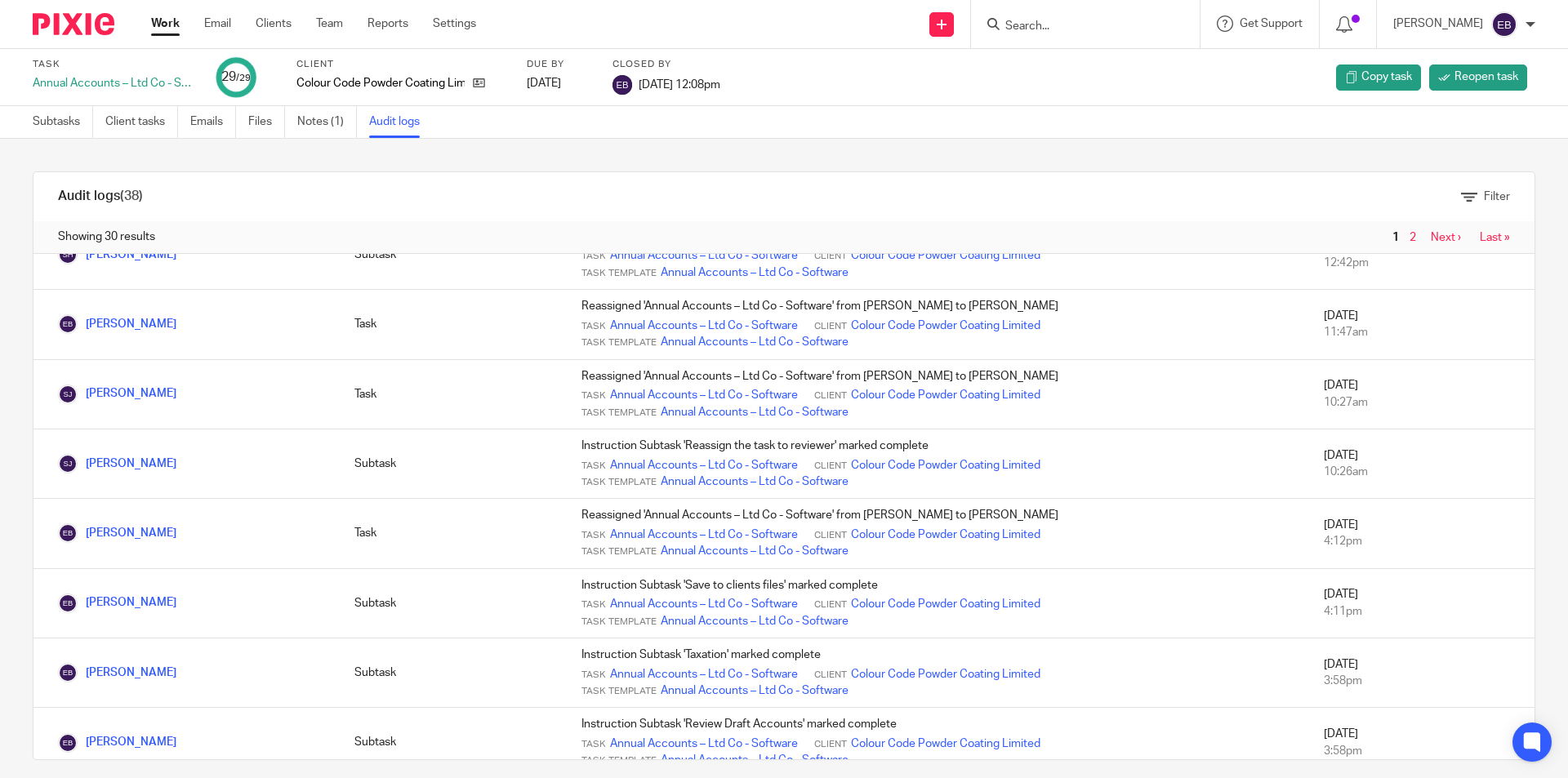
scroll to position [735, 0]
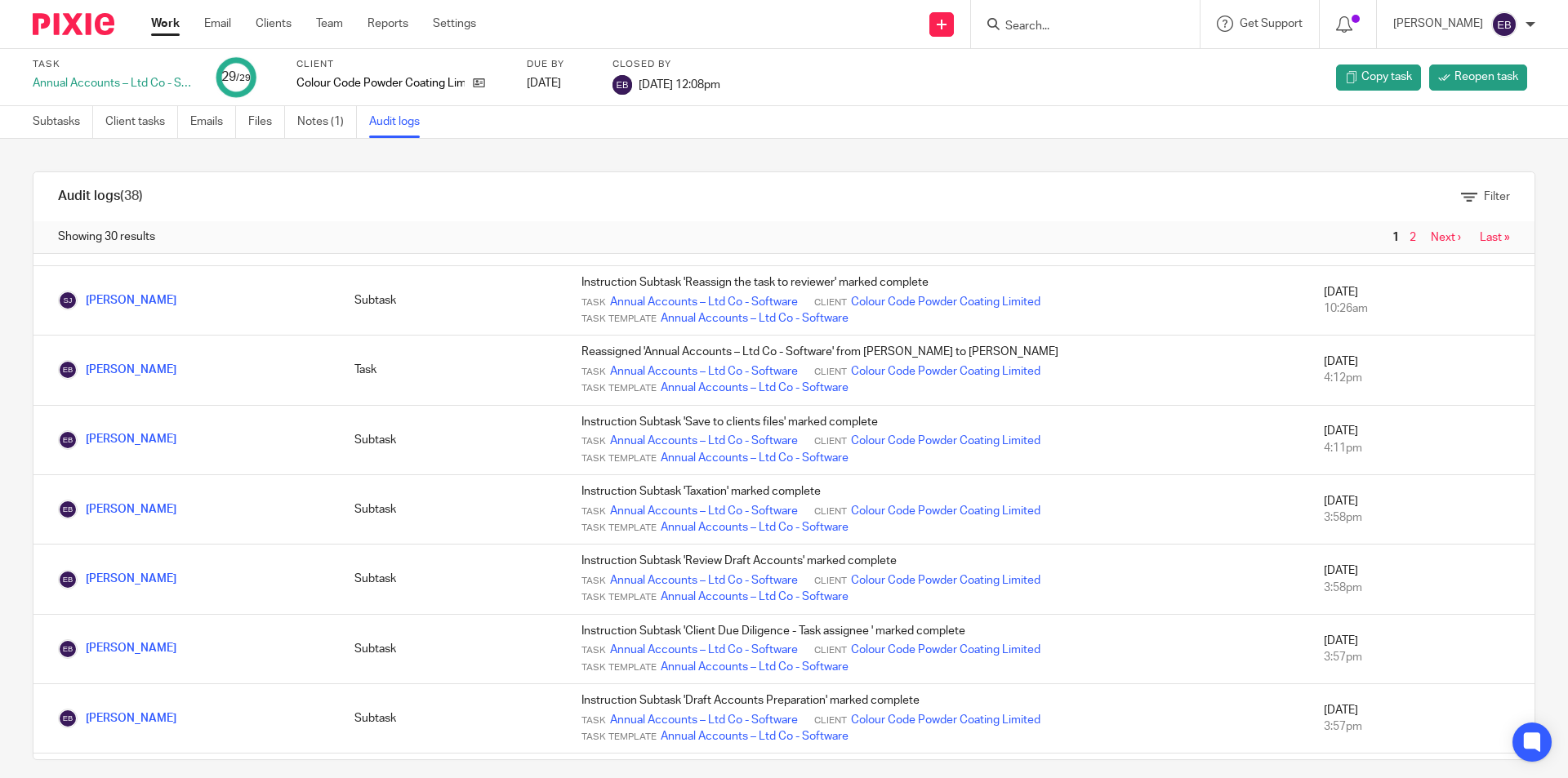
click at [165, 23] on link "Work" at bounding box center [166, 23] width 29 height 16
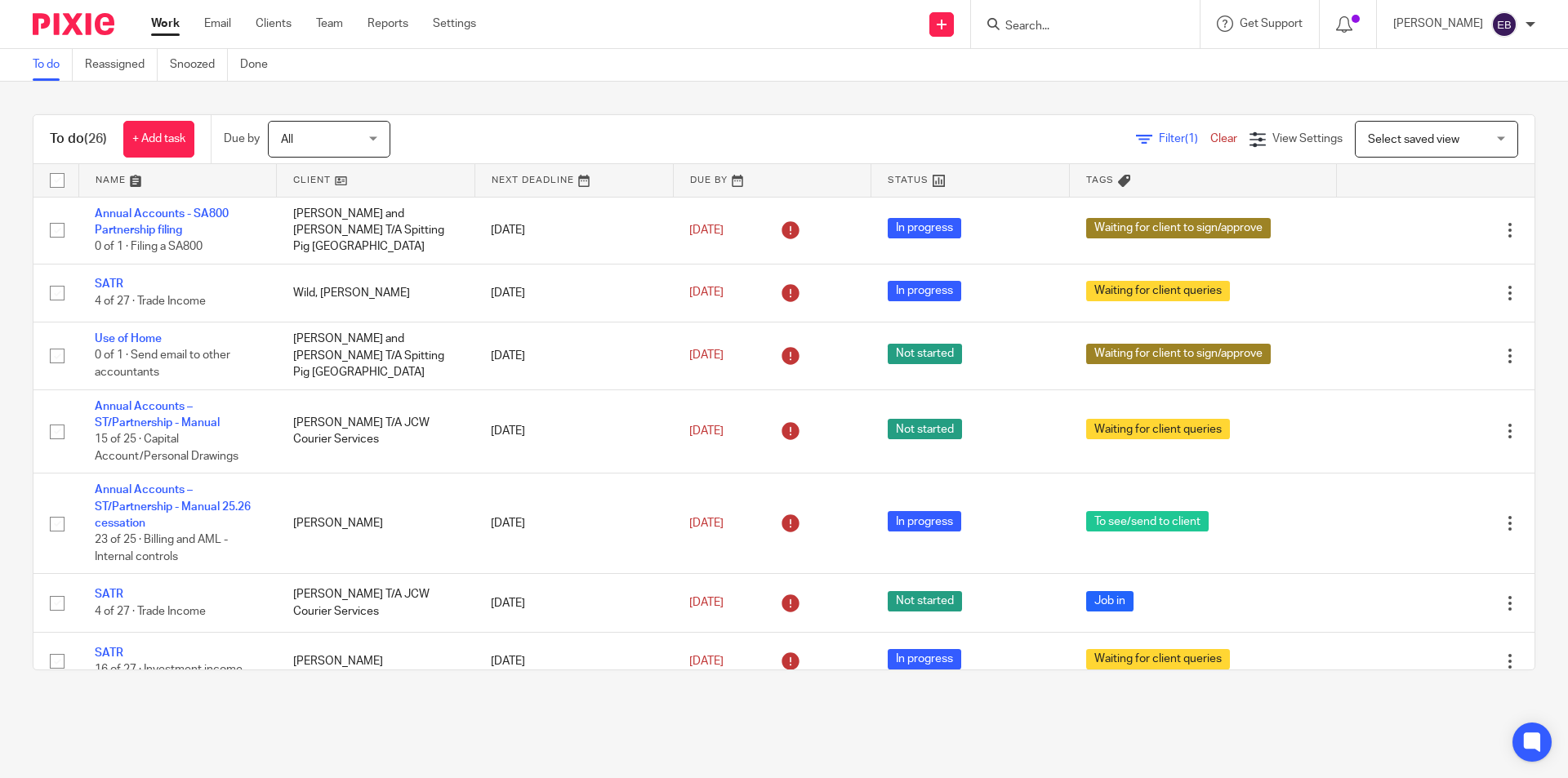
click at [1075, 31] on input "Search" at bounding box center [1078, 26] width 147 height 14
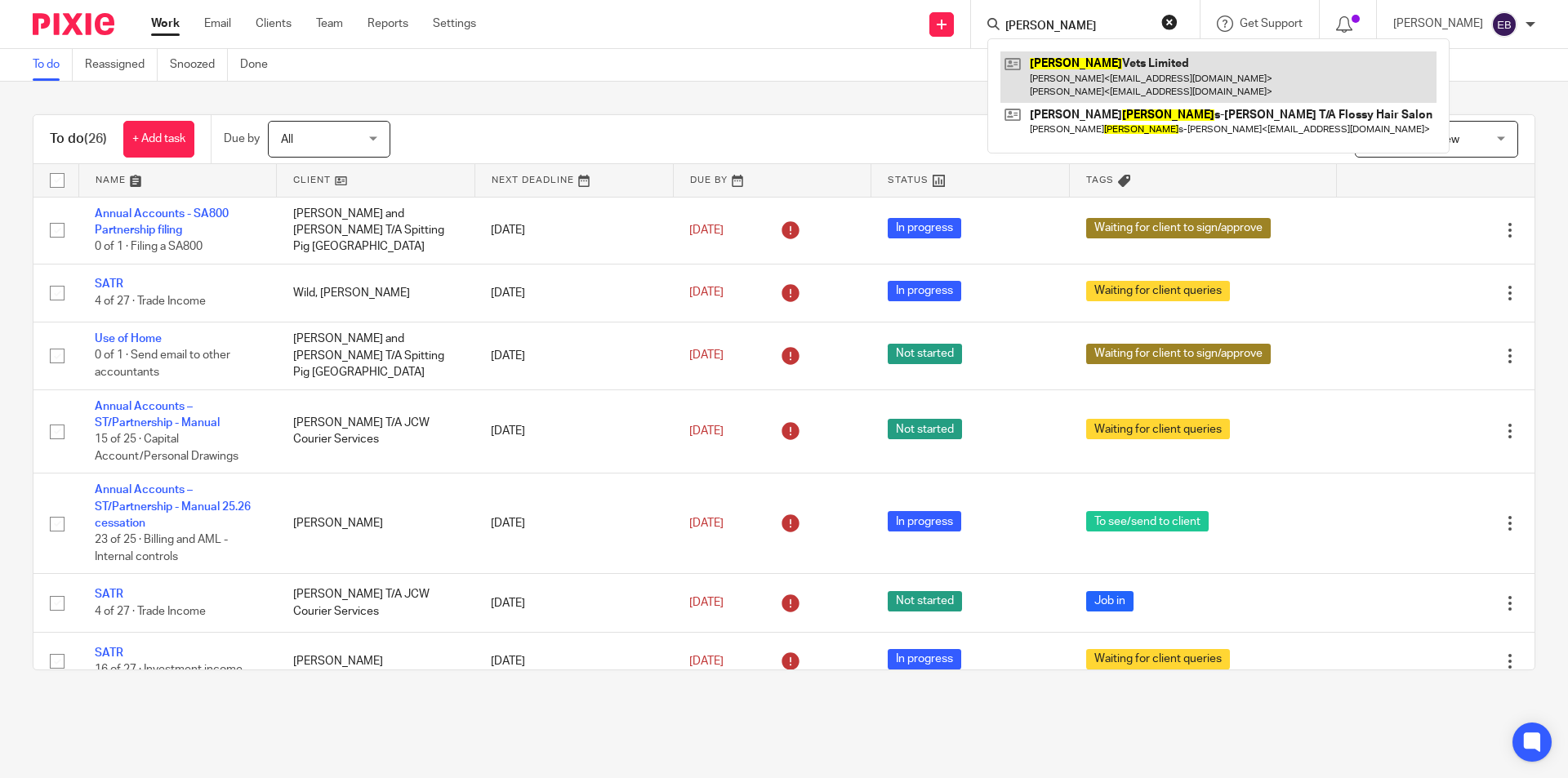
type input "bowland"
click at [1096, 68] on link at bounding box center [1219, 77] width 437 height 51
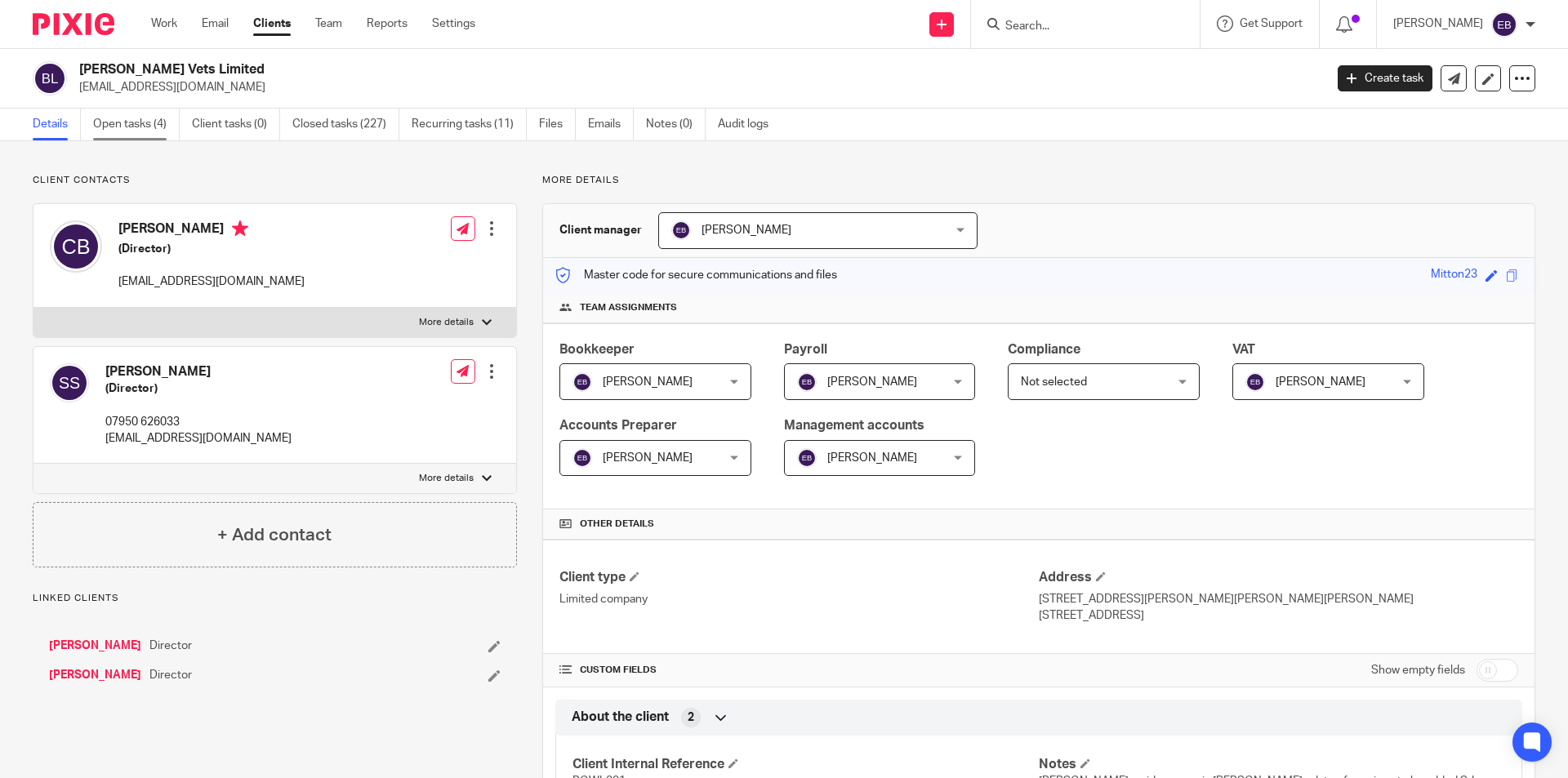
click at [150, 117] on link "Open tasks (4)" at bounding box center [136, 123] width 86 height 32
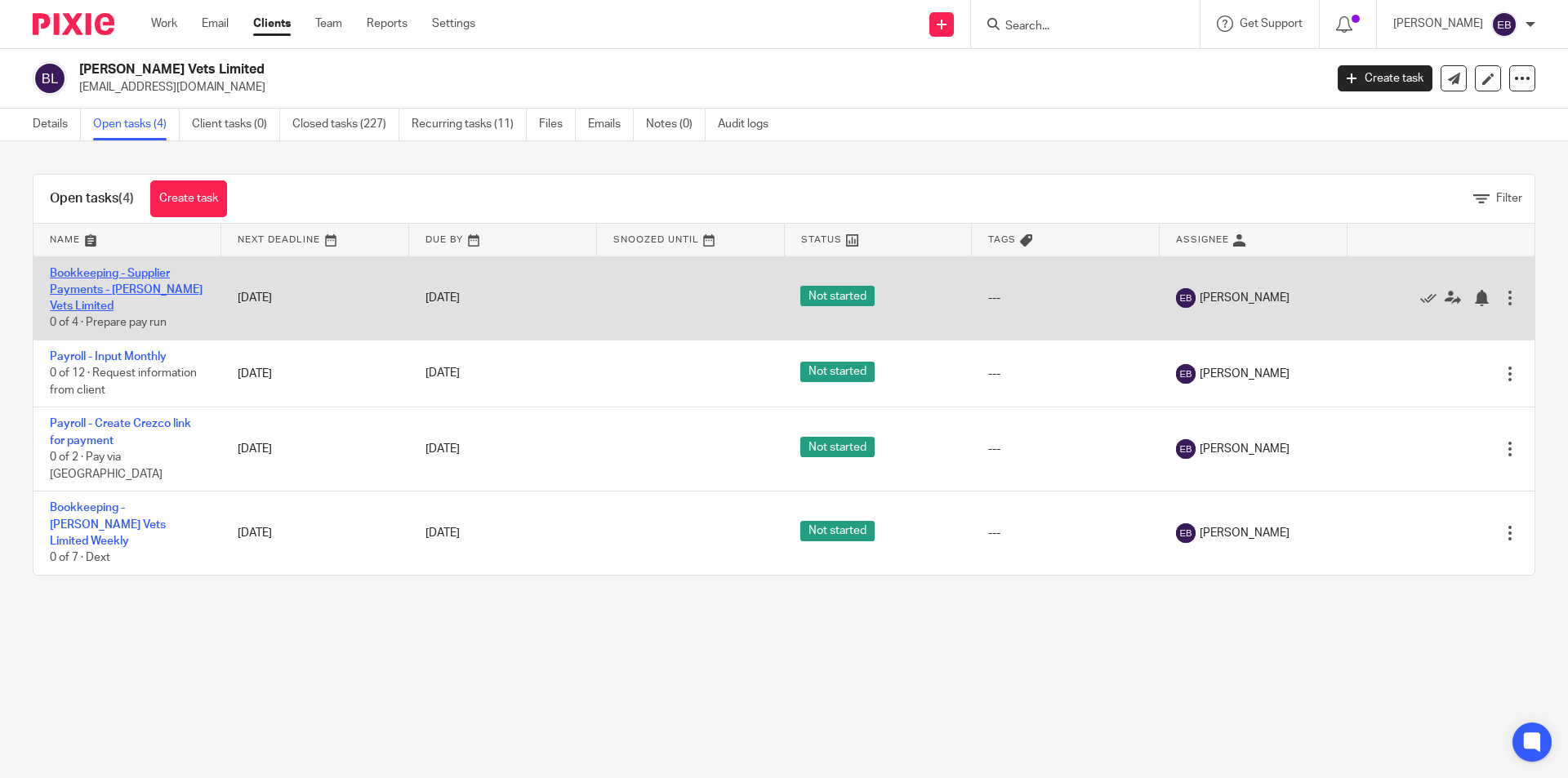
click at [153, 278] on link "Bookkeeping - Supplier Payments - [PERSON_NAME] Vets Limited" at bounding box center [126, 290] width 153 height 45
